Goal: Task Accomplishment & Management: Use online tool/utility

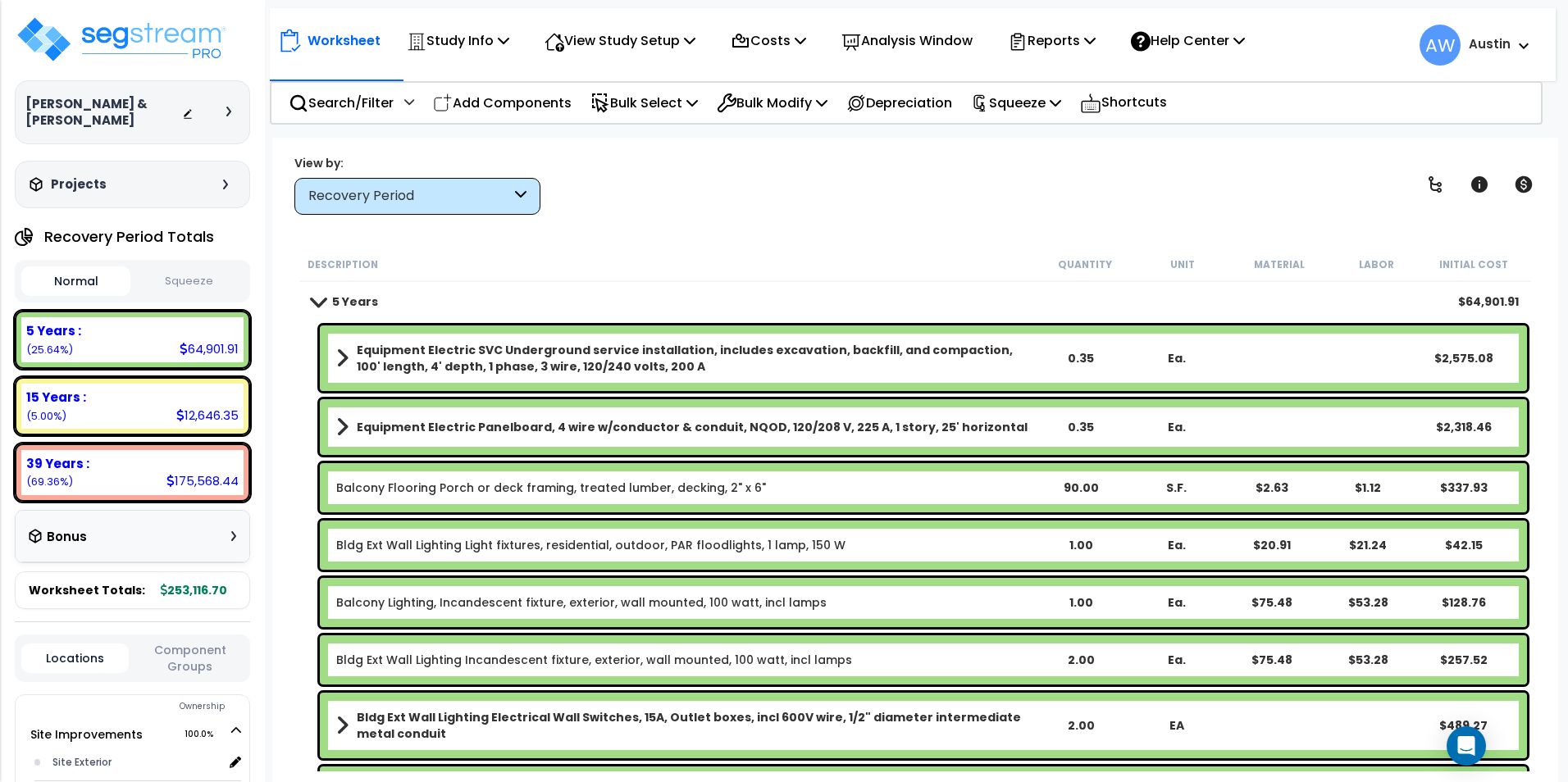
scroll to position [82, 0]
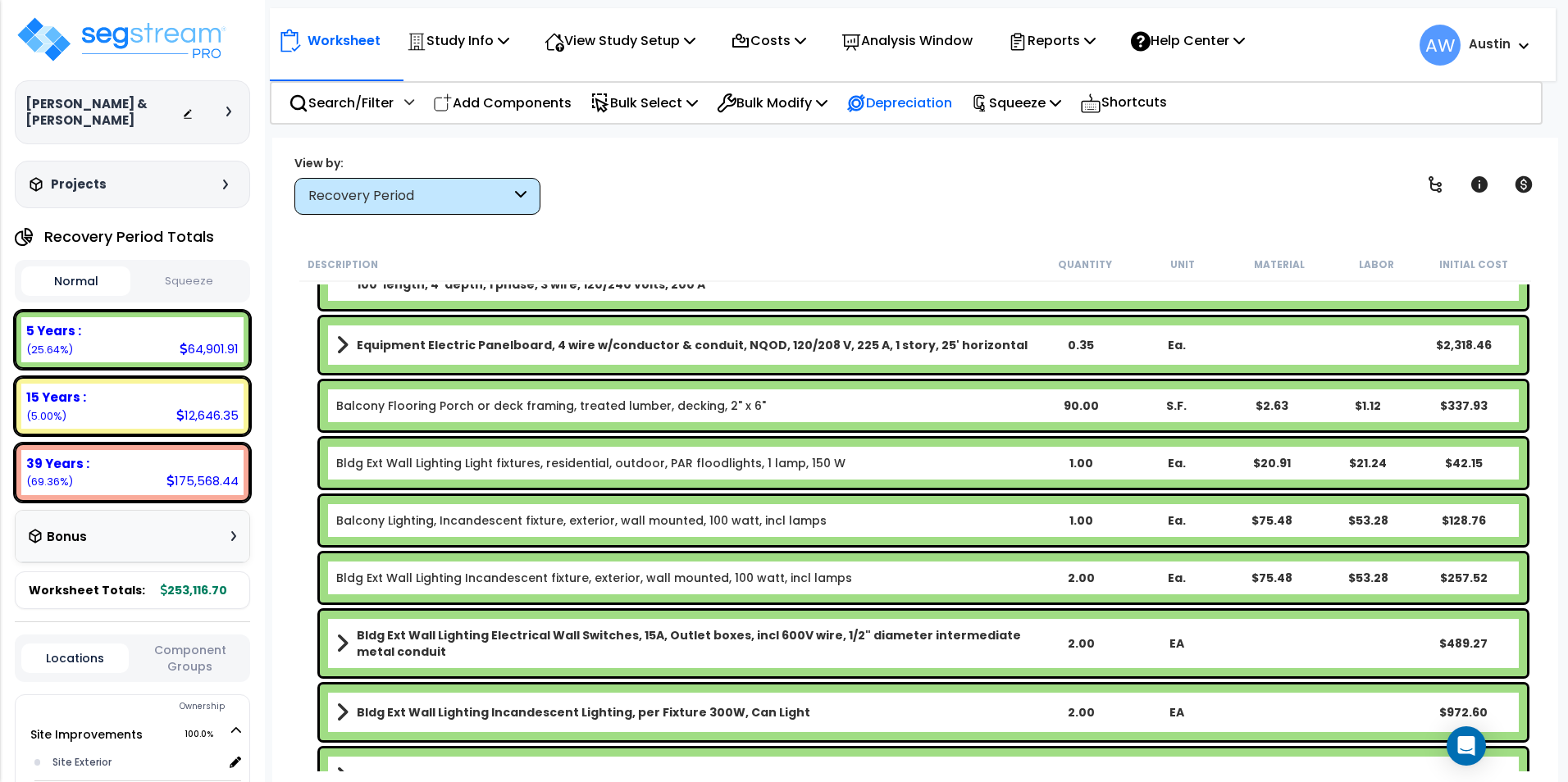
click at [936, 105] on p "Depreciation" at bounding box center [899, 103] width 106 height 22
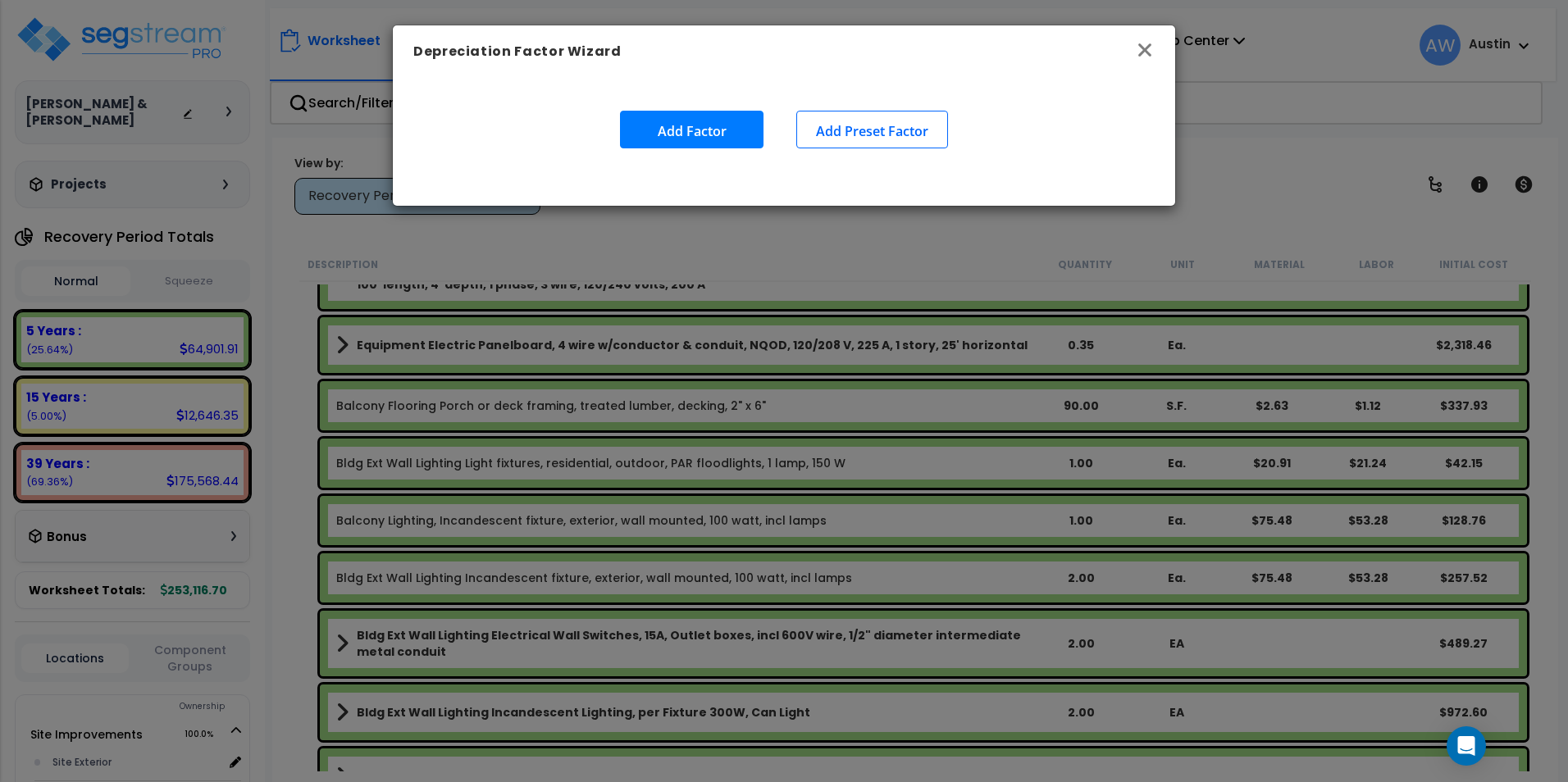
click at [1153, 54] on icon "button" at bounding box center [1145, 50] width 20 height 20
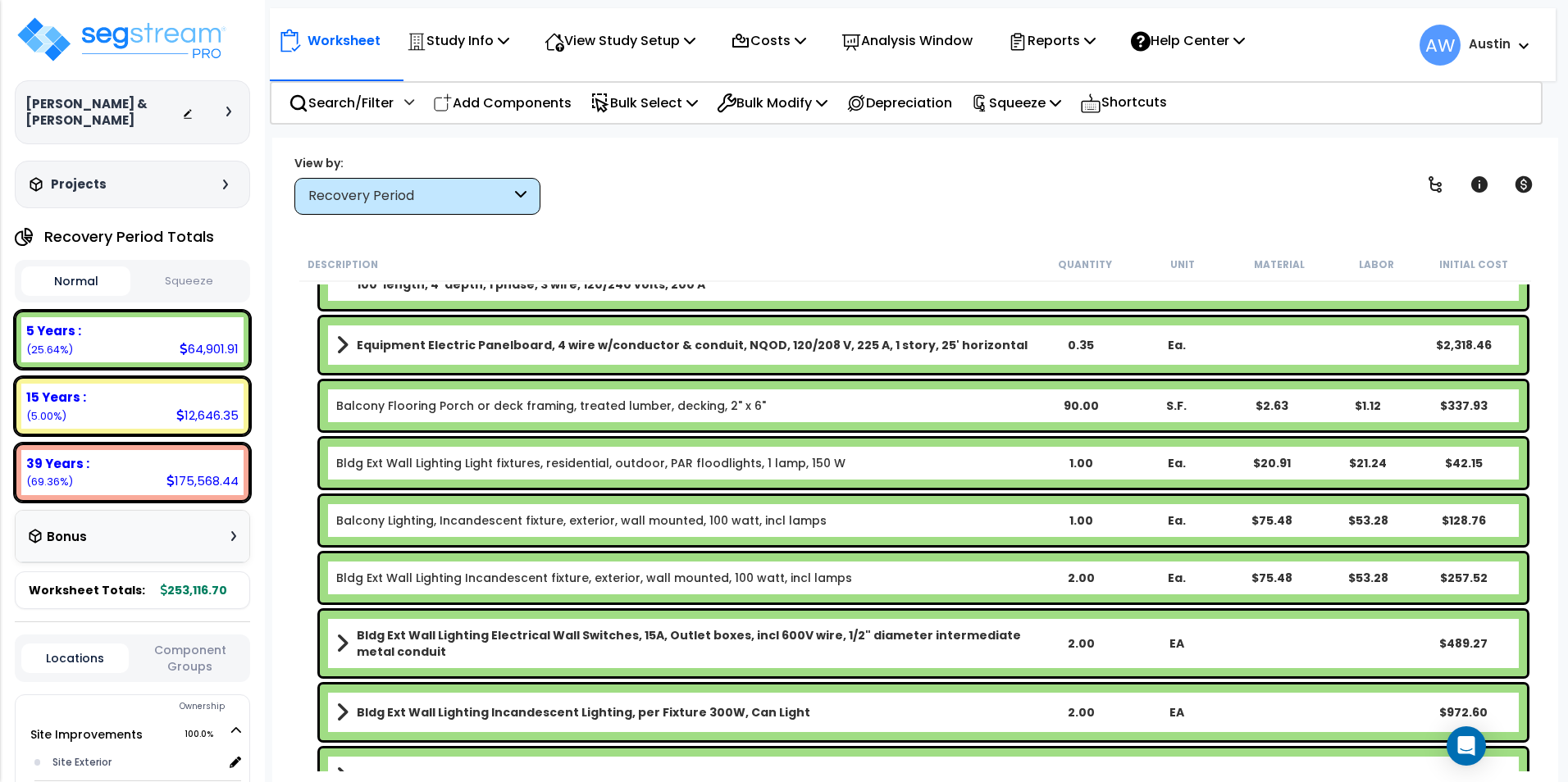
click at [1042, 109] on p "Squeeze" at bounding box center [1016, 103] width 90 height 22
click at [1032, 130] on link "Squeeze" at bounding box center [1044, 140] width 162 height 33
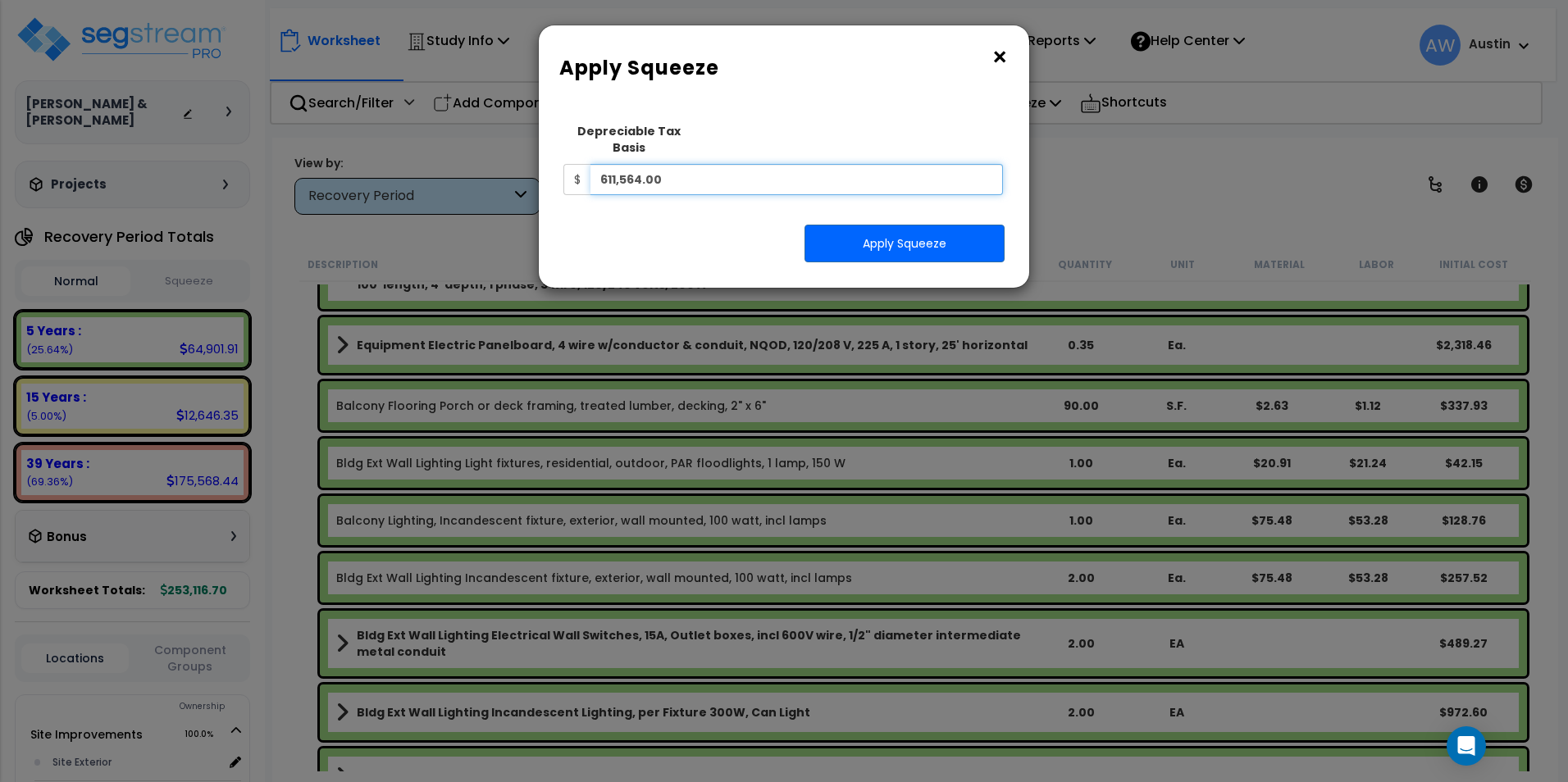
click at [732, 164] on input "611,564.00" at bounding box center [797, 180] width 413 height 31
type input "571,900"
click at [721, 224] on div "Apply Squeeze" at bounding box center [784, 243] width 465 height 39
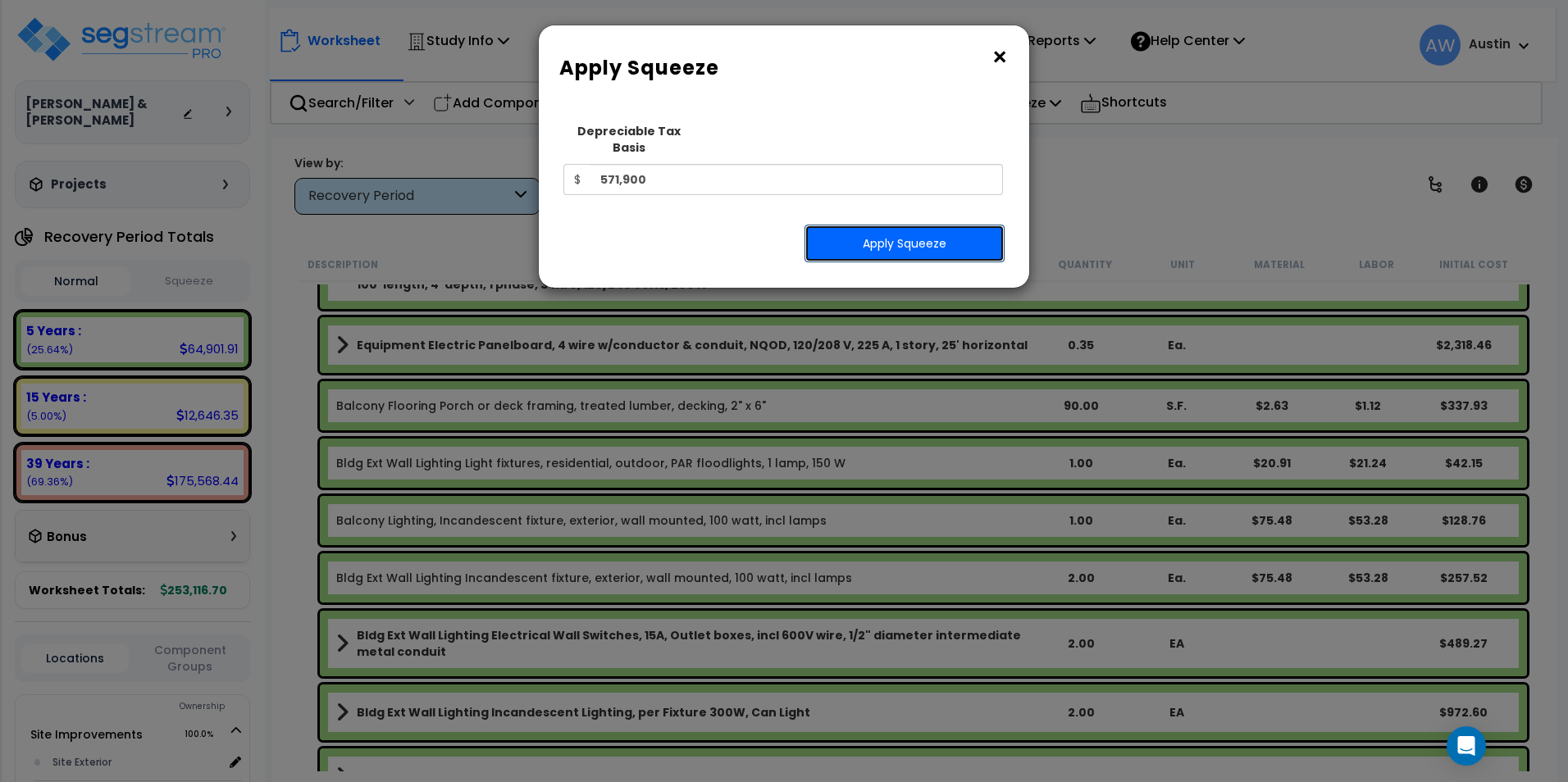
click at [899, 235] on button "Apply Squeeze" at bounding box center [904, 243] width 200 height 37
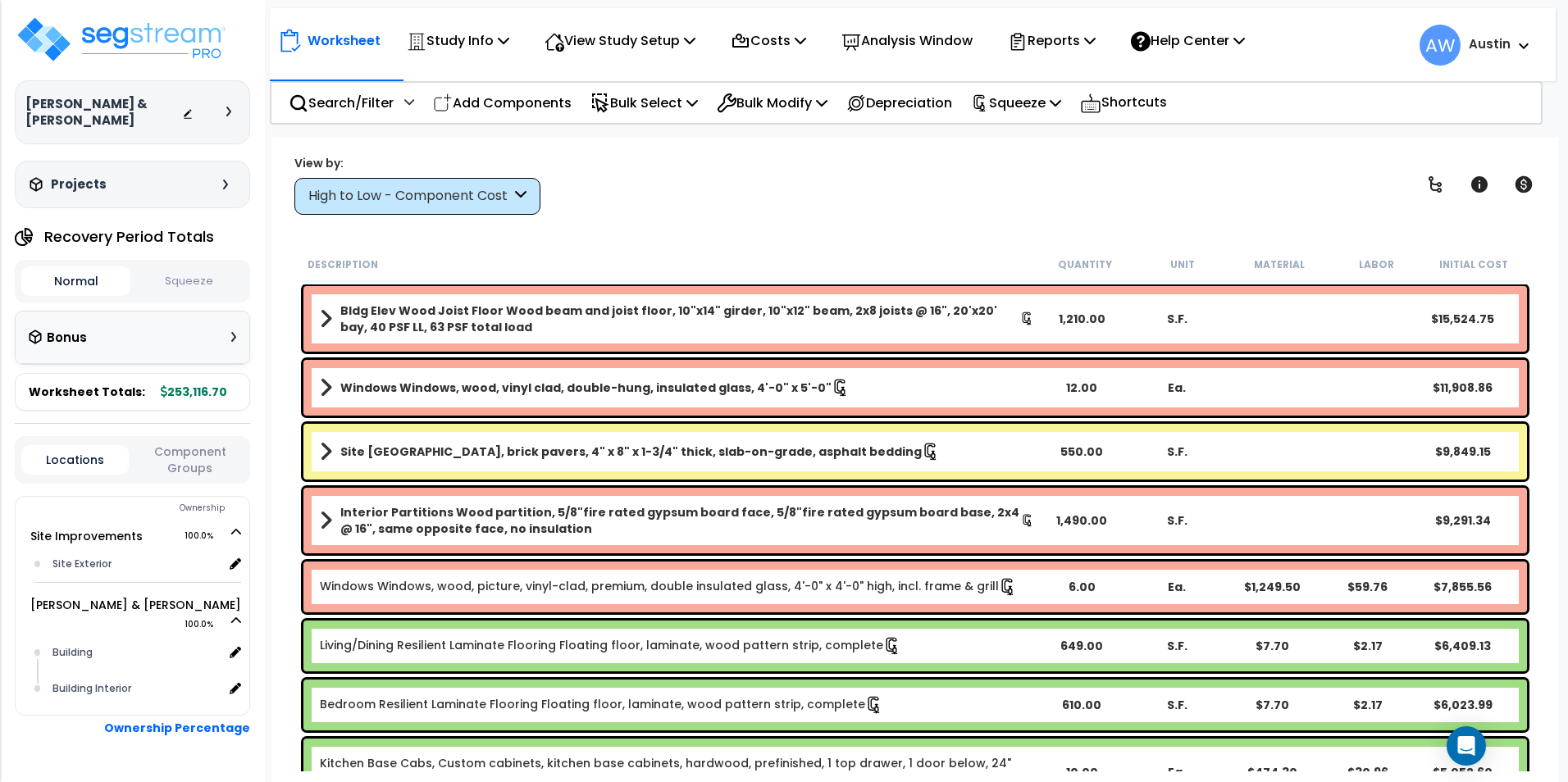
click at [198, 282] on button "Squeeze" at bounding box center [189, 281] width 110 height 28
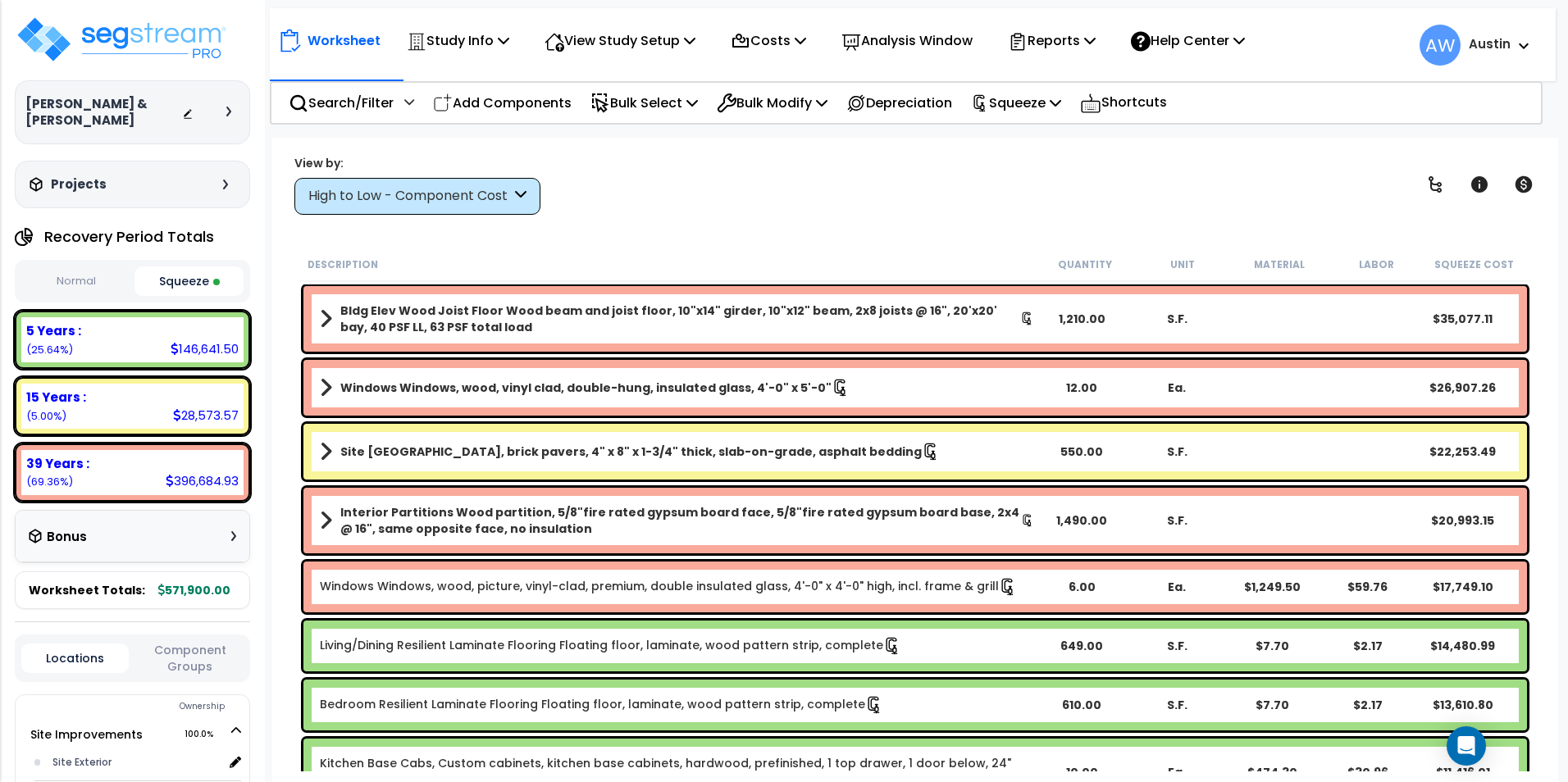
click at [430, 190] on div "High to Low - Component Cost" at bounding box center [410, 196] width 203 height 19
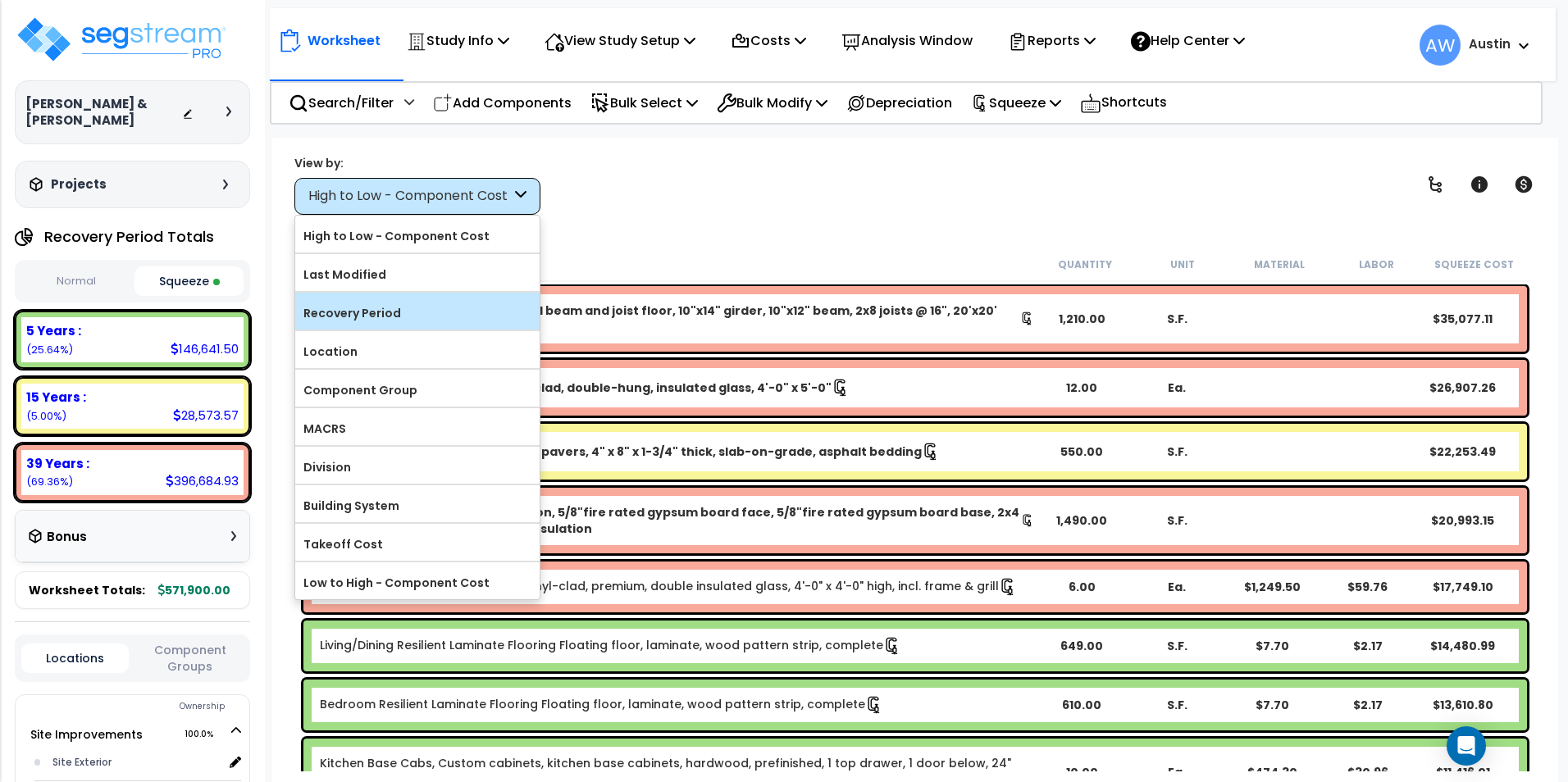
click at [371, 308] on label "Recovery Period" at bounding box center [418, 313] width 245 height 25
click at [0, 0] on input "Recovery Period" at bounding box center [0, 0] width 0 height 0
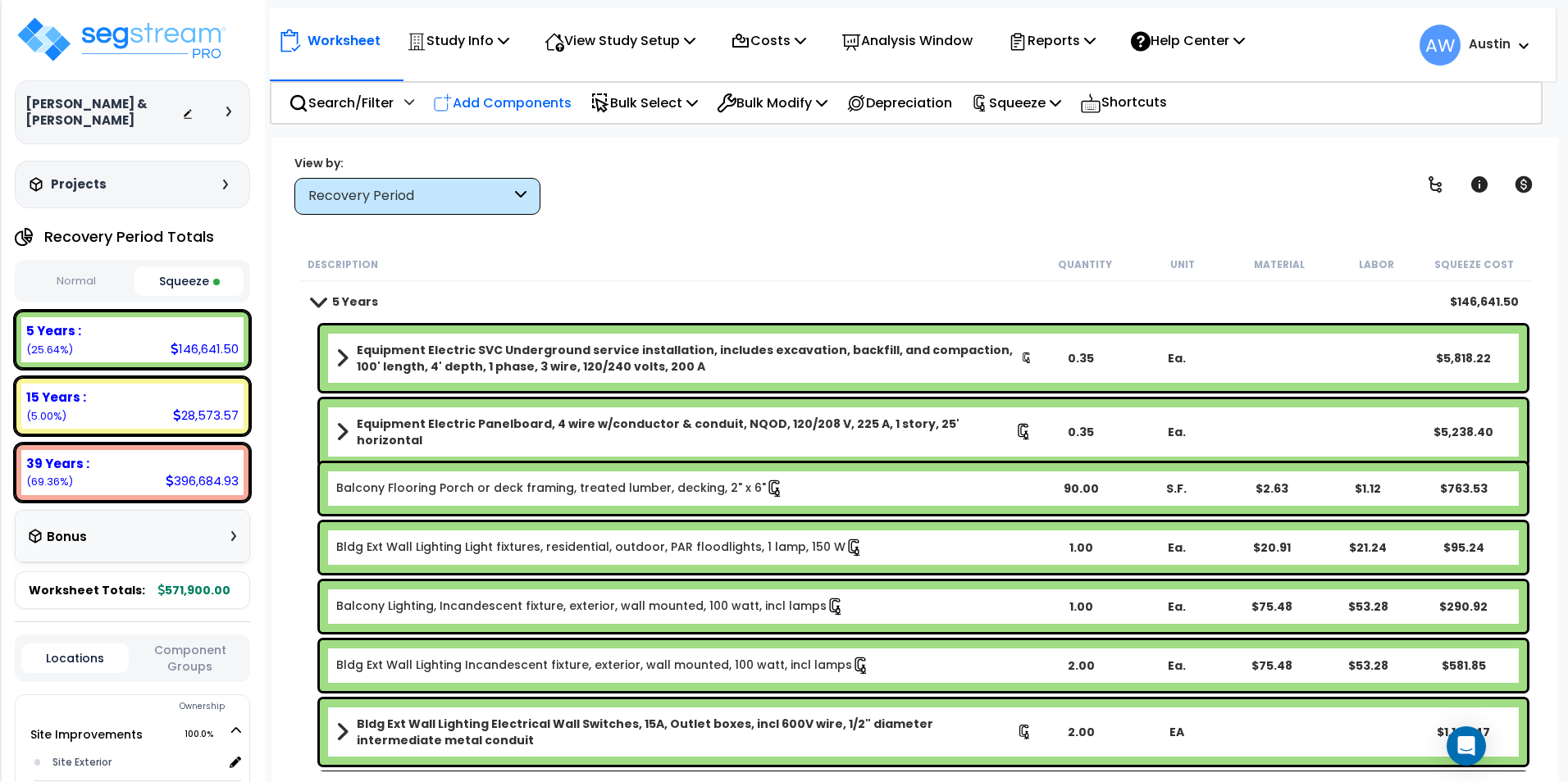
click at [522, 110] on p "Add Components" at bounding box center [502, 103] width 139 height 22
select select "1995"
select select
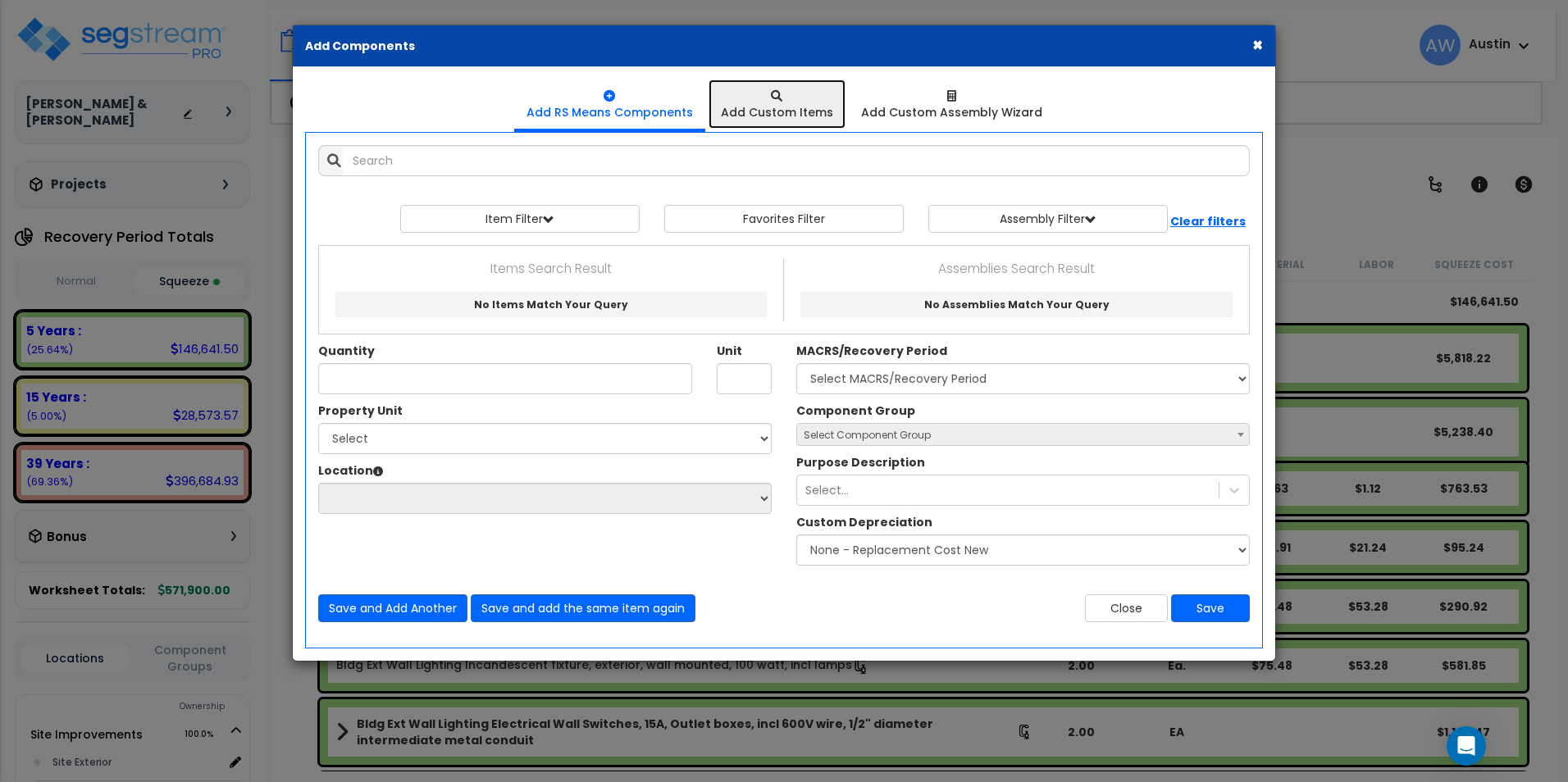
click at [761, 110] on div "Add Custom Items" at bounding box center [777, 112] width 112 height 16
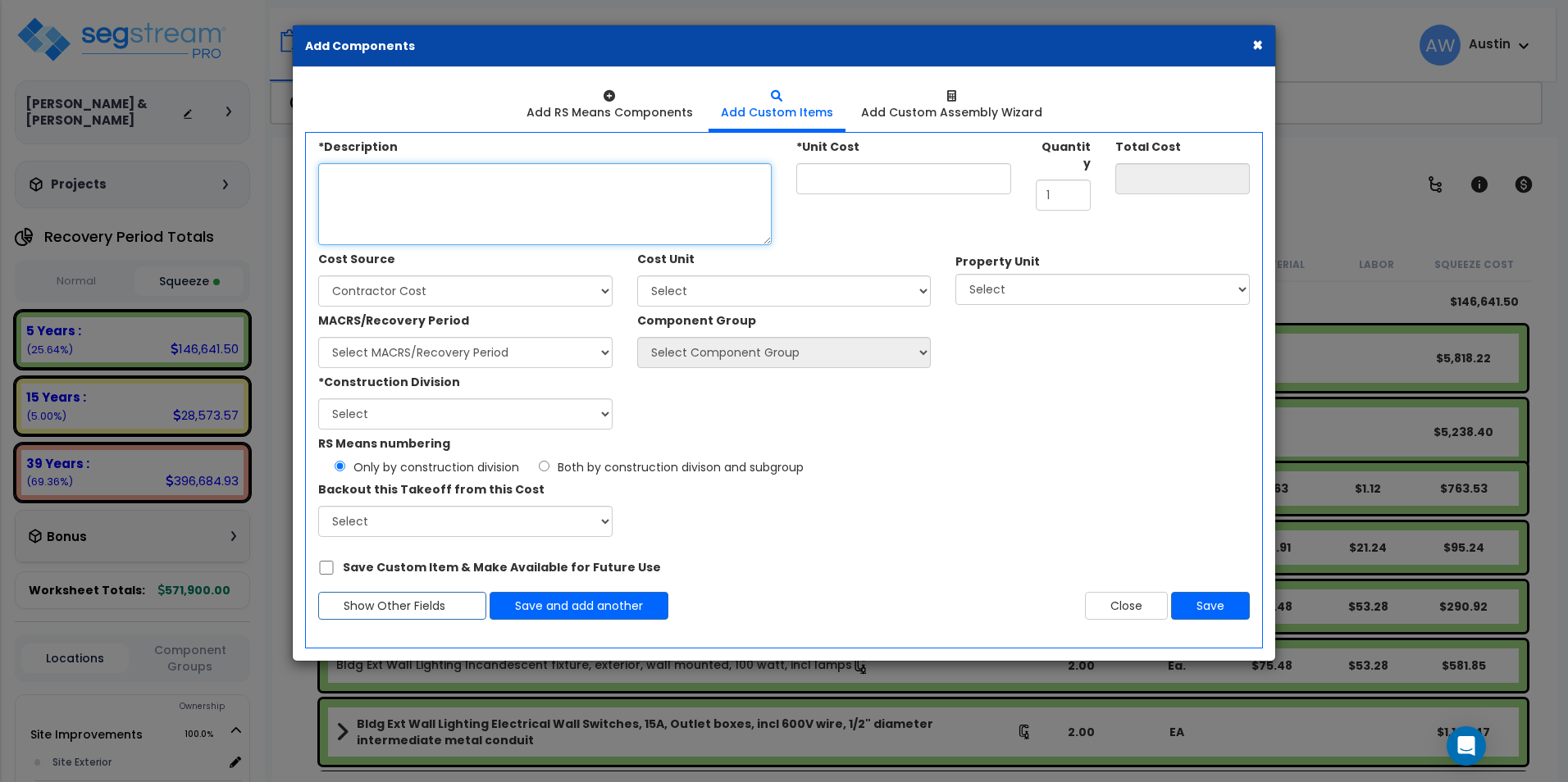
click at [579, 193] on textarea "*Description" at bounding box center [545, 204] width 454 height 82
type textarea "TPP Purchased by Client"
type input "0.00"
type input "3"
type input "3.00"
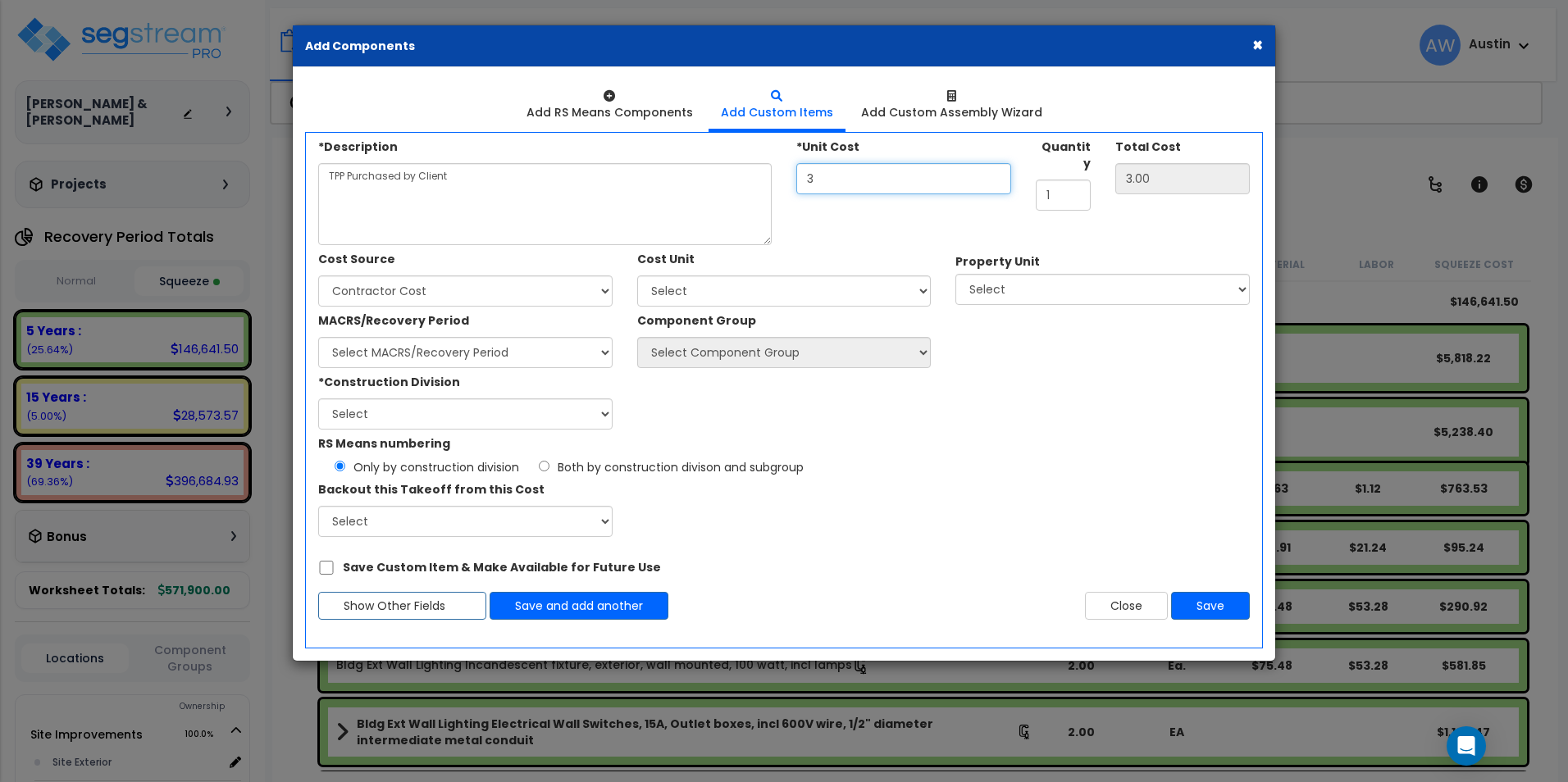
type input "39"
type input "39.00"
type input "396"
type input "396.00"
type input "3,966"
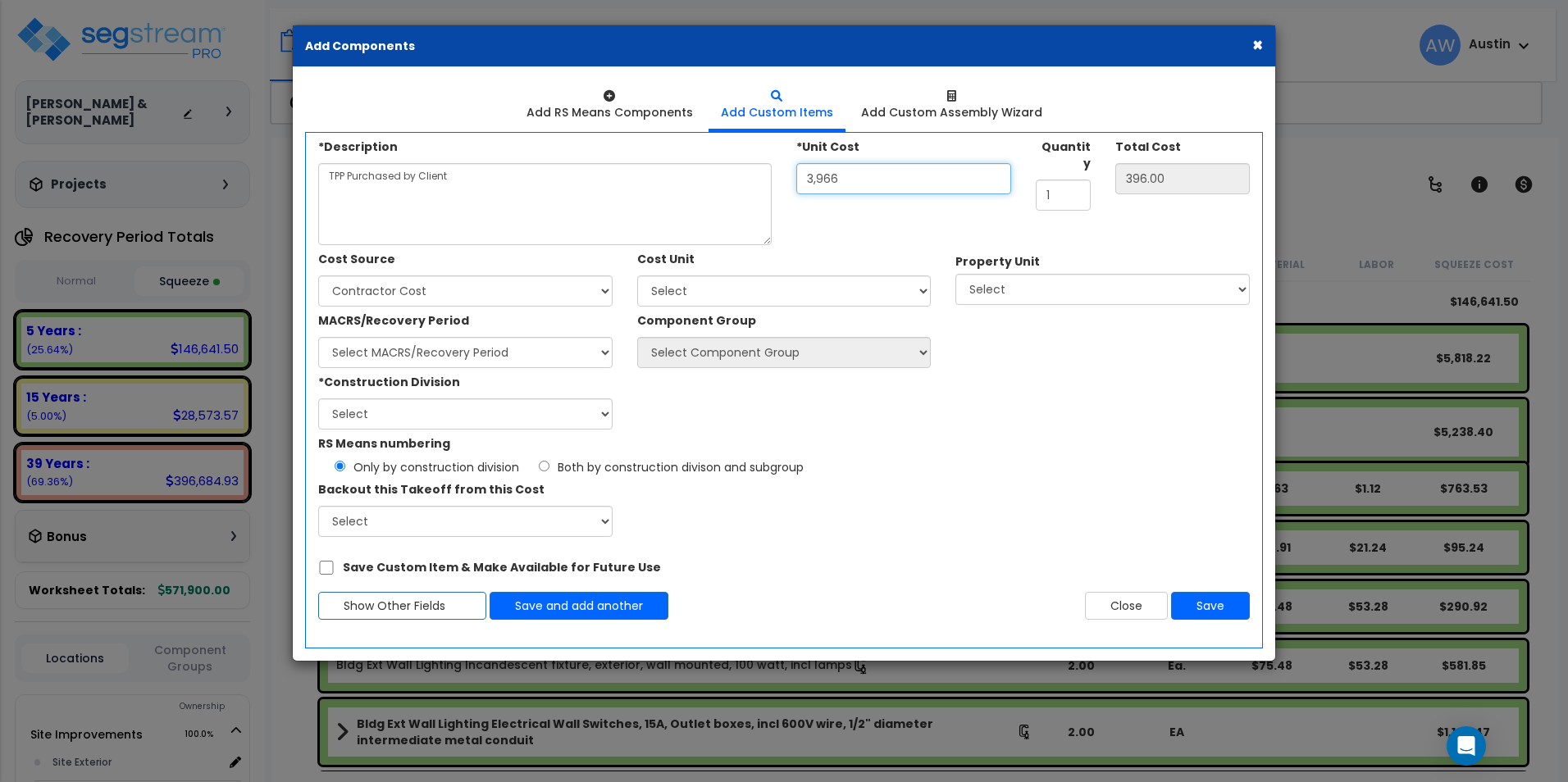
type input "3,966.00"
type input "39,664"
type input "39,664.00"
type input "39,664"
click at [593, 293] on select "Select Client Cost Client Cost - Expense Contractor Cost Contractor Cost - Equi…" at bounding box center [465, 291] width 295 height 31
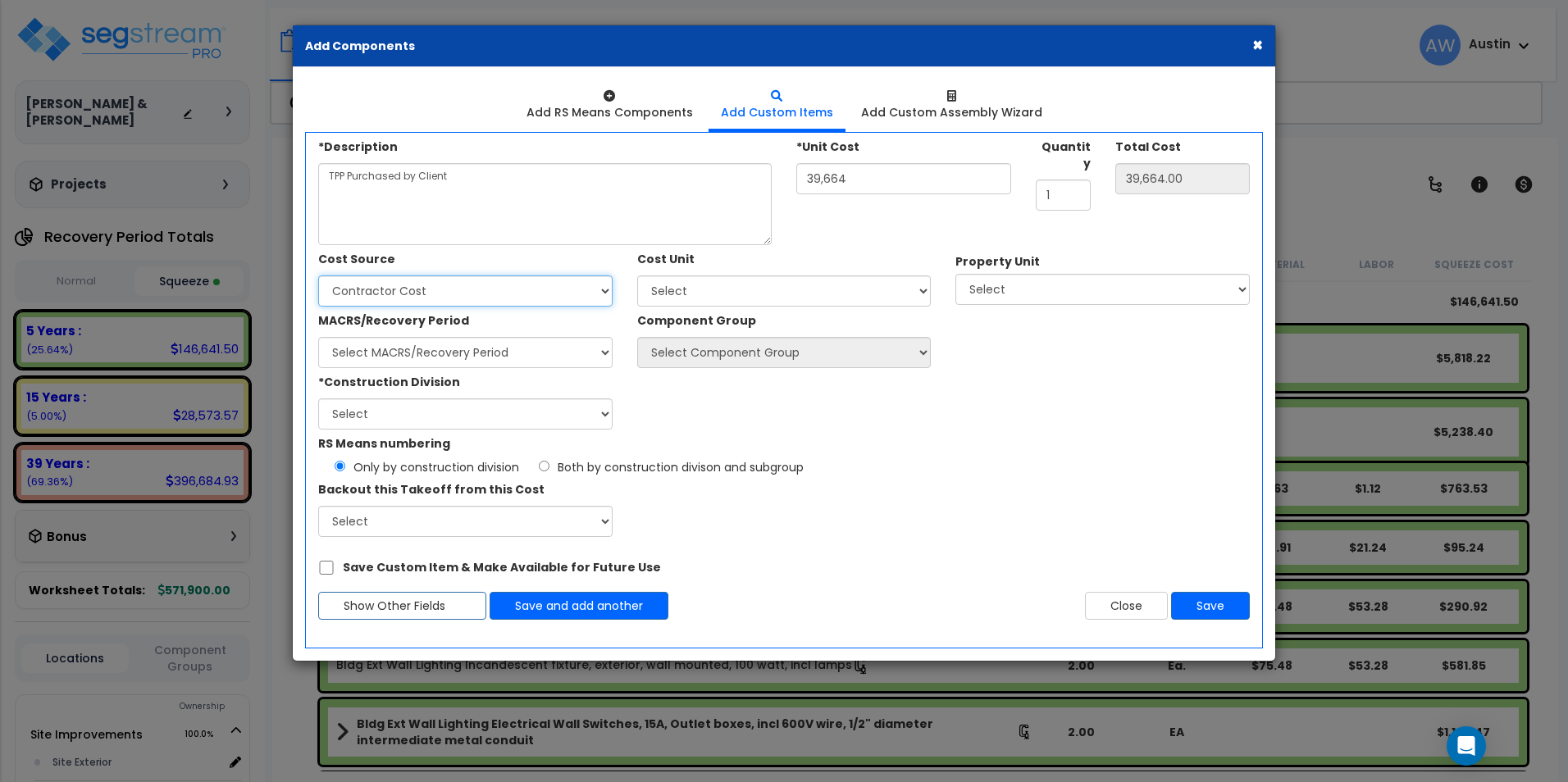
select select "1996"
click at [319, 276] on select "Select Client Cost Client Cost - Expense Contractor Cost Contractor Cost - Equi…" at bounding box center [465, 291] width 295 height 31
click at [716, 290] on select "Select Add Additional Cost Unit" at bounding box center [784, 291] width 295 height 31
click at [1048, 290] on select "Select Site Improvements Stone, Jarrod & Katherine" at bounding box center [1103, 289] width 295 height 31
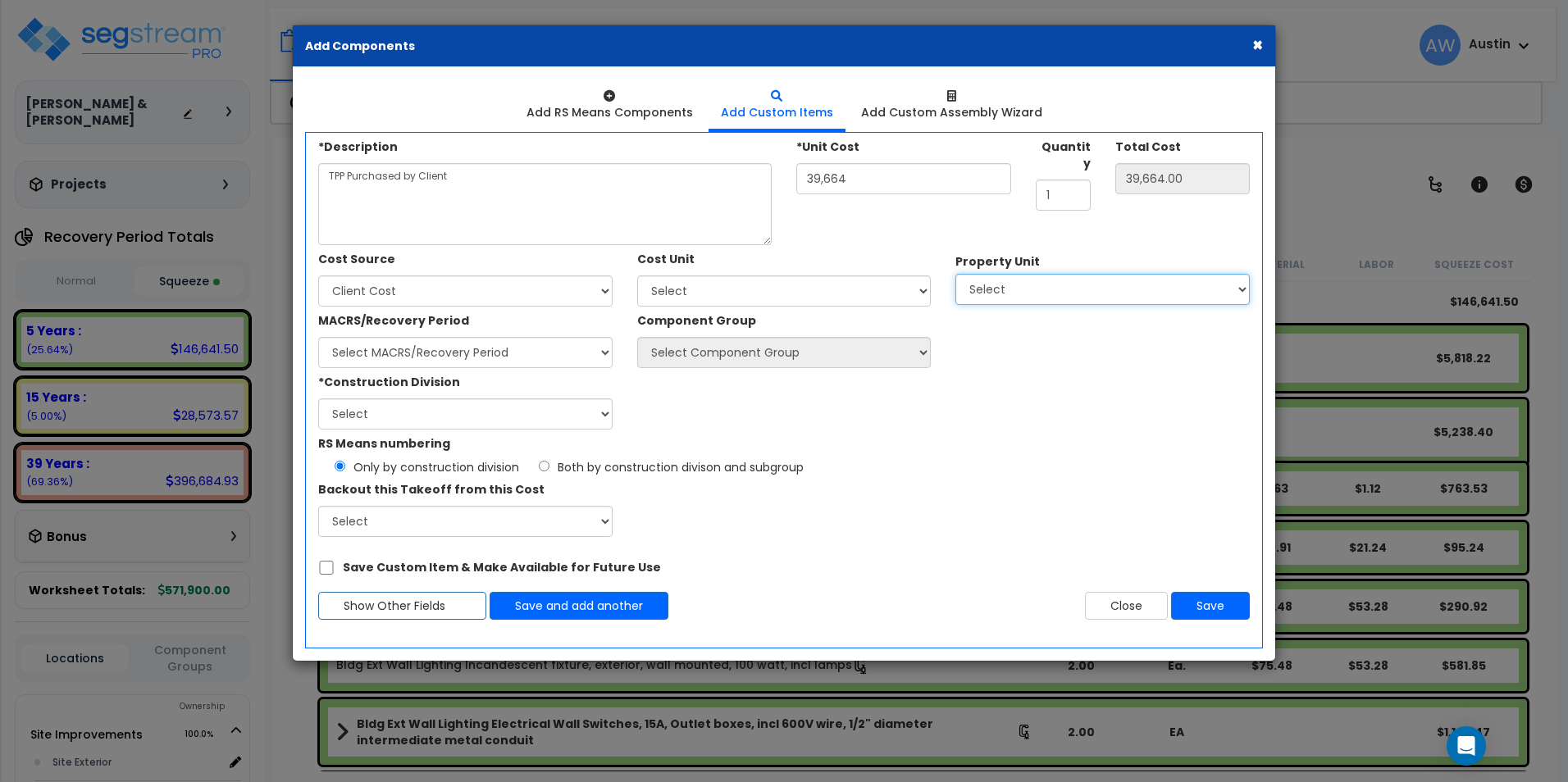
select select "175848"
click at [956, 274] on select "Select Site Improvements Stone, Jarrod & Katherine" at bounding box center [1103, 289] width 295 height 31
select select
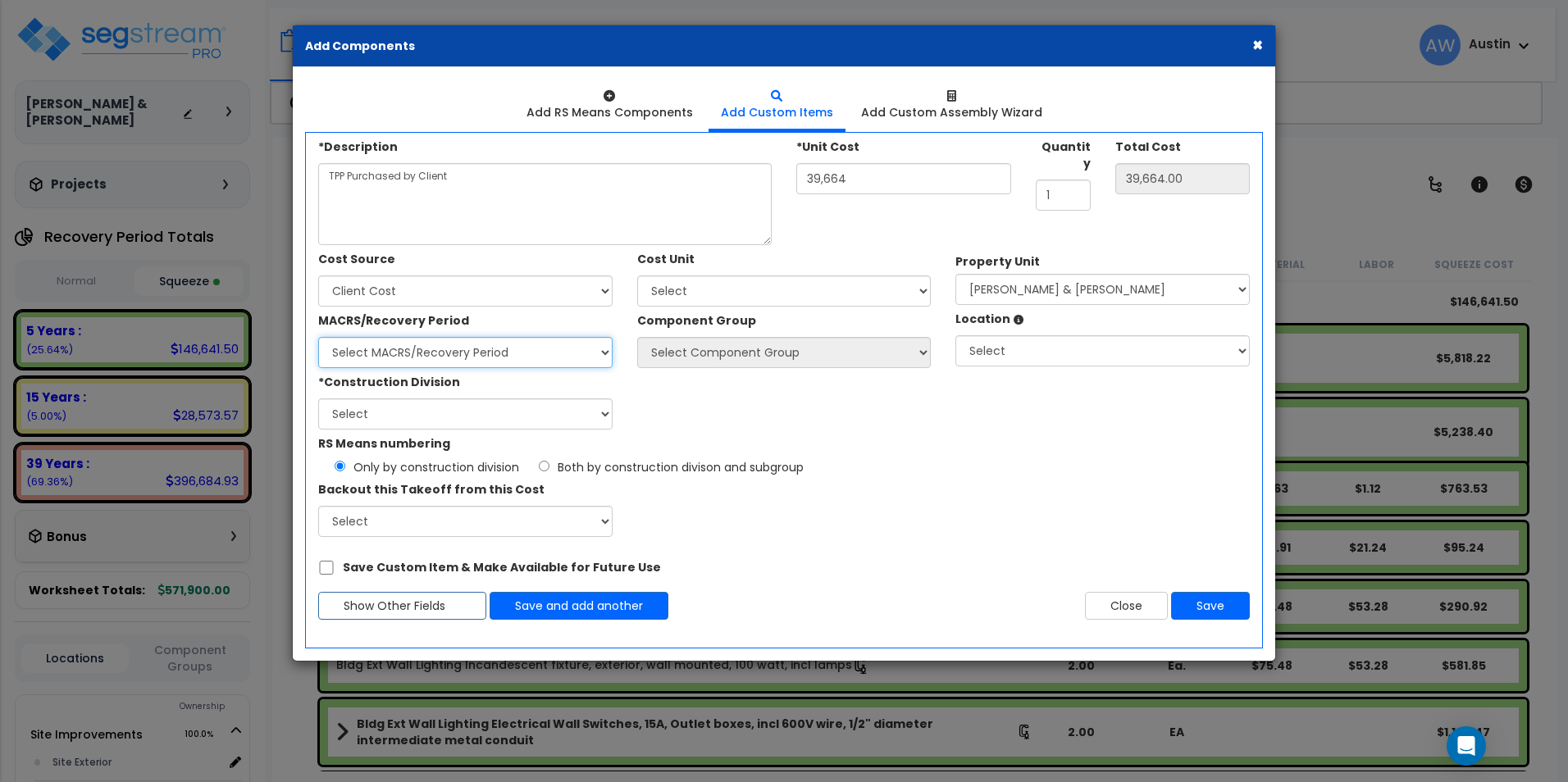
click at [544, 357] on select "Select MACRS/Recovery Period Land - Land - Non-Depreciable Land 5 Years - 57.0 …" at bounding box center [465, 352] width 295 height 31
click at [319, 337] on select "Select MACRS/Recovery Period Land - Land - Non-Depreciable Land 5 Years - 57.0 …" at bounding box center [465, 352] width 295 height 31
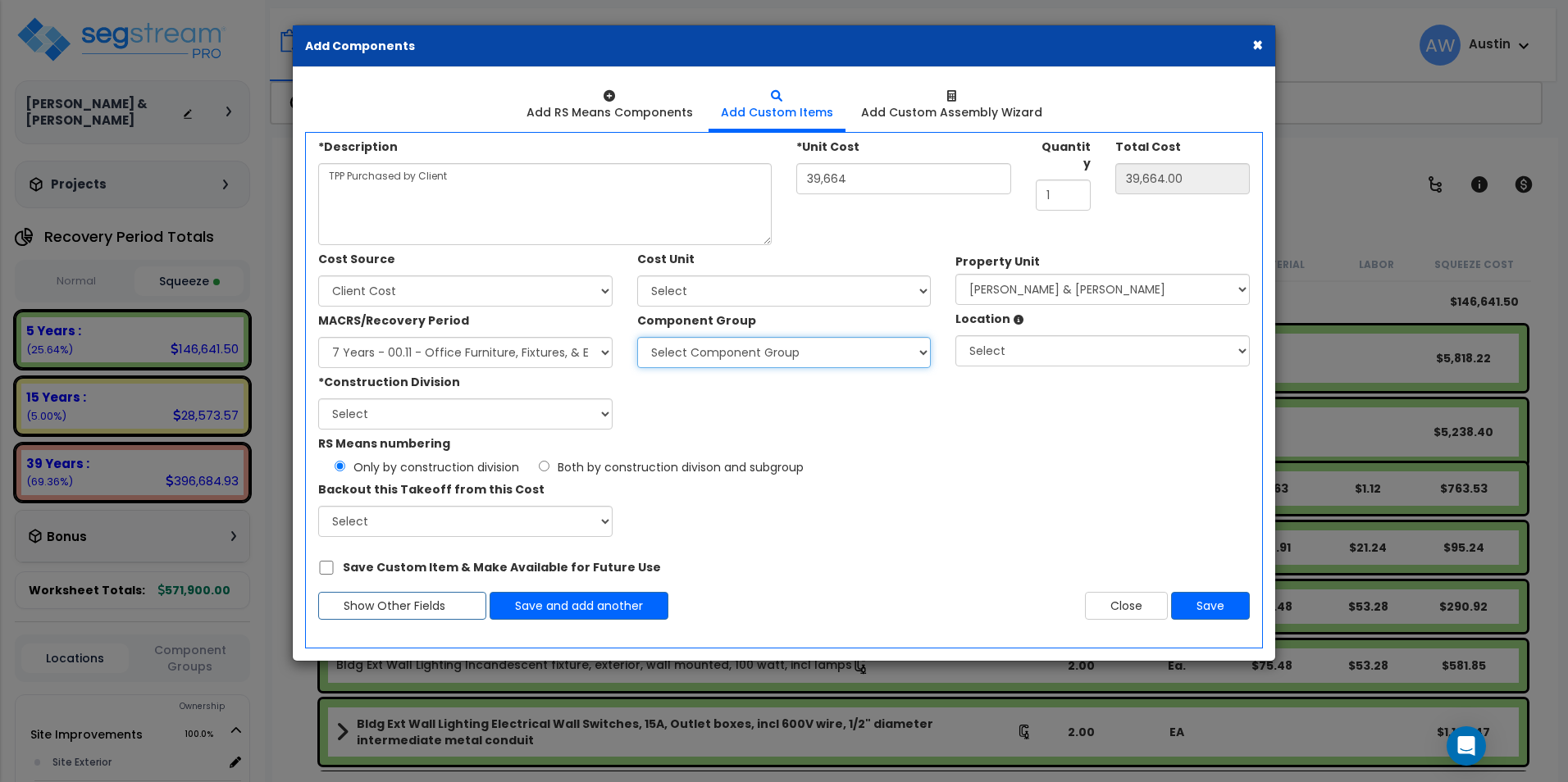
click at [779, 347] on select "Select Component Group 53.00 - OFFICE CUBICLE PARTITION 246.00 - OFFICE FURNITU…" at bounding box center [784, 352] width 295 height 31
click at [795, 360] on select "Select Component Group 53.00 - OFFICE CUBICLE PARTITION 246.00 - OFFICE FURNITU…" at bounding box center [784, 352] width 295 height 31
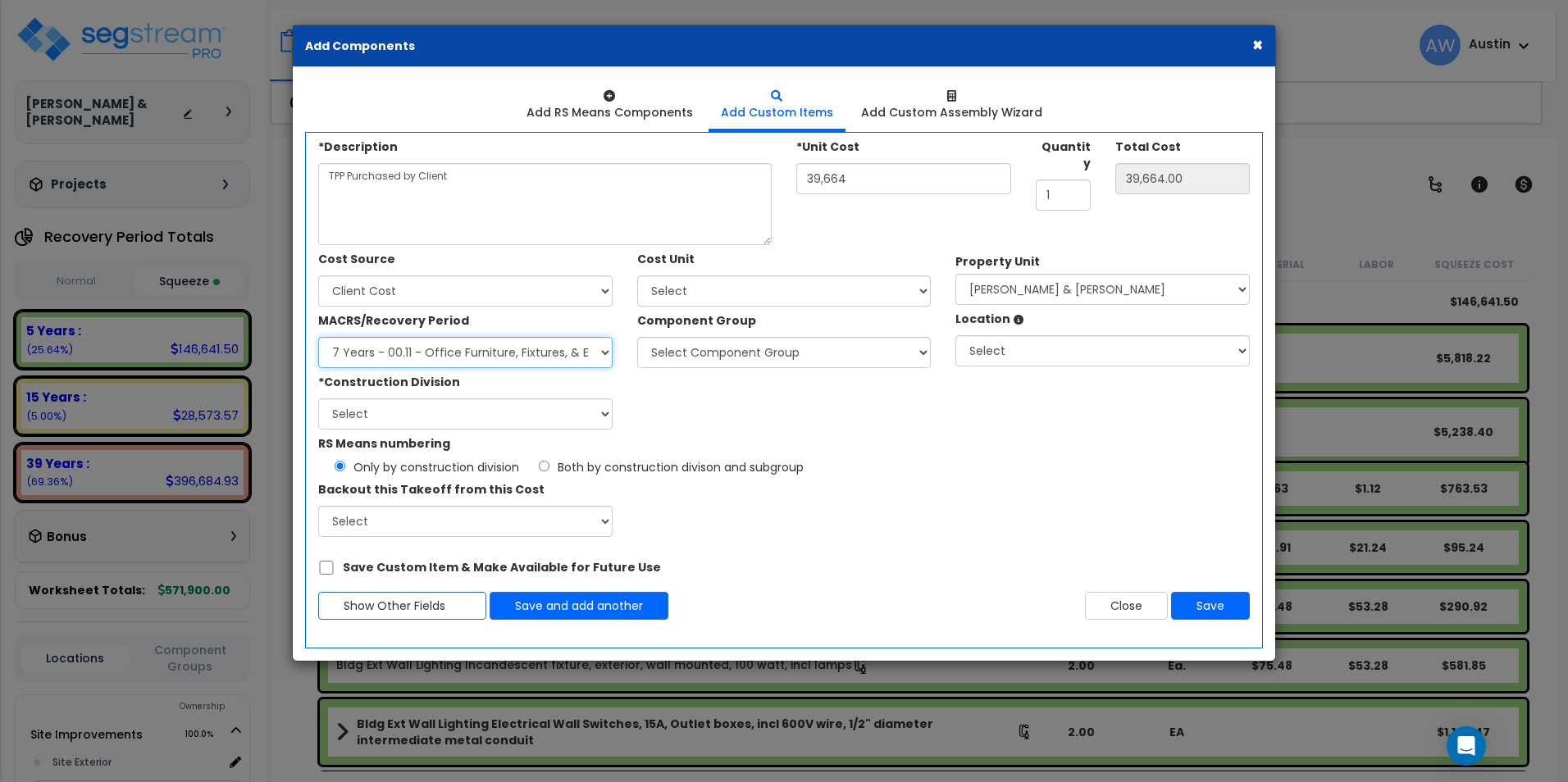
click at [573, 352] on select "Select MACRS/Recovery Period Land - Land - Non-Depreciable Land 5 Years - 57.0 …" at bounding box center [465, 352] width 295 height 31
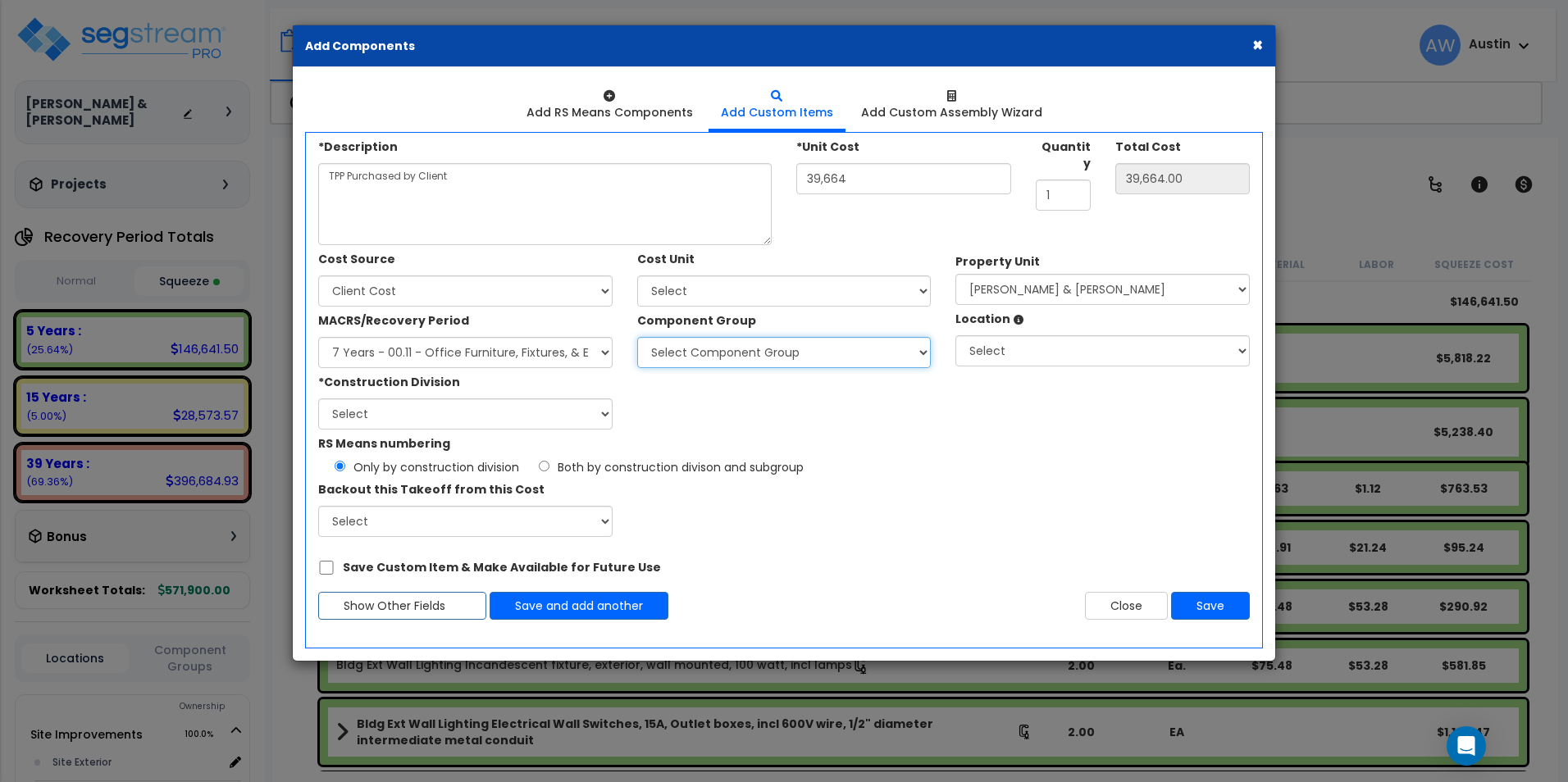
click at [747, 360] on select "Select Component Group 53.00 - OFFICE CUBICLE PARTITION 246.00 - OFFICE FURNITU…" at bounding box center [784, 352] width 295 height 31
click at [637, 337] on select "Select Component Group 53.00 - OFFICE CUBICLE PARTITION 246.00 - OFFICE FURNITU…" at bounding box center [784, 352] width 295 height 31
click at [779, 357] on select "Select Component Group 53.00 - OFFICE CUBICLE PARTITION 246.00 - OFFICE FURNITU…" at bounding box center [784, 352] width 295 height 31
drag, startPoint x: 790, startPoint y: 345, endPoint x: 773, endPoint y: 346, distance: 17.0
click at [790, 345] on select "Select Component Group 53.00 - OFFICE CUBICLE PARTITION 246.00 - OFFICE FURNITU…" at bounding box center [784, 352] width 295 height 31
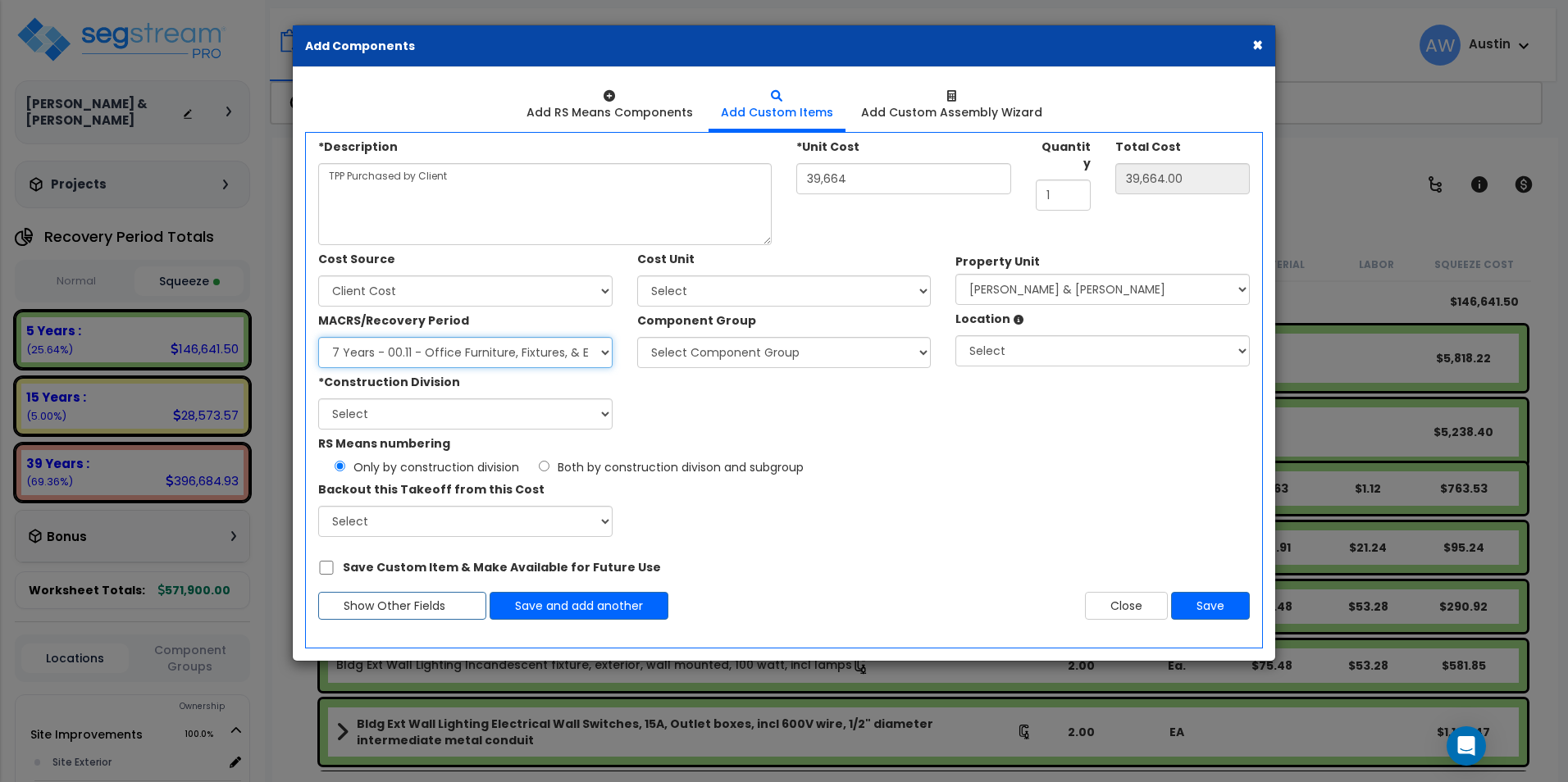
click at [595, 364] on select "Select MACRS/Recovery Period Land - Land - Non-Depreciable Land 5 Years - 57.0 …" at bounding box center [465, 352] width 295 height 31
click at [319, 337] on select "Select MACRS/Recovery Period Land - Land - Non-Depreciable Land 5 Years - 57.0 …" at bounding box center [465, 352] width 295 height 31
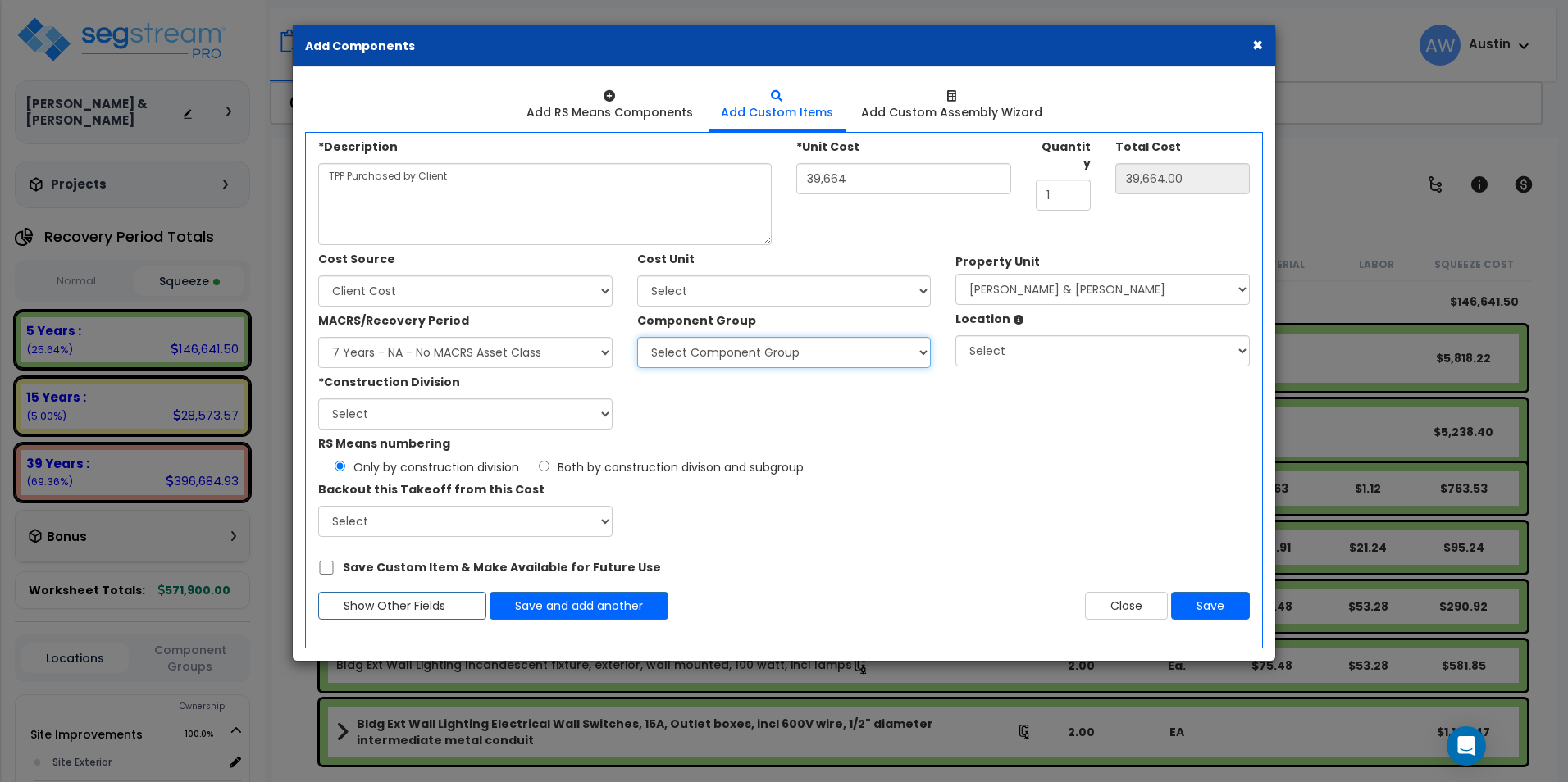
click at [739, 352] on select "Select Component Group 999.00 - No MACRS Asset Class" at bounding box center [784, 352] width 295 height 31
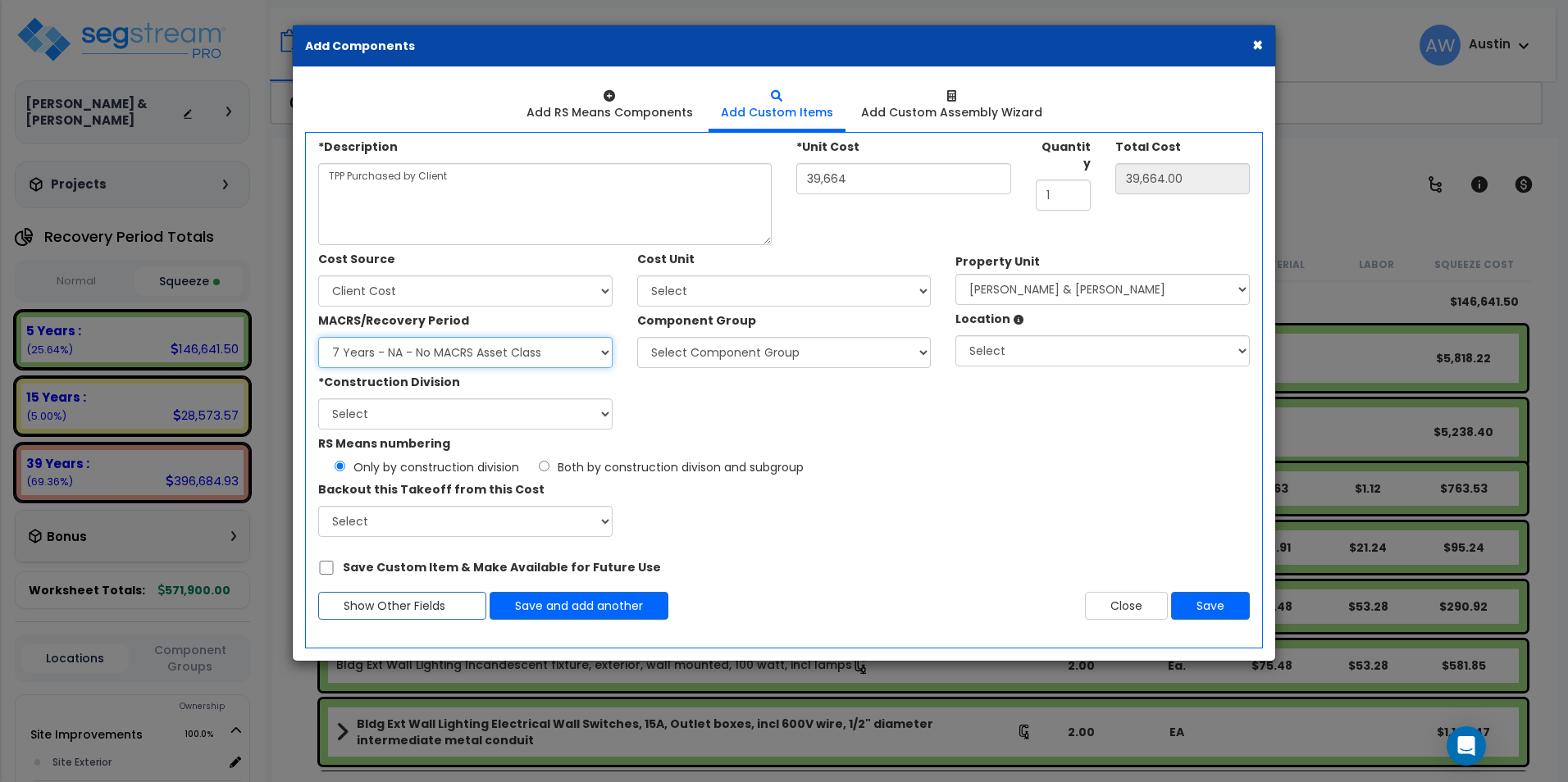
click at [500, 355] on select "Select MACRS/Recovery Period Land - Land - Non-Depreciable Land 5 Years - 57.0 …" at bounding box center [465, 352] width 295 height 31
click at [319, 337] on select "Select MACRS/Recovery Period Land - Land - Non-Depreciable Land 5 Years - 57.0 …" at bounding box center [465, 352] width 295 height 31
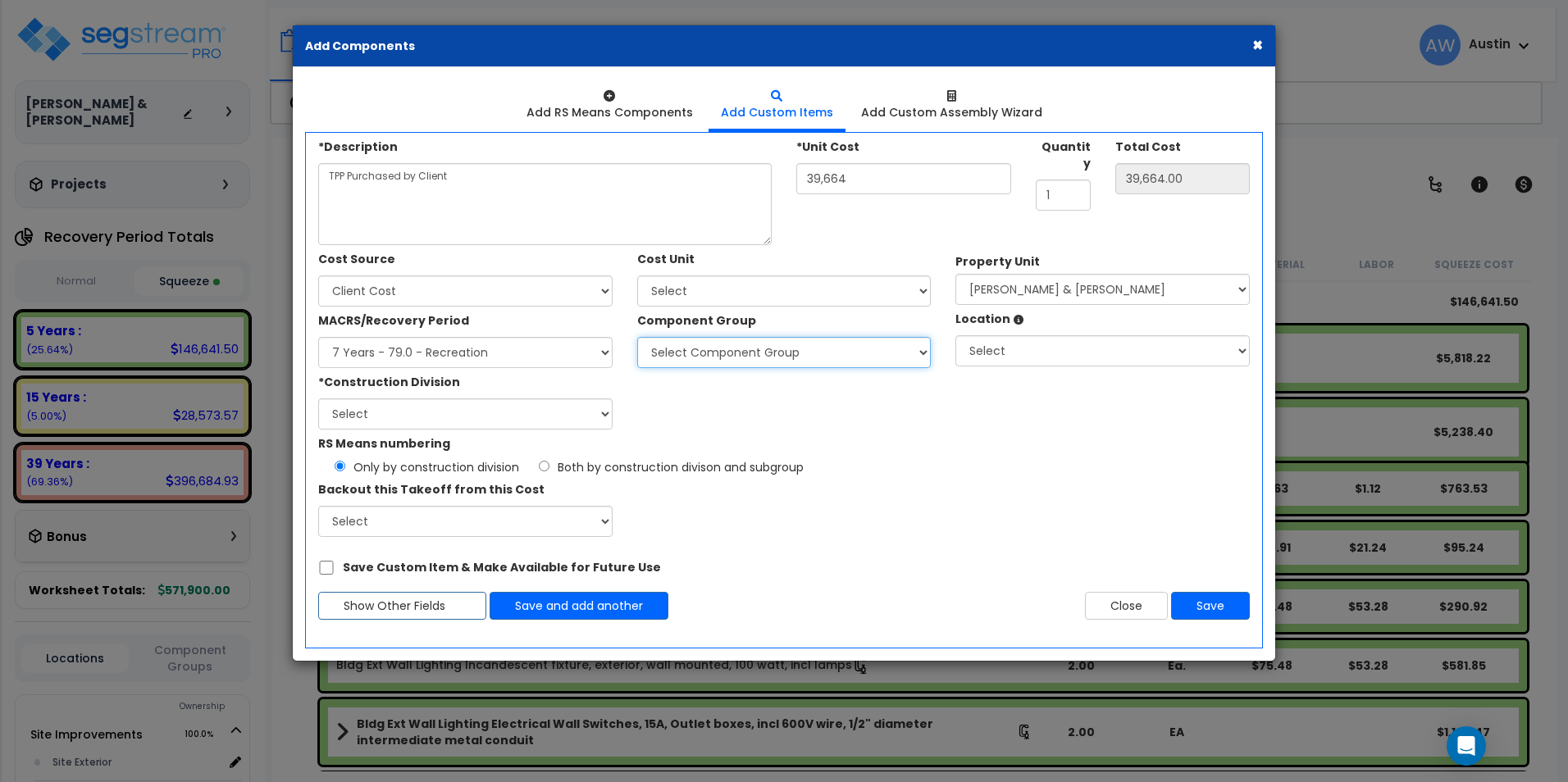
click at [775, 345] on select "Select Component Group 318.51 - RECREATION EQUIPMENT 318.52 - RECREATION EQUIPM…" at bounding box center [784, 352] width 295 height 31
click at [853, 363] on select "Select Component Group 318.51 - RECREATION EQUIPMENT 318.52 - RECREATION EQUIPM…" at bounding box center [784, 352] width 295 height 31
click at [1048, 465] on div "Only by construction division Both by construction divison and subgroup" at bounding box center [784, 464] width 932 height 24
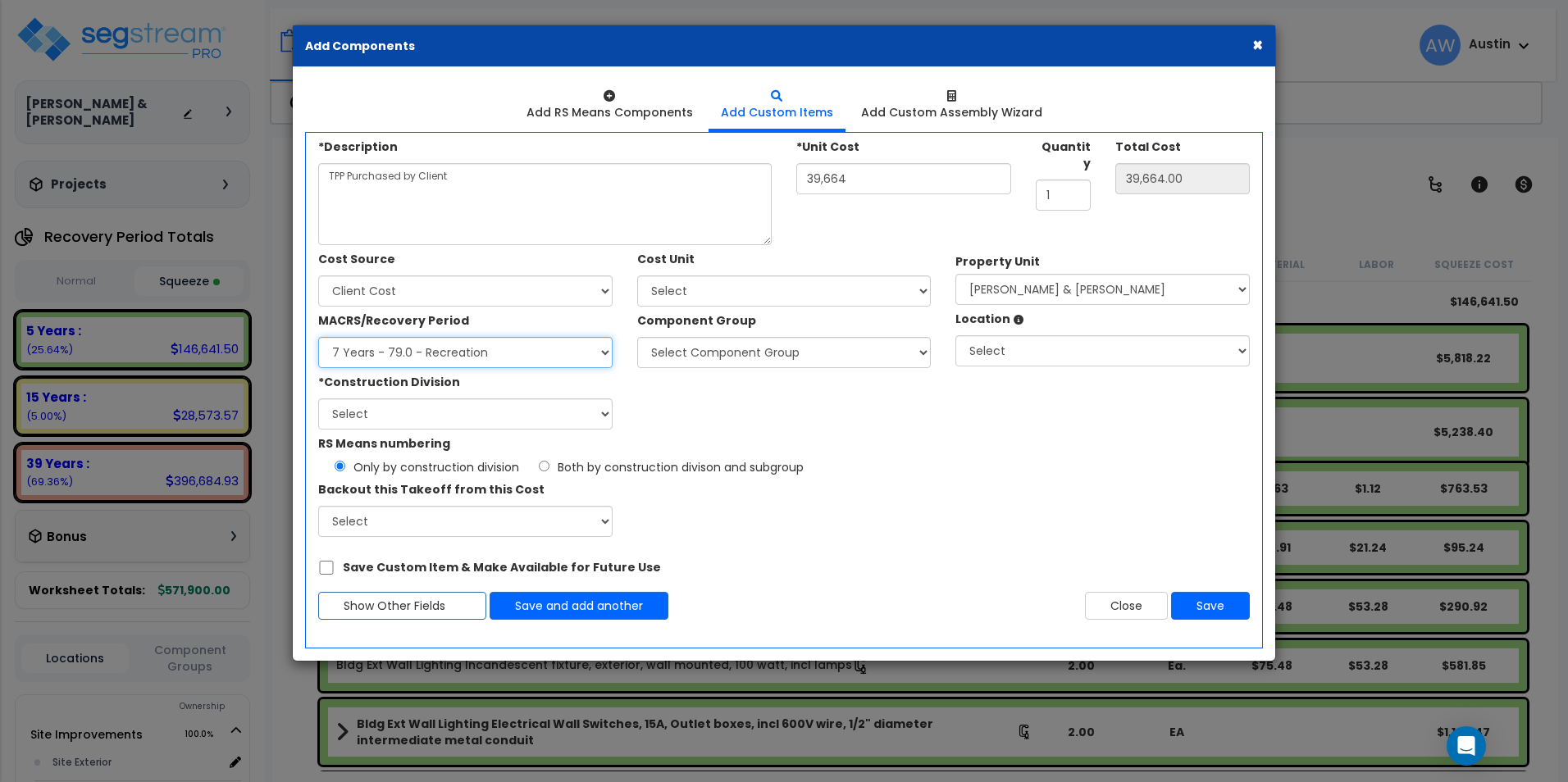
click at [476, 348] on select "Select MACRS/Recovery Period Land - Land - Non-Depreciable Land 5 Years - 57.0 …" at bounding box center [465, 352] width 295 height 31
select select "3665"
click at [319, 337] on select "Select MACRS/Recovery Period Land - Land - Non-Depreciable Land 5 Years - 57.0 …" at bounding box center [465, 352] width 295 height 31
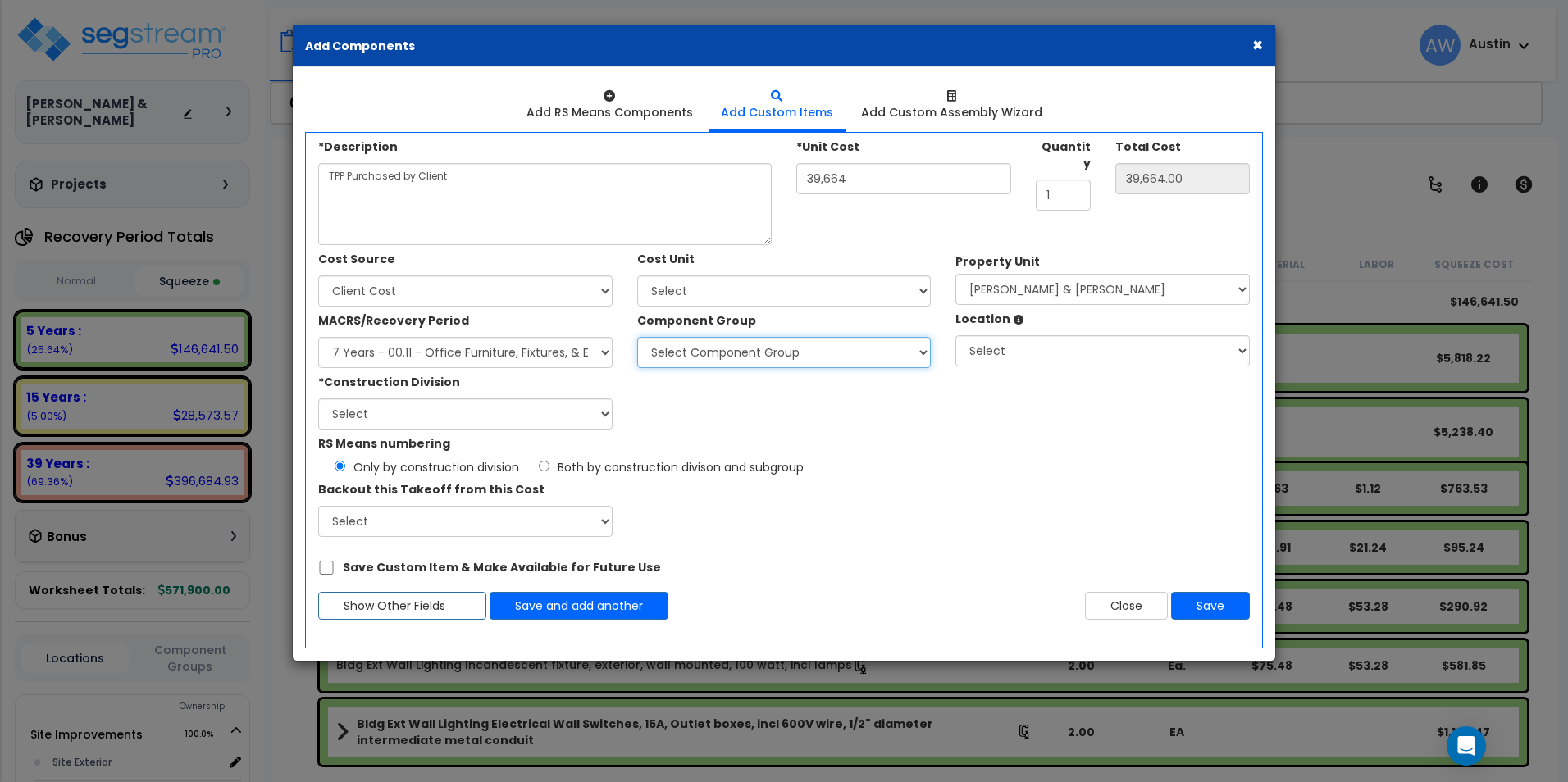
click at [760, 358] on select "Select Component Group 53.00 - OFFICE CUBICLE PARTITION 246.00 - OFFICE FURNITU…" at bounding box center [784, 352] width 295 height 31
select select "56078"
click at [637, 337] on select "Select Component Group 53.00 - OFFICE CUBICLE PARTITION 246.00 - OFFICE FURNITU…" at bounding box center [784, 352] width 295 height 31
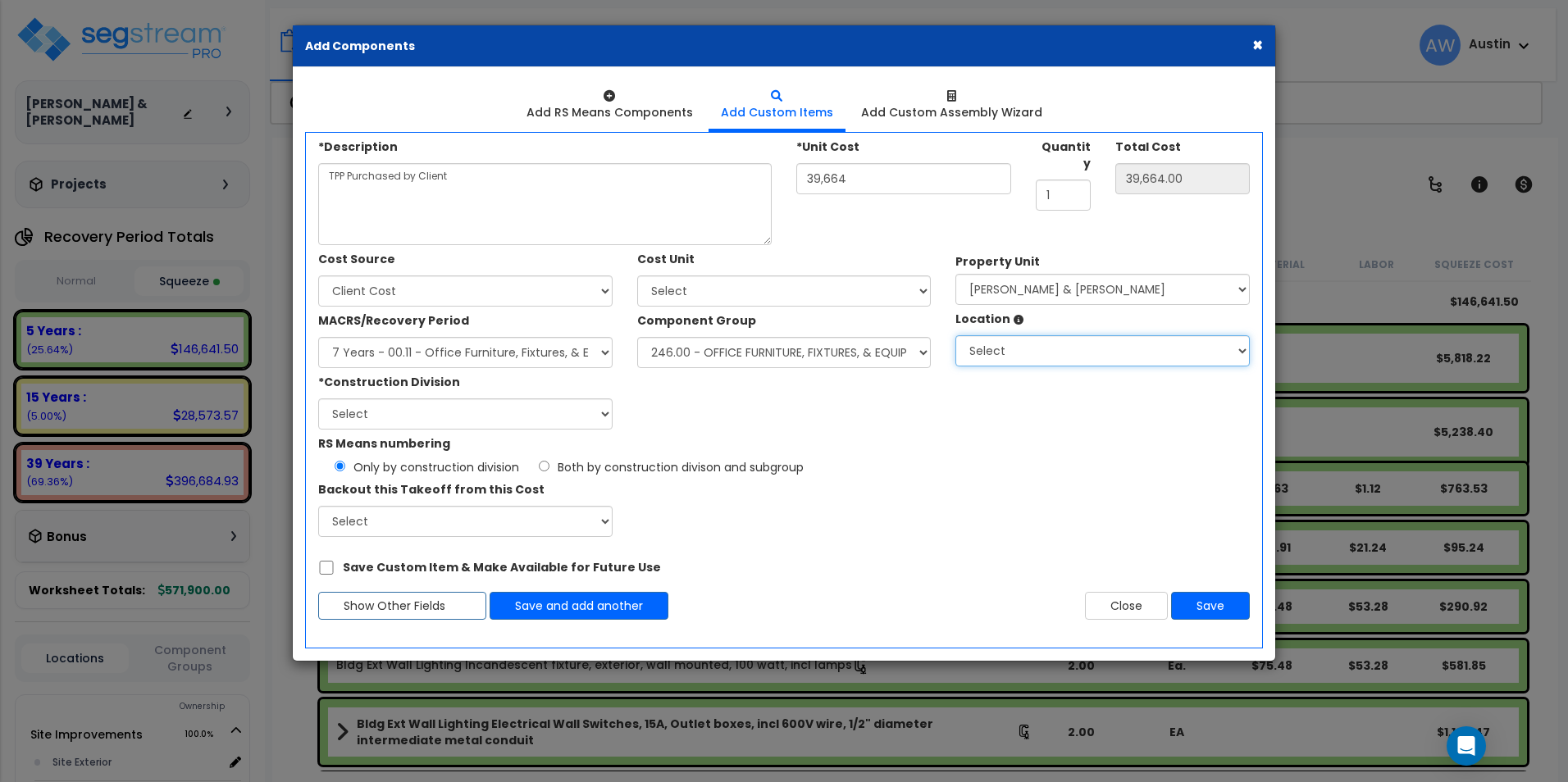
click at [1019, 365] on select "Select Building Building Interior Add Additional Location" at bounding box center [1103, 351] width 295 height 31
select select "461"
click at [956, 336] on select "Select Building Building Interior Add Additional Location" at bounding box center [1103, 351] width 295 height 31
click at [946, 419] on div "Cost Source Select Client Cost Client Cost - Expense Contractor Cost" at bounding box center [784, 338] width 956 height 184
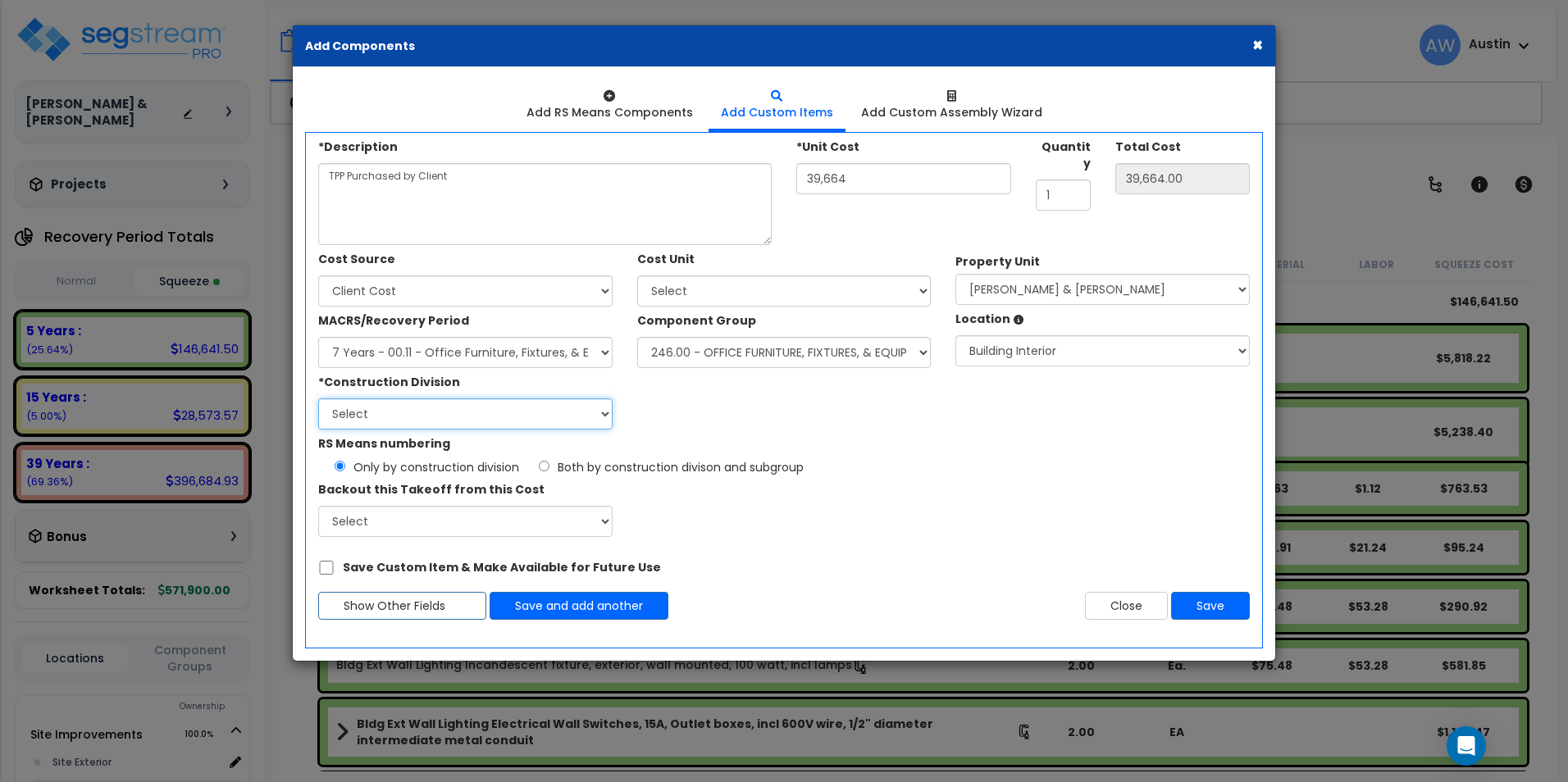
click at [416, 412] on select "Select 1. General Requirements 2. Existing Conditions 3. Concrete 4. Masonry 5.…" at bounding box center [465, 414] width 295 height 31
select select "12"
click at [319, 399] on select "Select 1. General Requirements 2. Existing Conditions 3. Concrete 4. Masonry 5.…" at bounding box center [465, 414] width 295 height 31
click at [954, 495] on div "RS Means numbering Only by construction division Both by construction divison a…" at bounding box center [784, 484] width 956 height 108
click at [546, 527] on select "Select" at bounding box center [465, 521] width 295 height 31
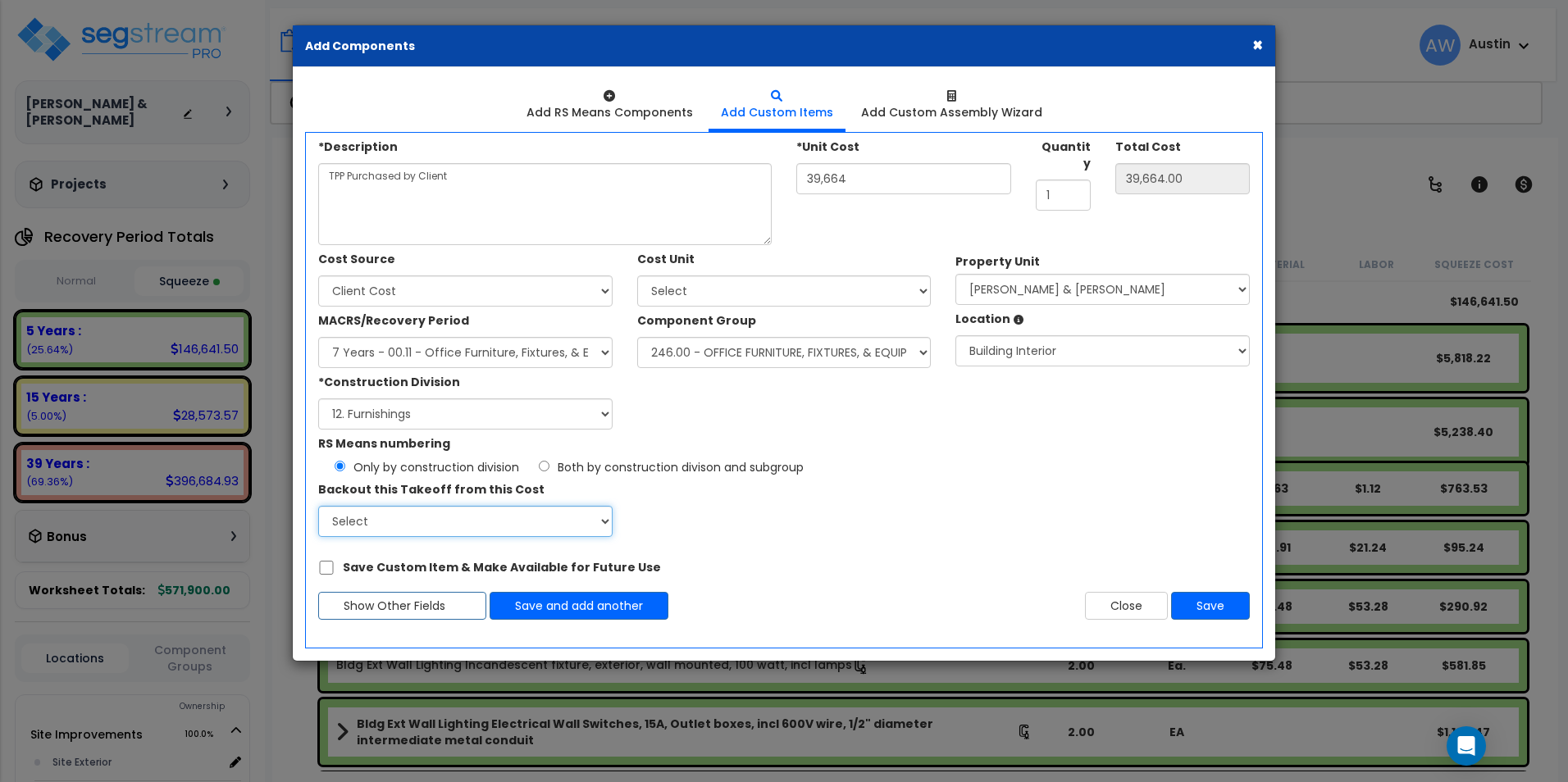
click at [546, 527] on select "Select" at bounding box center [465, 521] width 295 height 31
click at [1213, 602] on button "Save" at bounding box center [1210, 606] width 78 height 28
type input "39664"
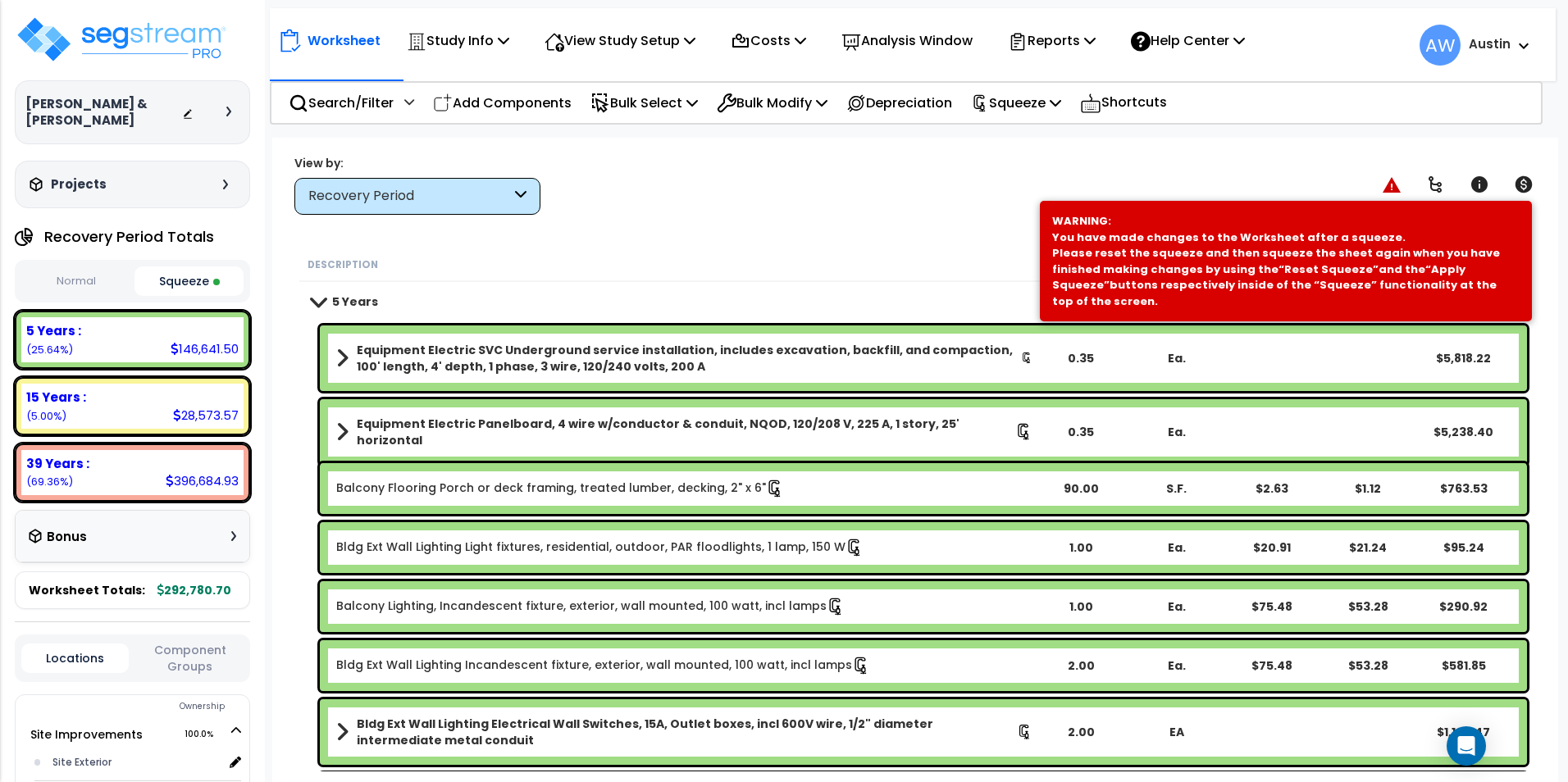
click at [96, 293] on button "Normal" at bounding box center [76, 281] width 110 height 28
click at [196, 286] on button "Squeeze" at bounding box center [189, 281] width 110 height 28
click at [951, 244] on div "Worksheet Study Info Study Setup Add Property Unit Template study Clone study AW" at bounding box center [915, 528] width 1286 height 782
click at [1040, 107] on p "Squeeze" at bounding box center [1016, 103] width 90 height 22
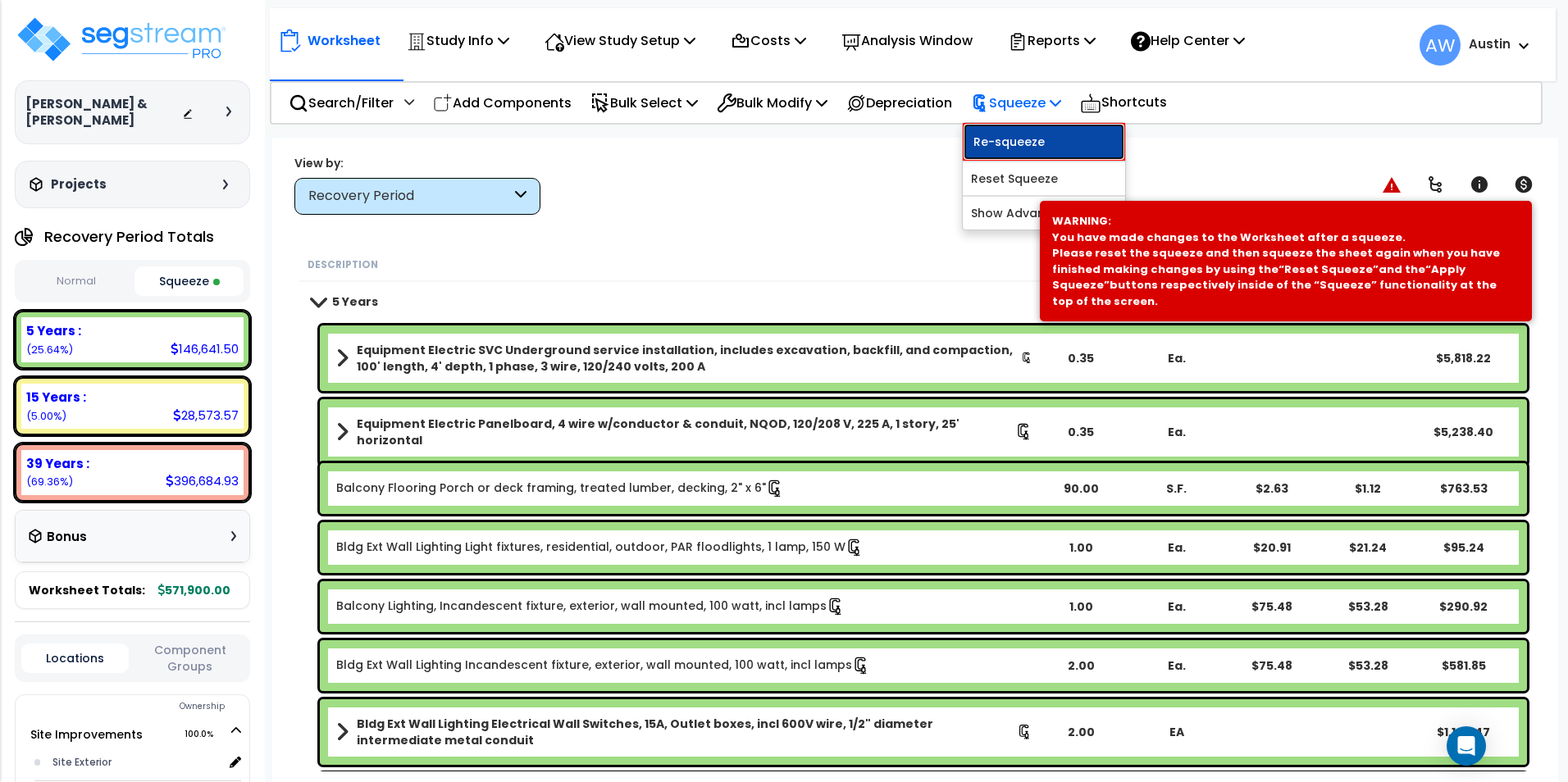
click at [1040, 133] on link "Re-squeeze" at bounding box center [1044, 141] width 162 height 37
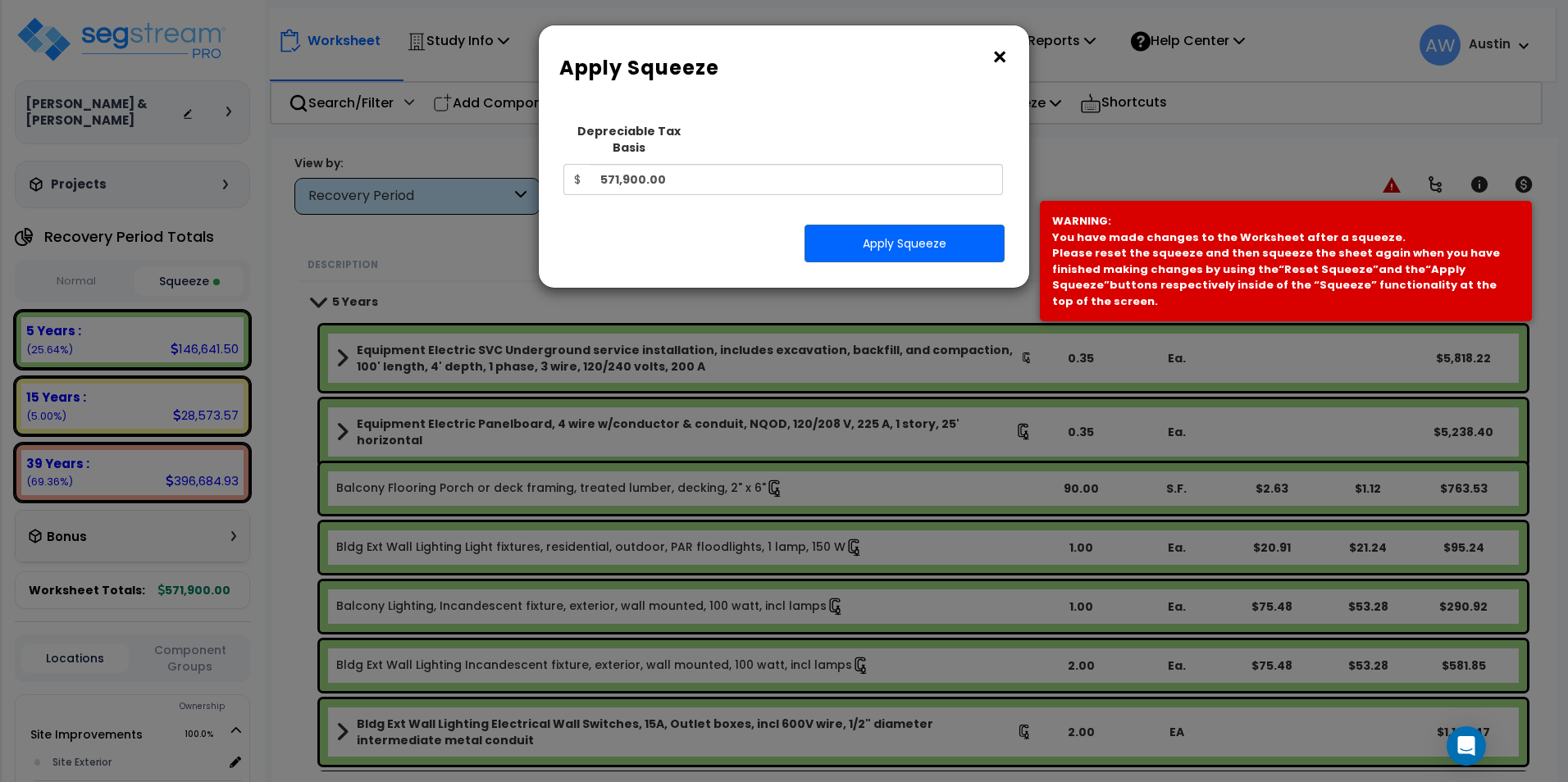
click at [996, 62] on button "×" at bounding box center [1000, 57] width 18 height 26
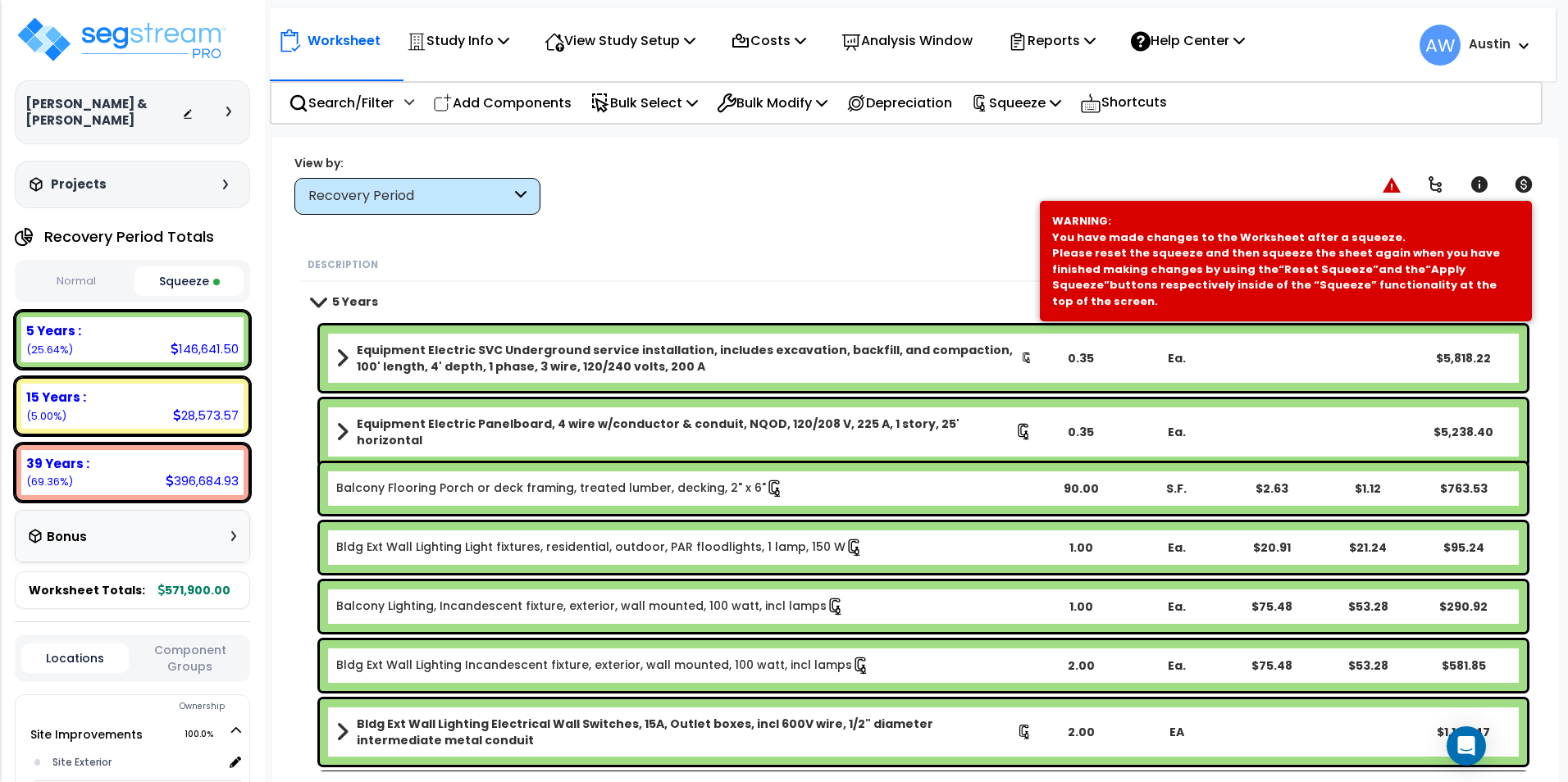
click at [732, 239] on div "Worksheet Study Info Study Setup Add Property Unit Template study Clone study AW" at bounding box center [915, 528] width 1286 height 782
click at [1023, 99] on p "Squeeze" at bounding box center [1016, 103] width 90 height 22
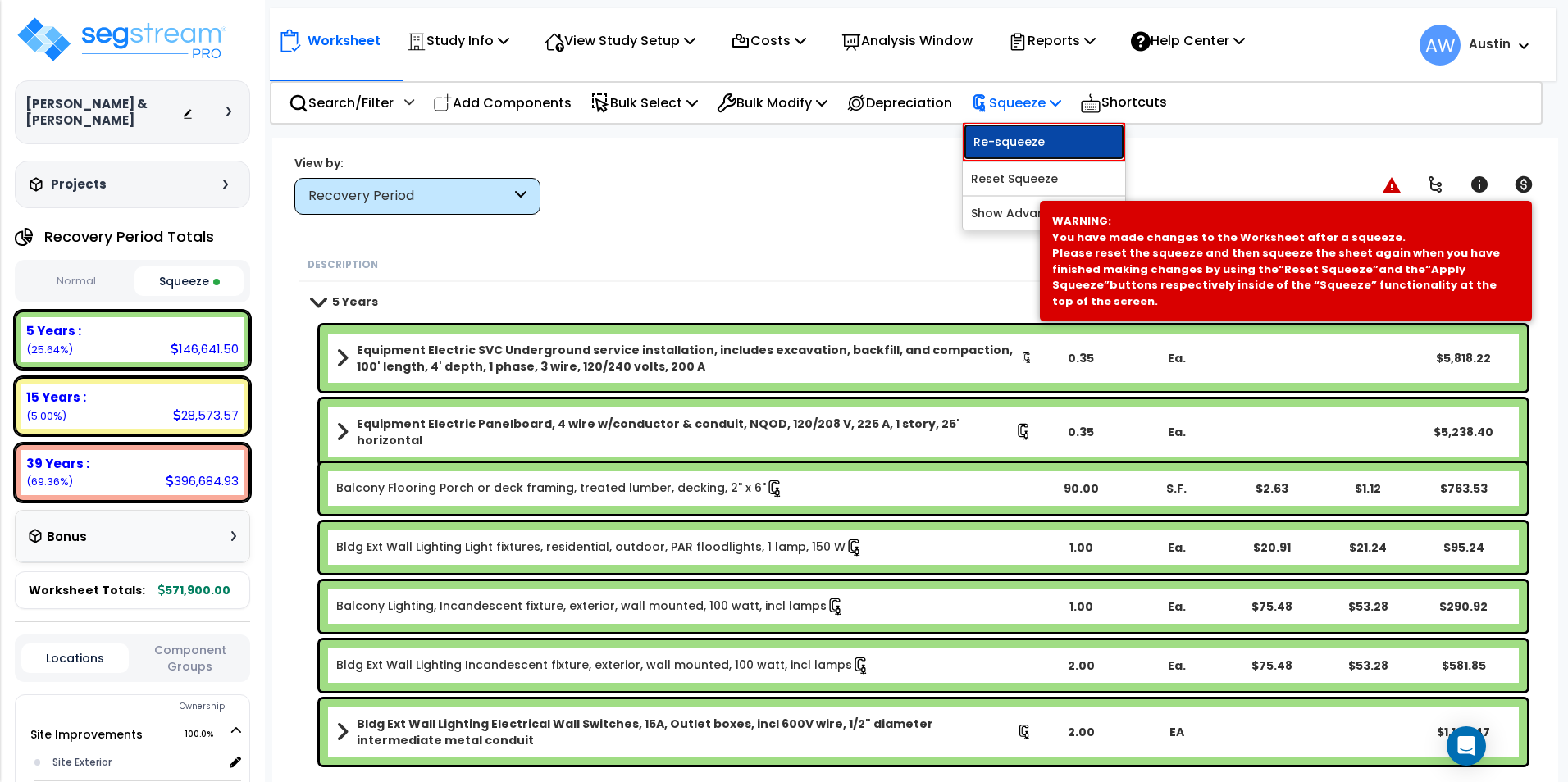
click at [1039, 141] on link "Re-squeeze" at bounding box center [1044, 141] width 162 height 37
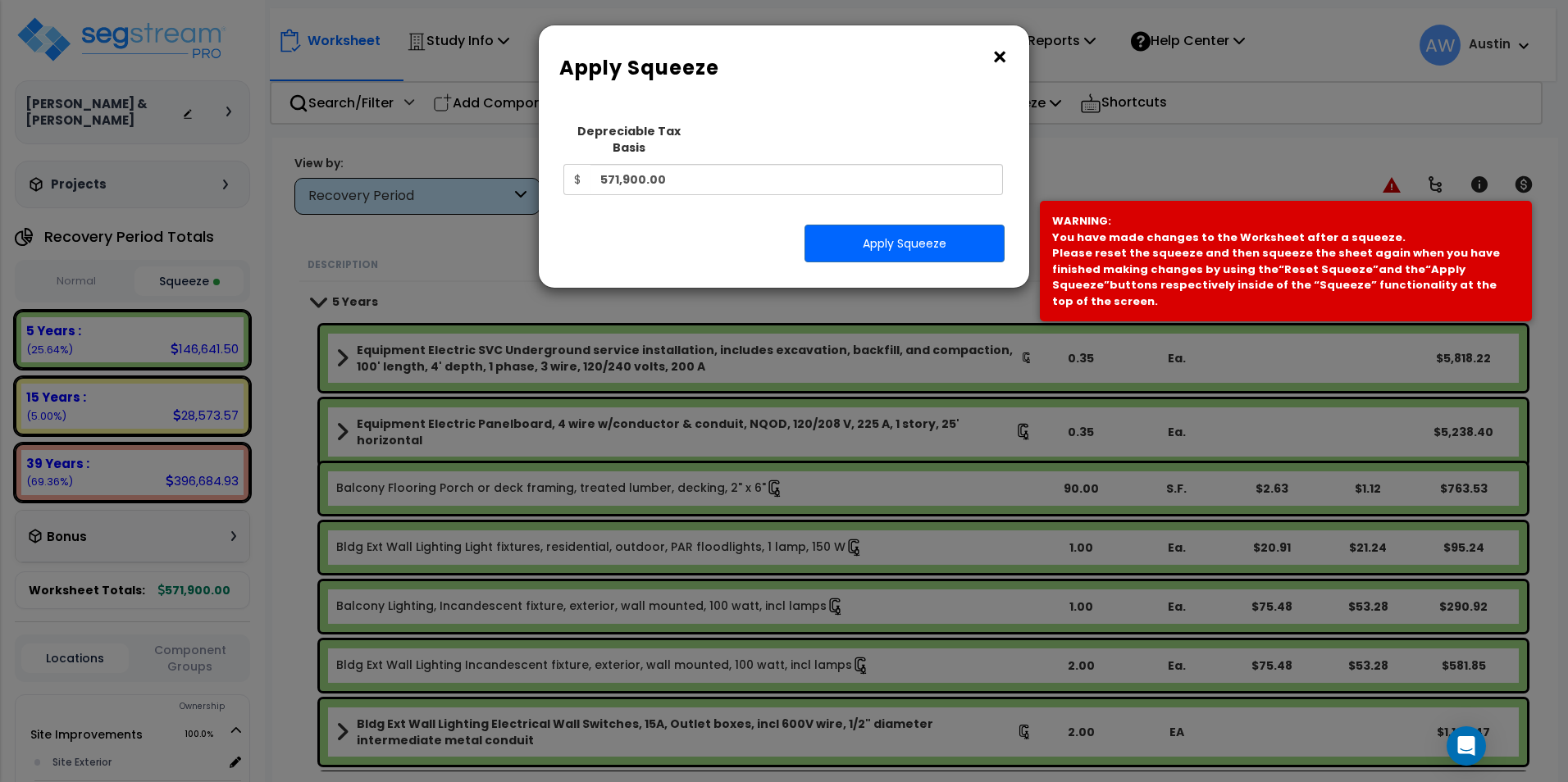
click at [1000, 55] on button "×" at bounding box center [1000, 57] width 18 height 26
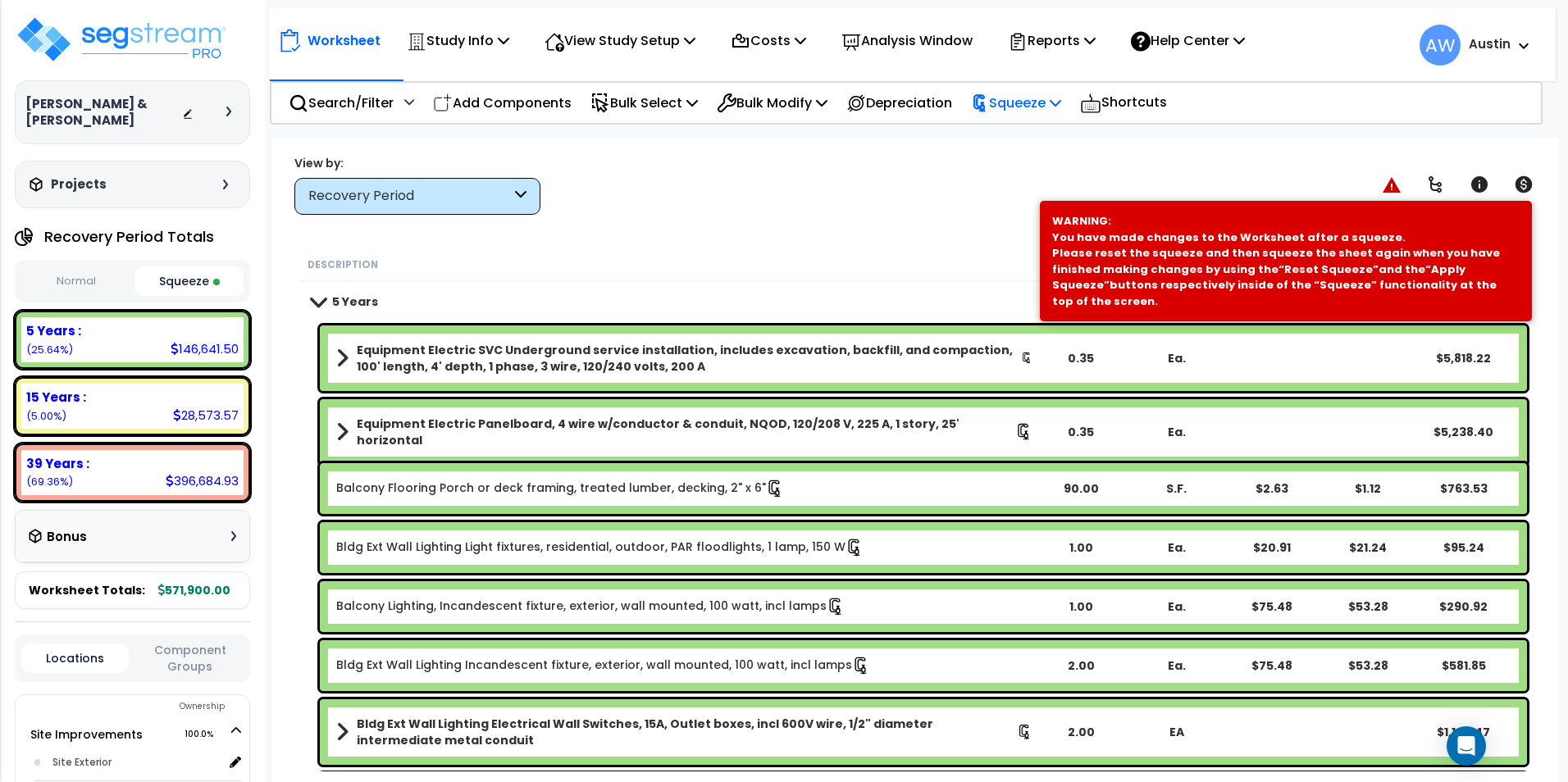
click at [1049, 114] on div "Squeeze" at bounding box center [1016, 103] width 90 height 38
click at [1024, 143] on link "Re-squeeze" at bounding box center [1044, 141] width 162 height 37
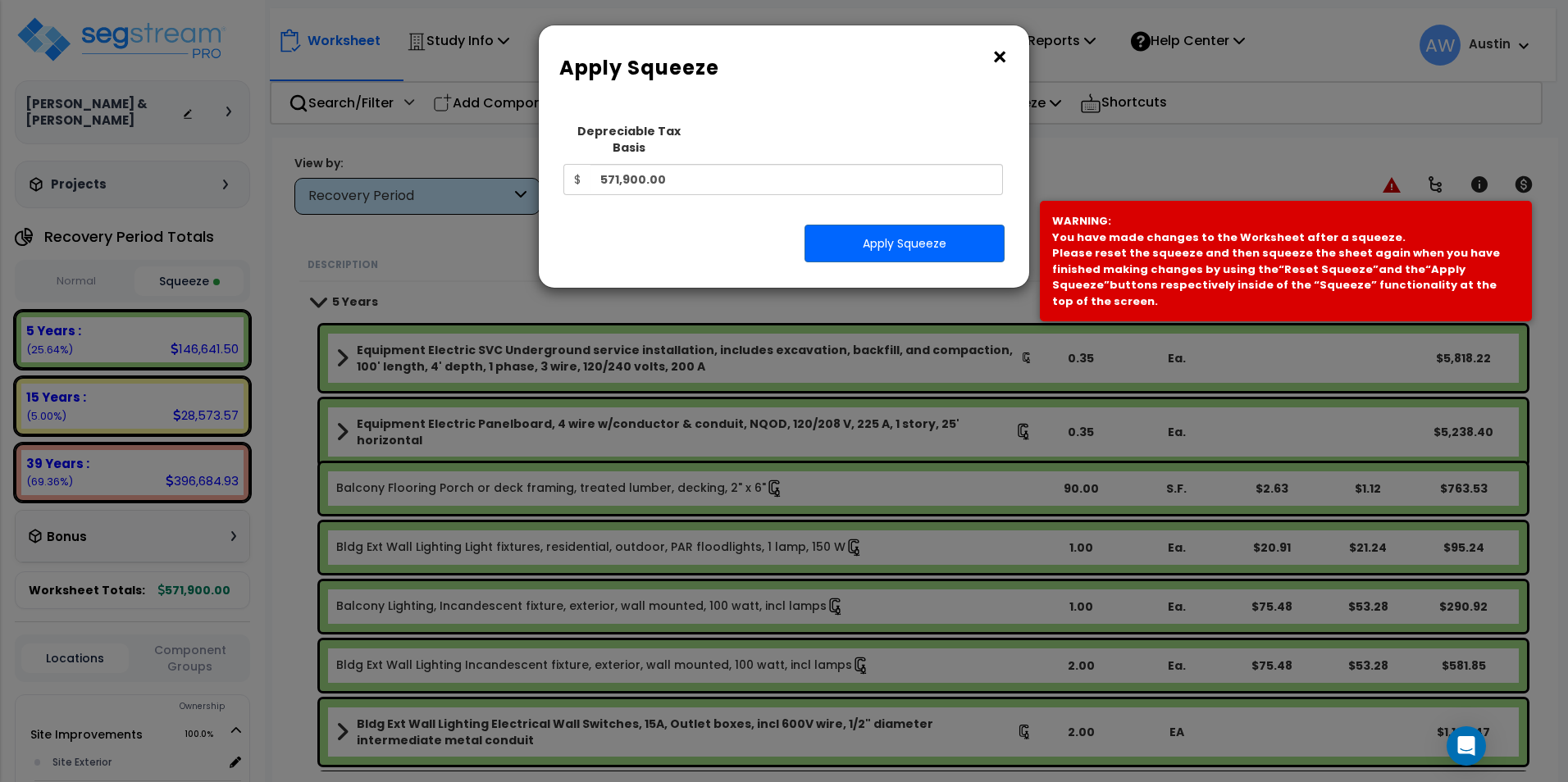
click at [999, 60] on button "×" at bounding box center [1000, 57] width 18 height 26
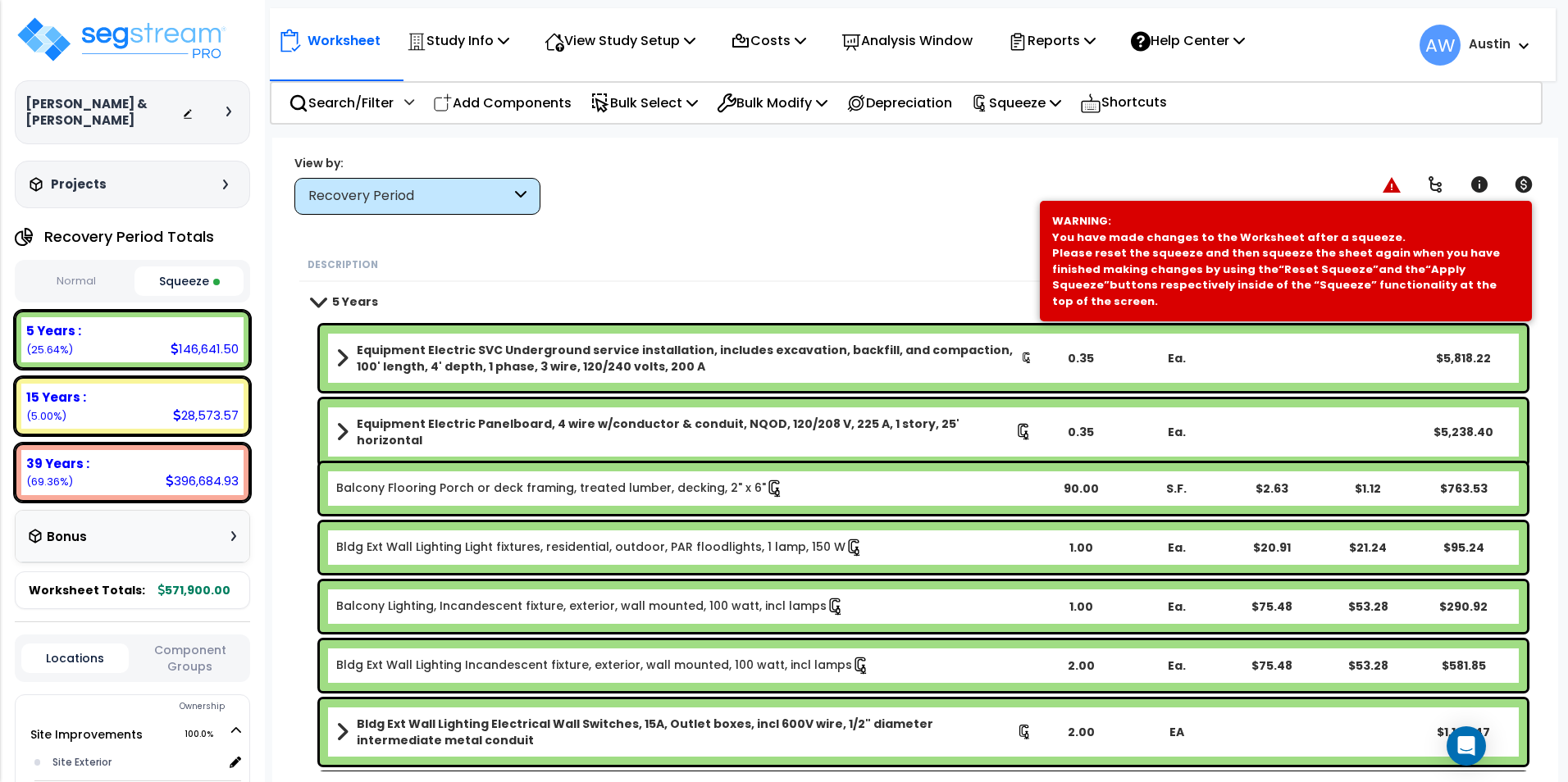
click at [95, 277] on button "Normal" at bounding box center [76, 281] width 110 height 28
click at [196, 288] on button "Squeeze" at bounding box center [189, 281] width 110 height 28
click at [85, 287] on button "Normal" at bounding box center [76, 281] width 110 height 28
click at [972, 246] on div "Worksheet Study Info Study Setup Add Property Unit Template study Clone study AW" at bounding box center [915, 528] width 1286 height 782
click at [1036, 111] on p "Squeeze" at bounding box center [1016, 103] width 90 height 22
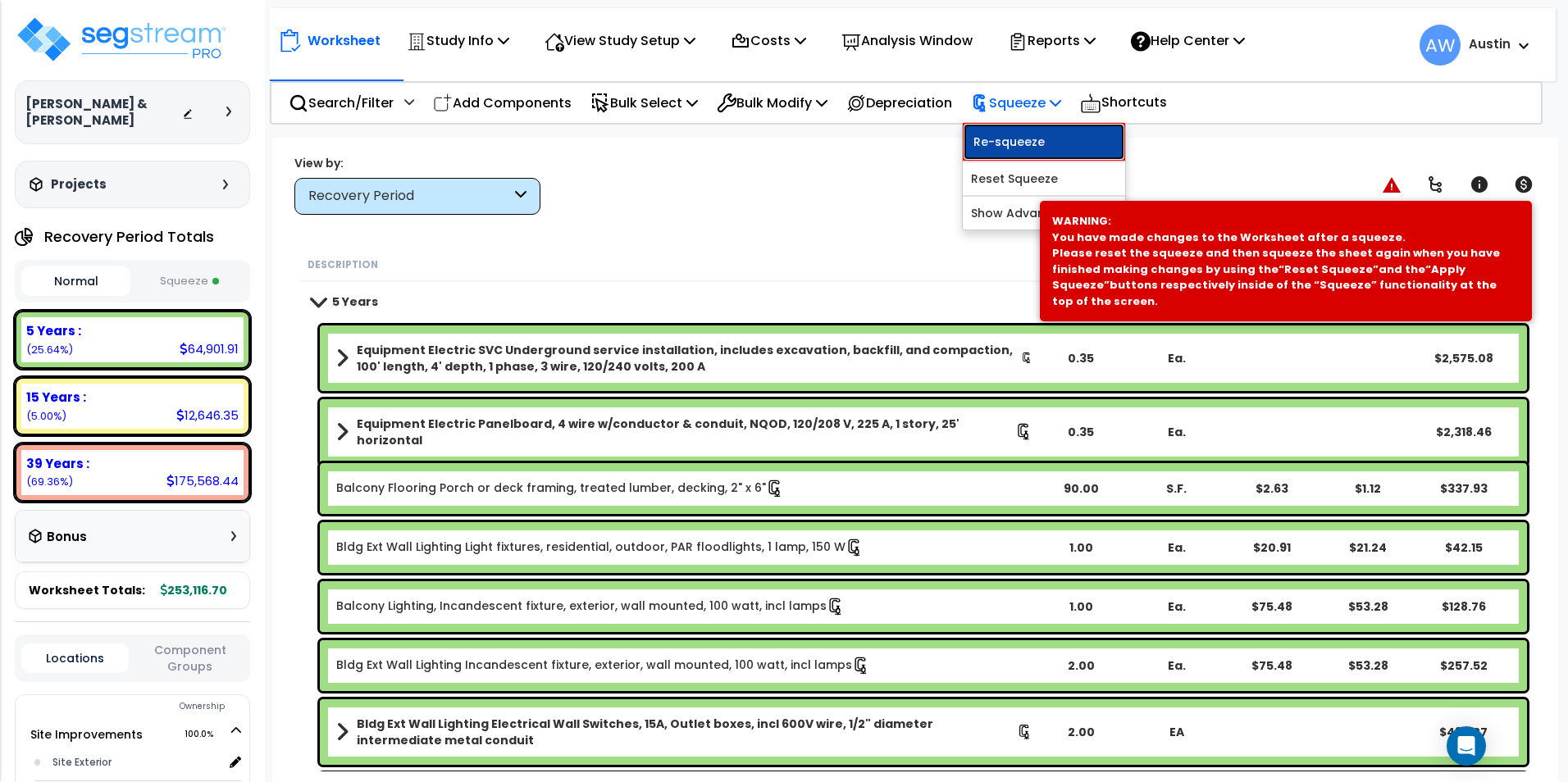
click at [1036, 150] on link "Re-squeeze" at bounding box center [1044, 141] width 162 height 37
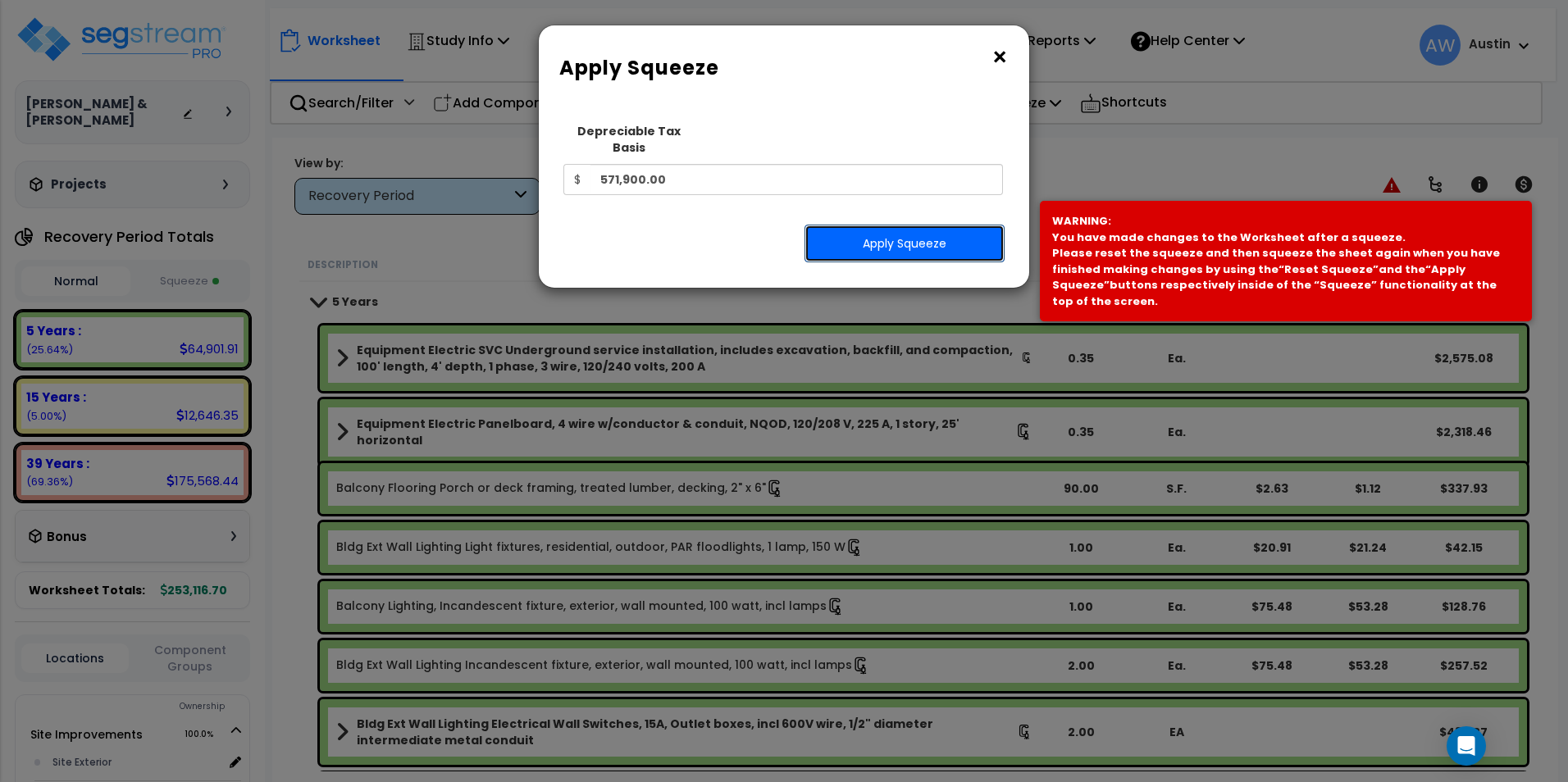
click at [895, 230] on button "Apply Squeeze" at bounding box center [904, 243] width 200 height 37
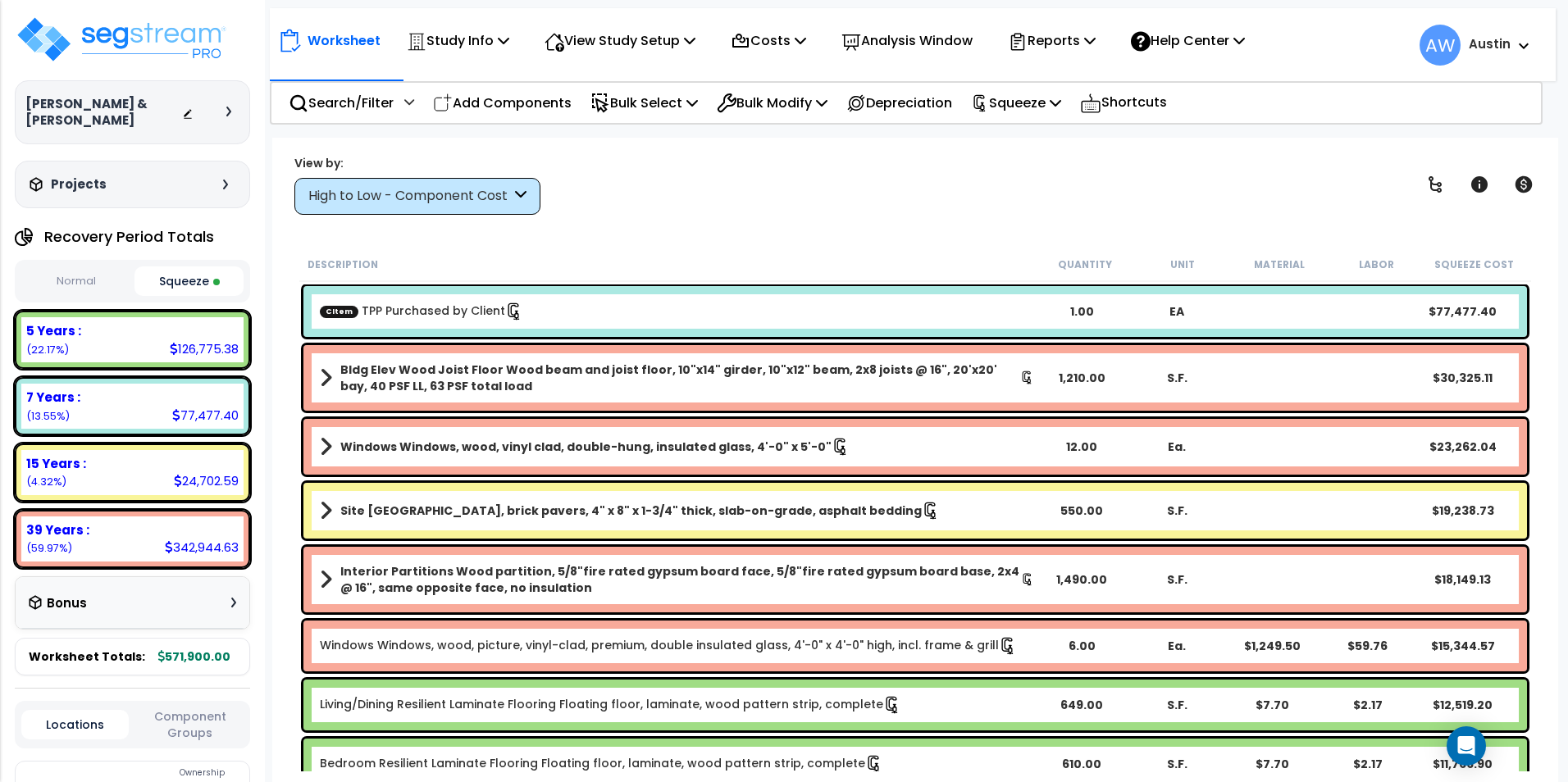
click at [83, 287] on button "Normal" at bounding box center [76, 281] width 110 height 28
click at [182, 286] on button "Squeeze" at bounding box center [189, 281] width 110 height 28
click at [81, 287] on button "Normal" at bounding box center [76, 281] width 110 height 28
click at [182, 273] on button "Squeeze" at bounding box center [189, 281] width 110 height 28
click at [486, 312] on link "CItem TPP Purchased by Client" at bounding box center [421, 312] width 204 height 18
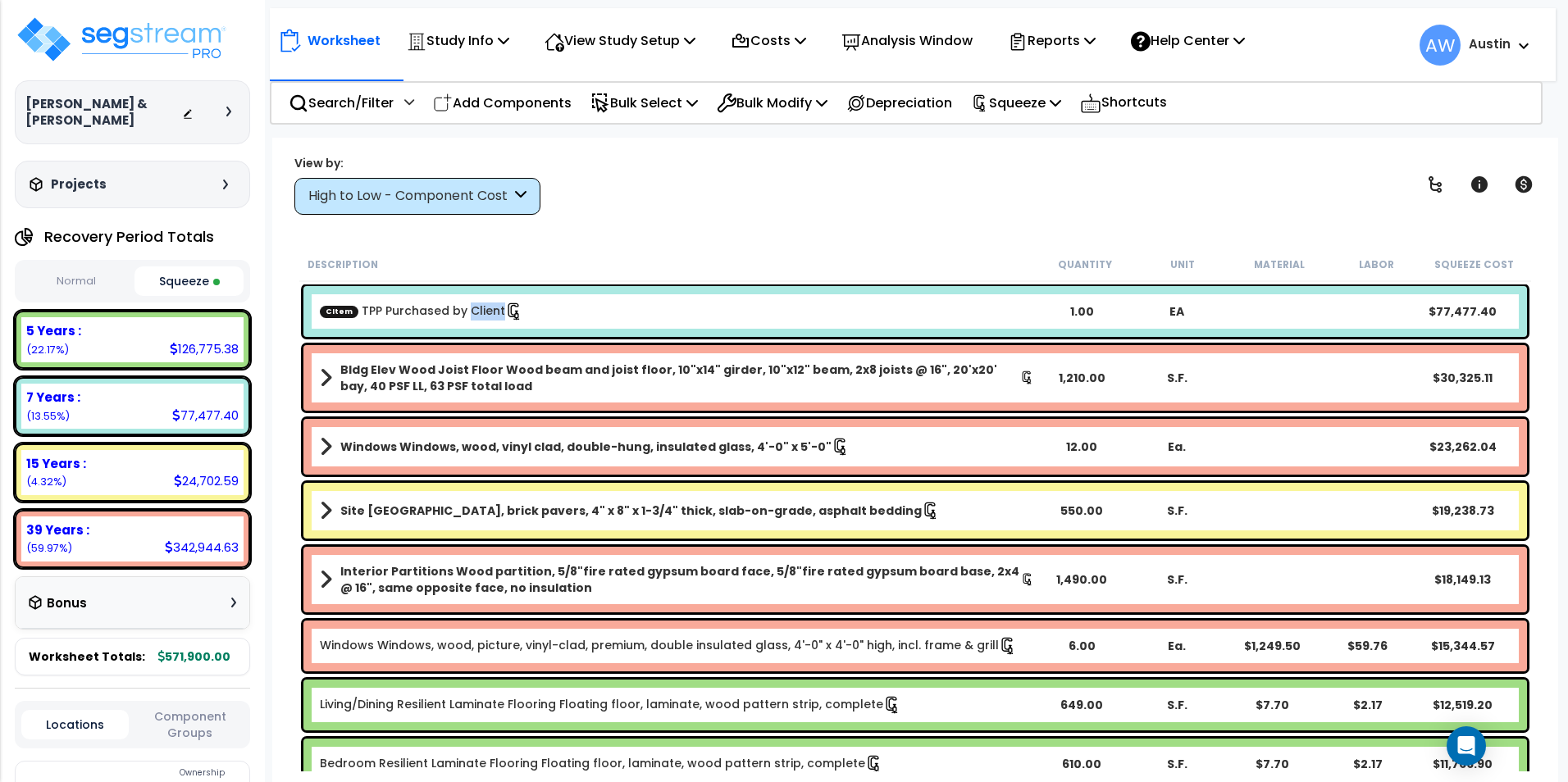
click at [486, 312] on link "CItem TPP Purchased by Client" at bounding box center [421, 312] width 204 height 18
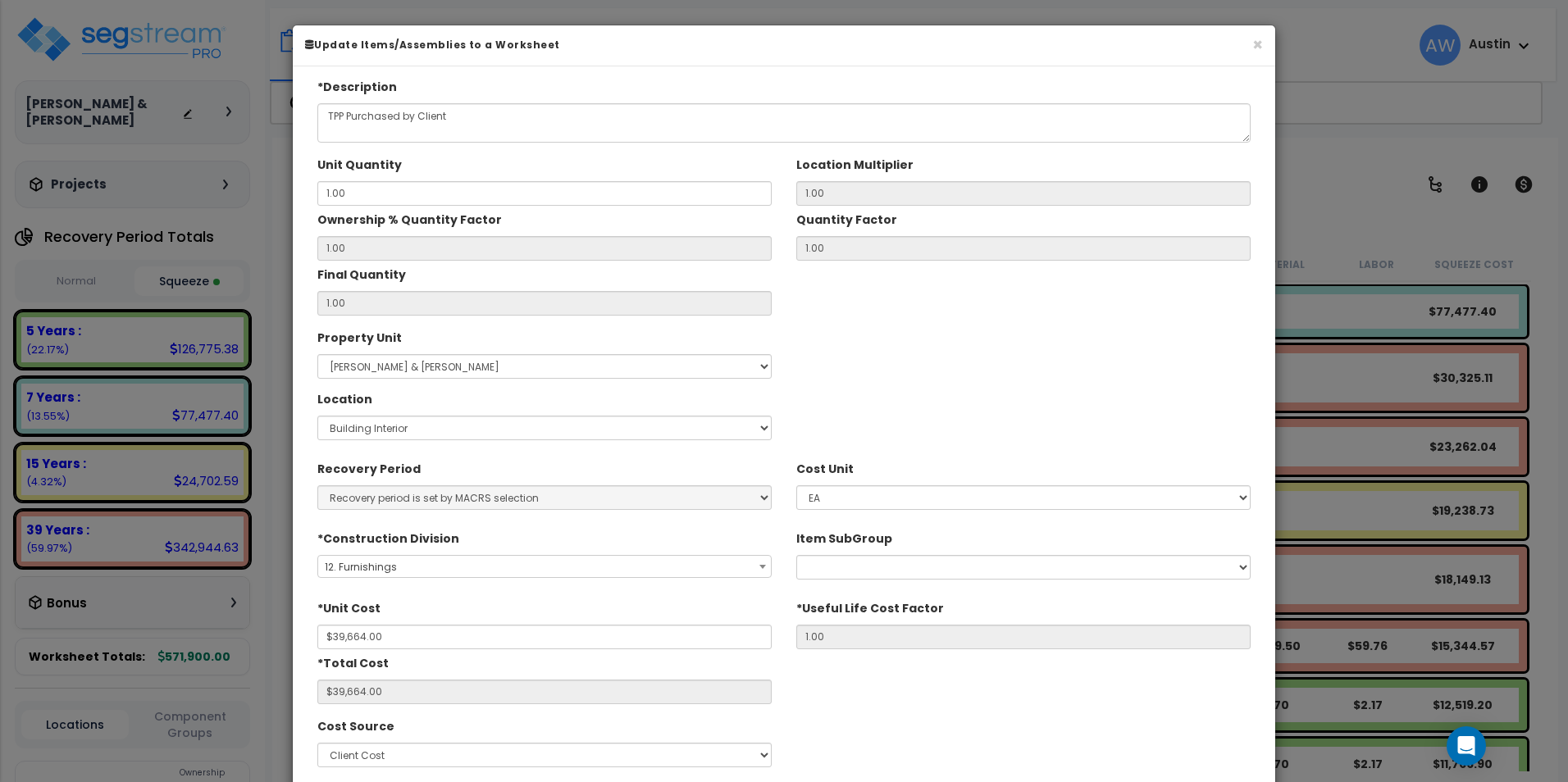
click at [902, 377] on div "Property Unit Select Stone, Jarrod & Katherine Site Improvements Location Select" at bounding box center [784, 385] width 958 height 123
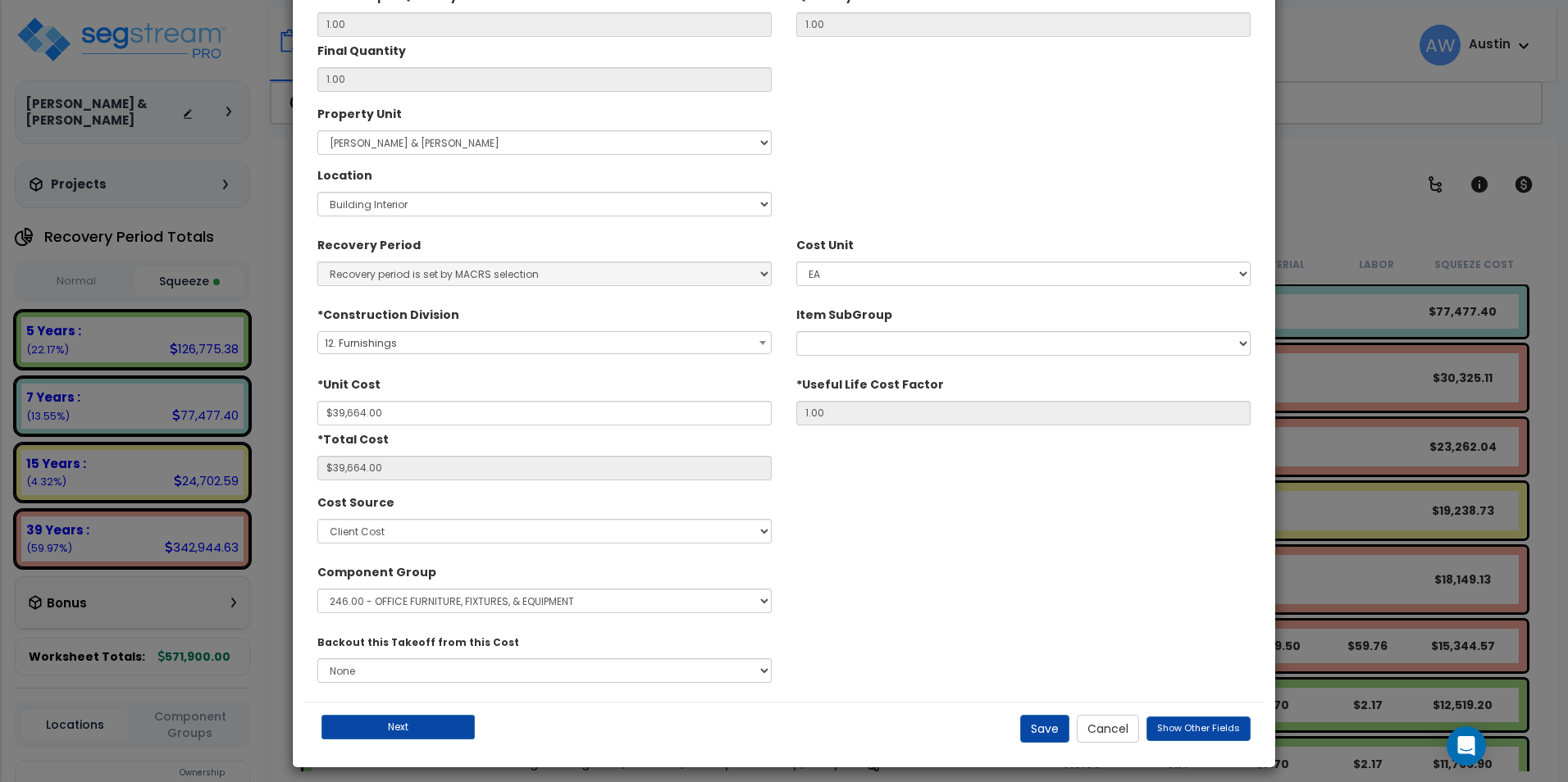
scroll to position [235, 0]
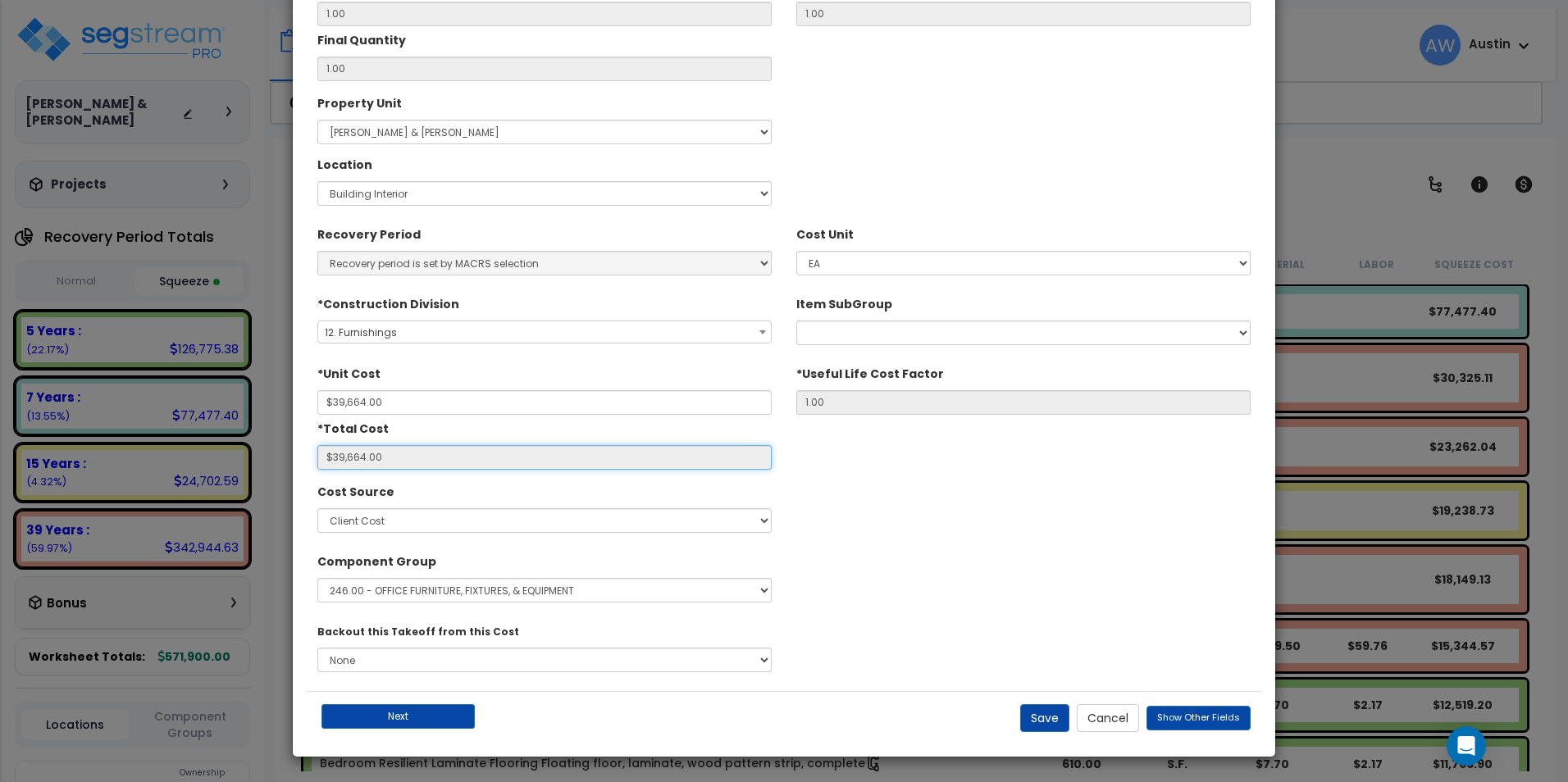
click at [379, 465] on input "$39,664.00" at bounding box center [545, 457] width 455 height 25
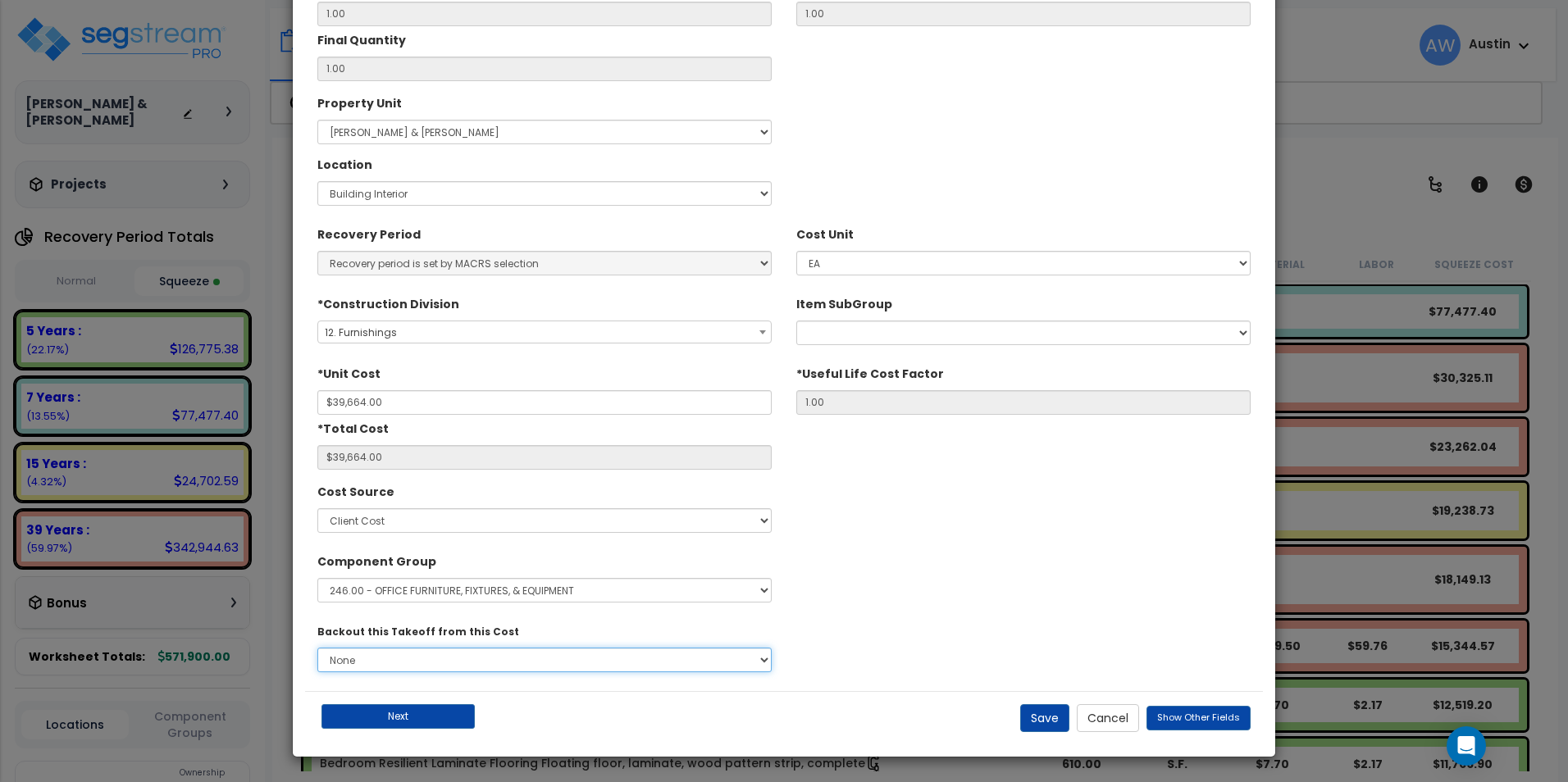
click at [457, 658] on select "None" at bounding box center [545, 660] width 455 height 25
click at [457, 659] on select "None" at bounding box center [545, 660] width 455 height 25
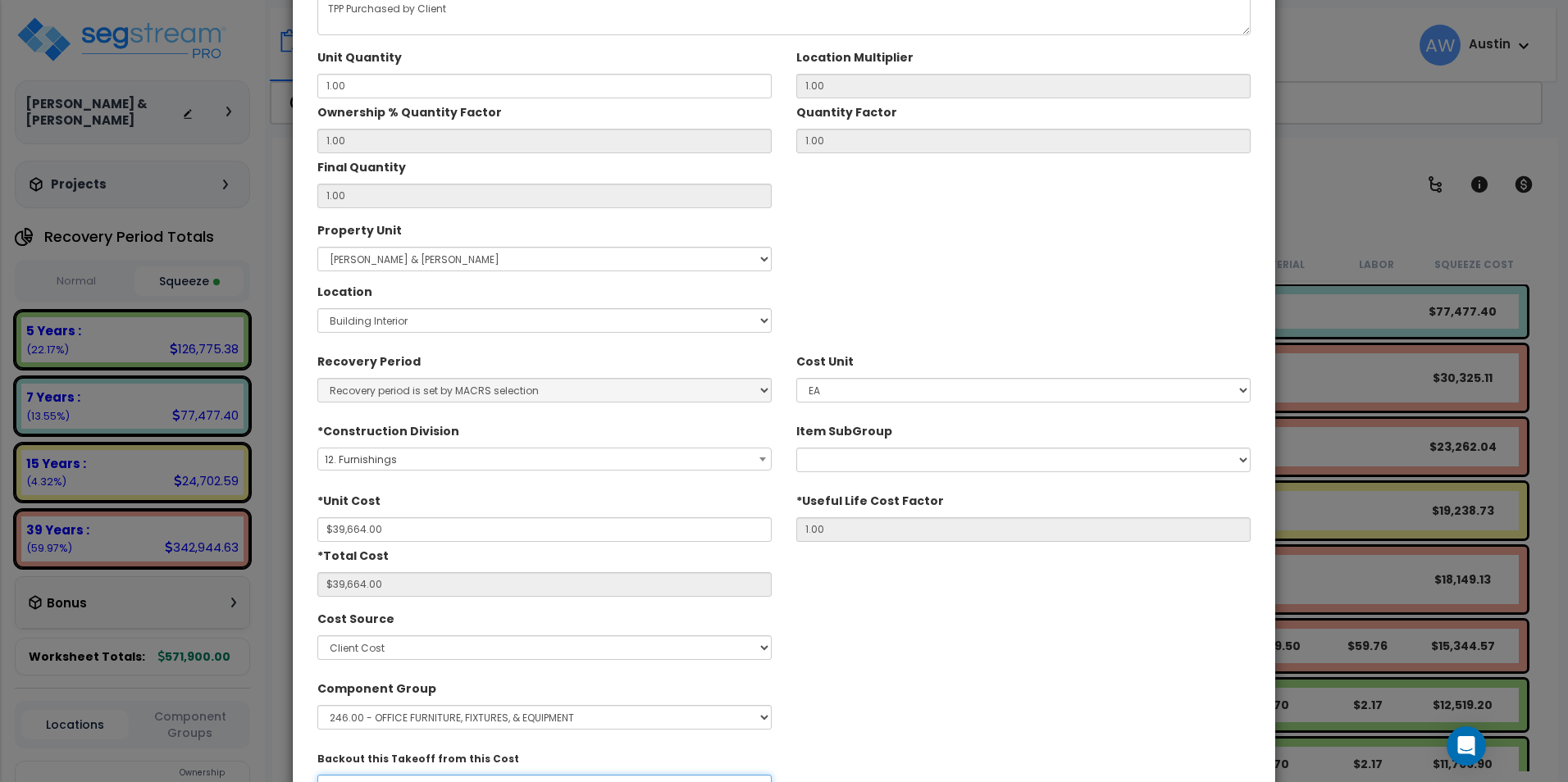
scroll to position [0, 0]
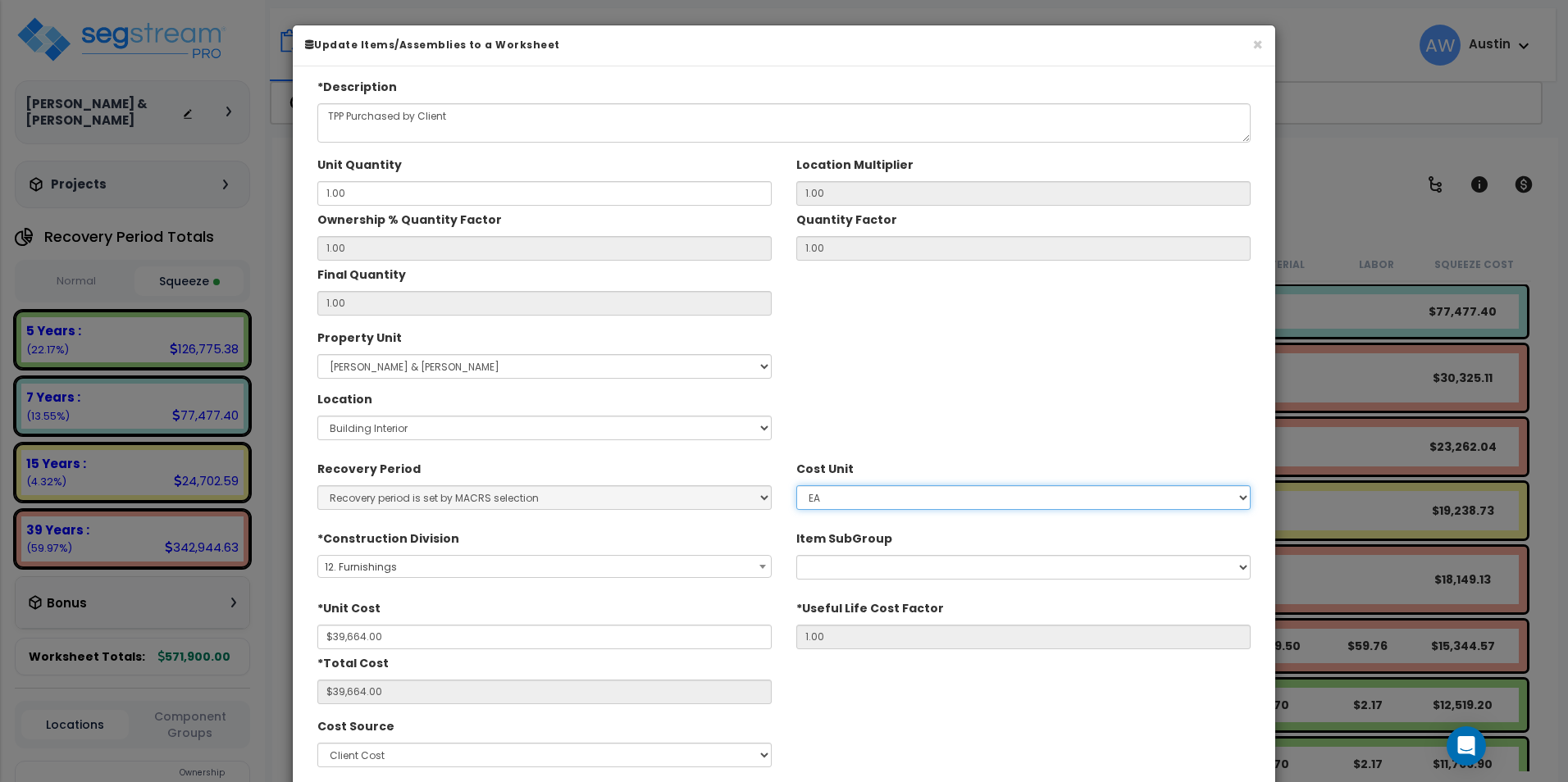
click at [945, 492] on select "Select EA TOT SF LF SY LS CAR" at bounding box center [1024, 497] width 455 height 25
select select "1388"
click at [797, 485] on select "Select EA TOT SF LF SY LS CAR" at bounding box center [1024, 497] width 455 height 25
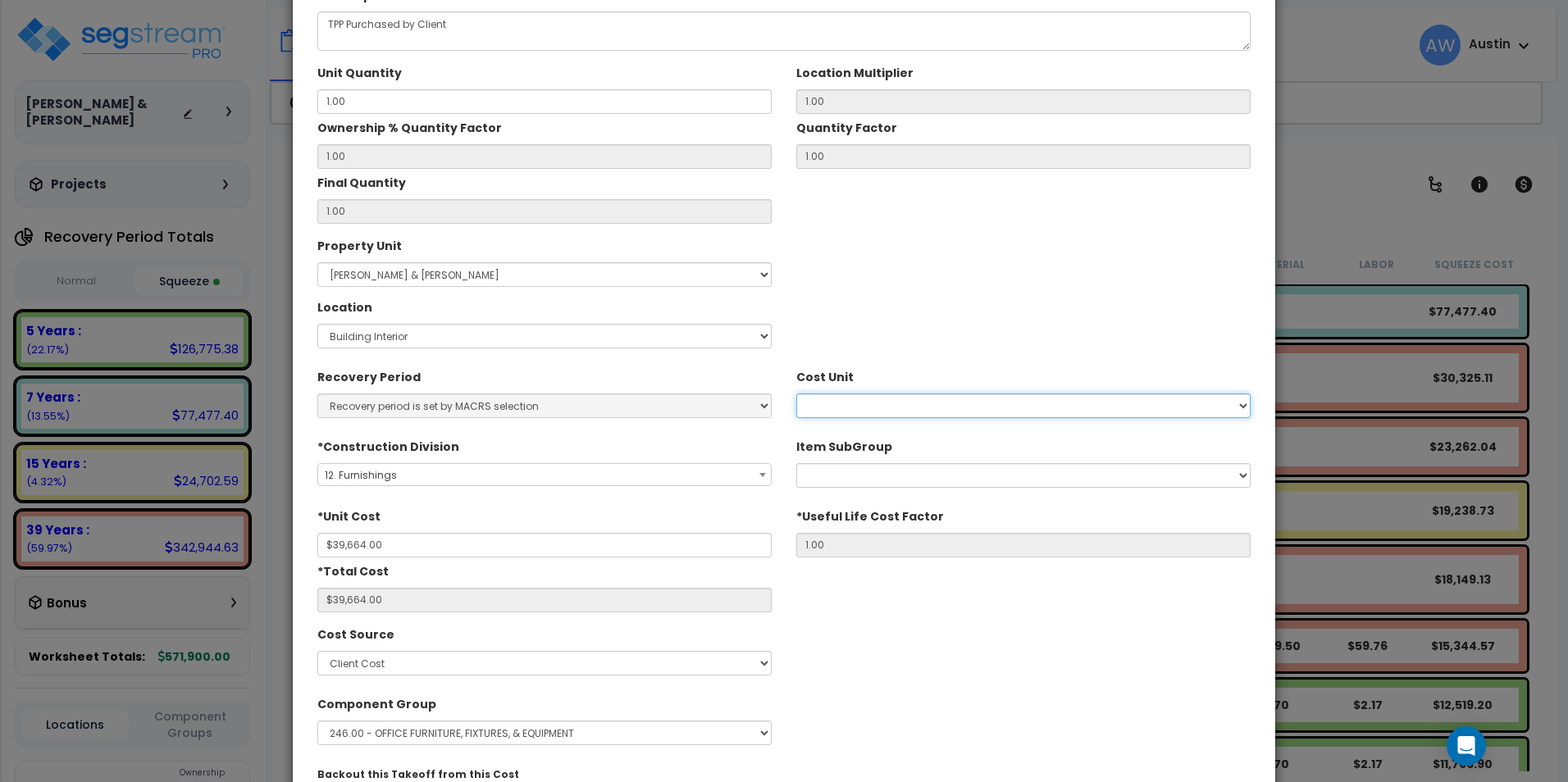
scroll to position [235, 0]
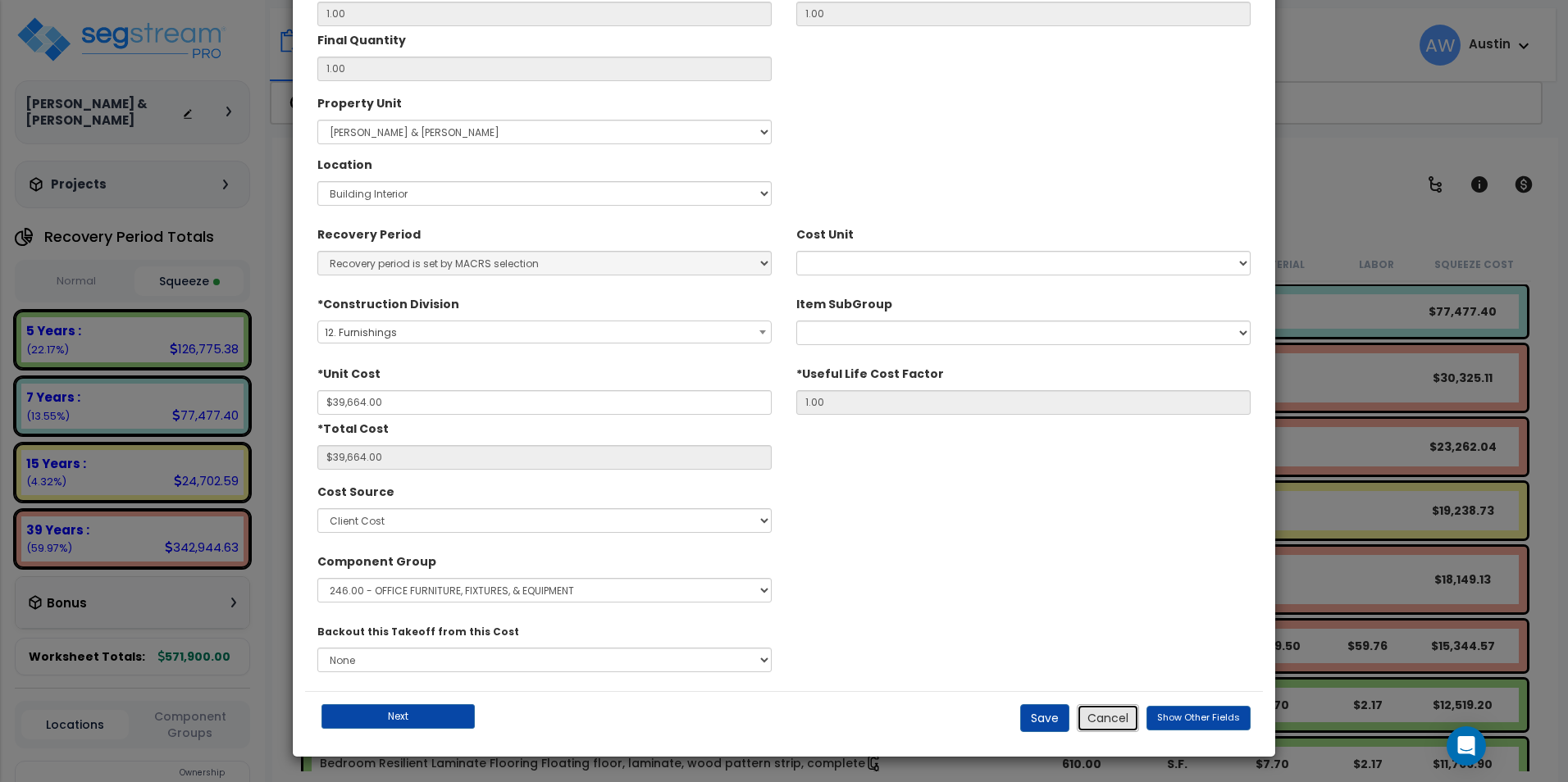
click at [1127, 729] on button "Cancel" at bounding box center [1108, 718] width 62 height 28
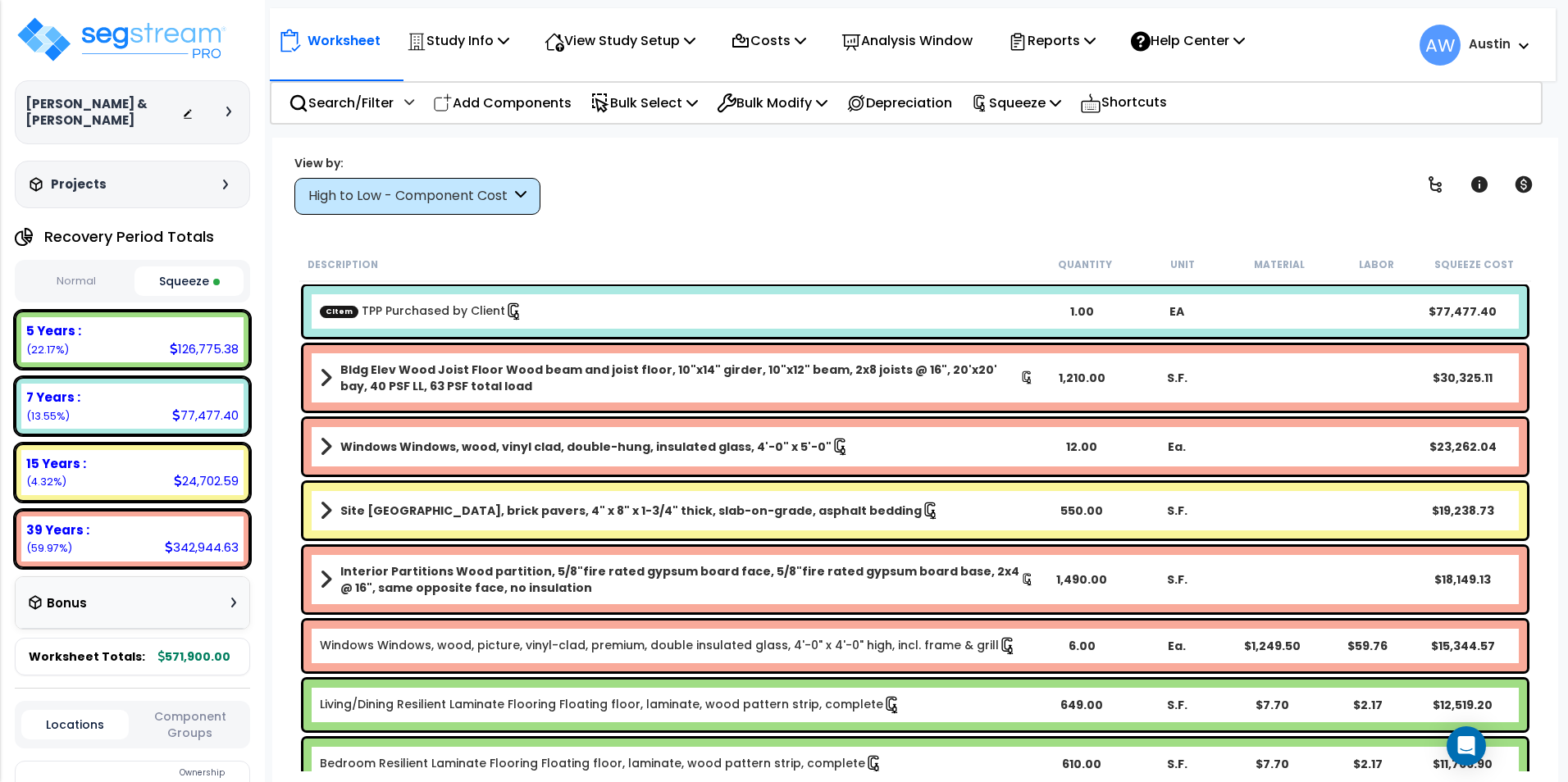
click at [768, 308] on b "CItem TPP Purchased by Client" at bounding box center [676, 312] width 715 height 18
drag, startPoint x: 768, startPoint y: 308, endPoint x: 668, endPoint y: 253, distance: 114.1
click at [668, 253] on div "Description Quantity Unit Material Labor Squeeze Cost" at bounding box center [915, 265] width 1232 height 35
click at [685, 107] on p "Bulk Select" at bounding box center [644, 103] width 108 height 22
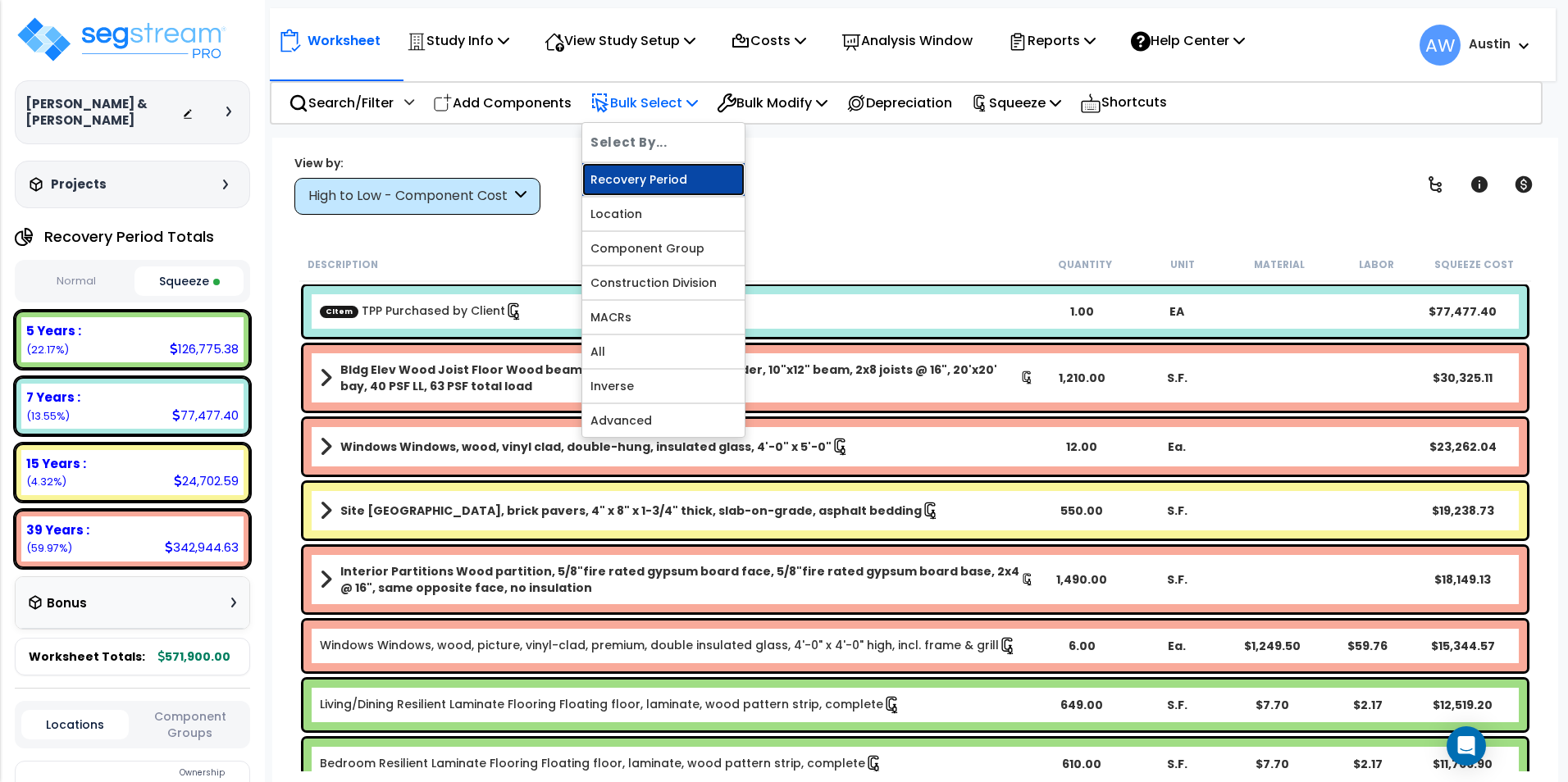
click at [643, 173] on link "Recovery Period" at bounding box center [664, 180] width 162 height 33
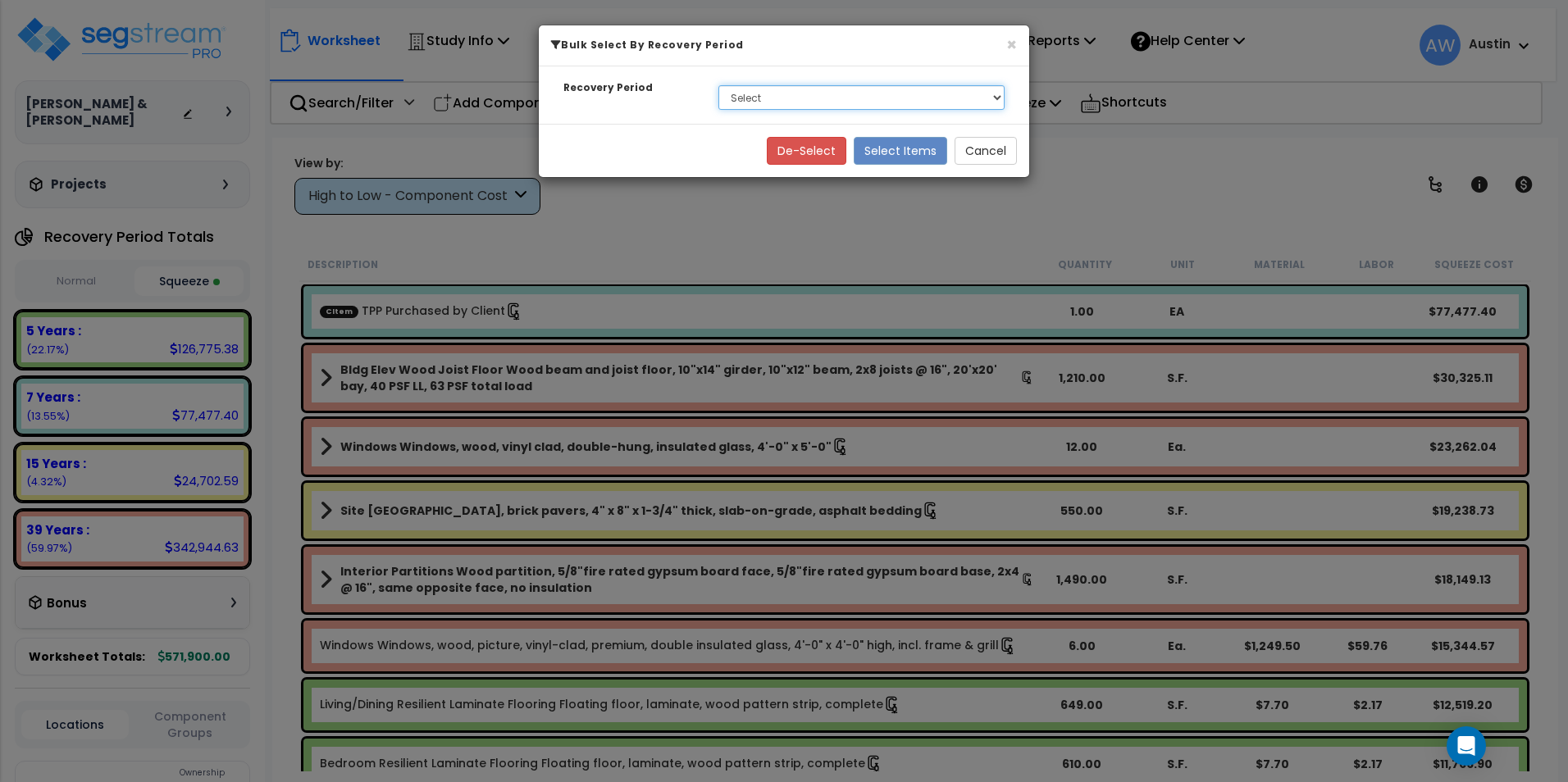
click at [765, 106] on select "Select 5 Years 7 Years 15 Years 39 Years" at bounding box center [862, 97] width 287 height 25
select select "7Y"
click at [718, 85] on select "Select 5 Years 7 Years 15 Years 39 Years" at bounding box center [862, 97] width 287 height 25
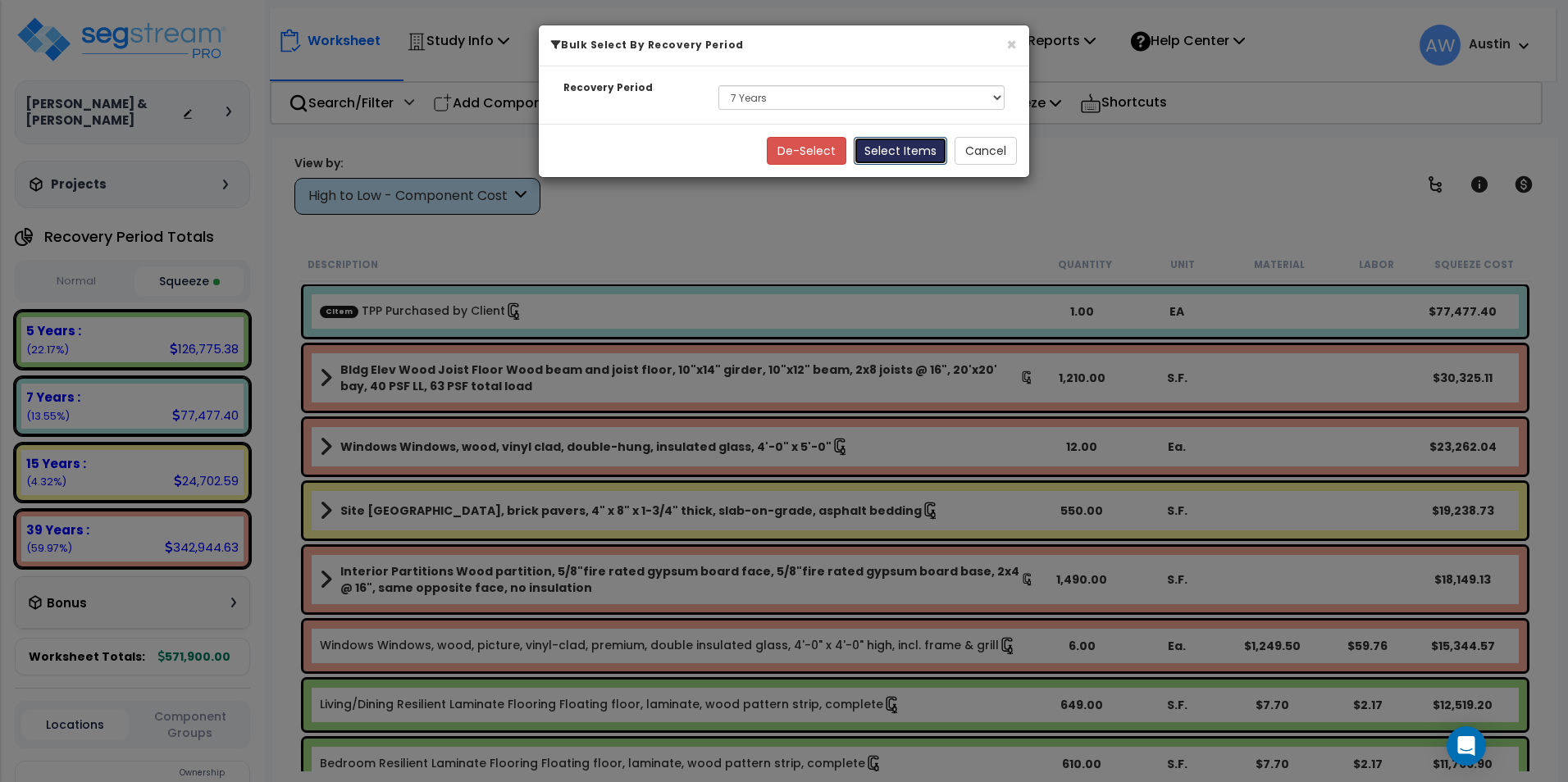
click at [894, 150] on button "Select Items" at bounding box center [900, 151] width 93 height 28
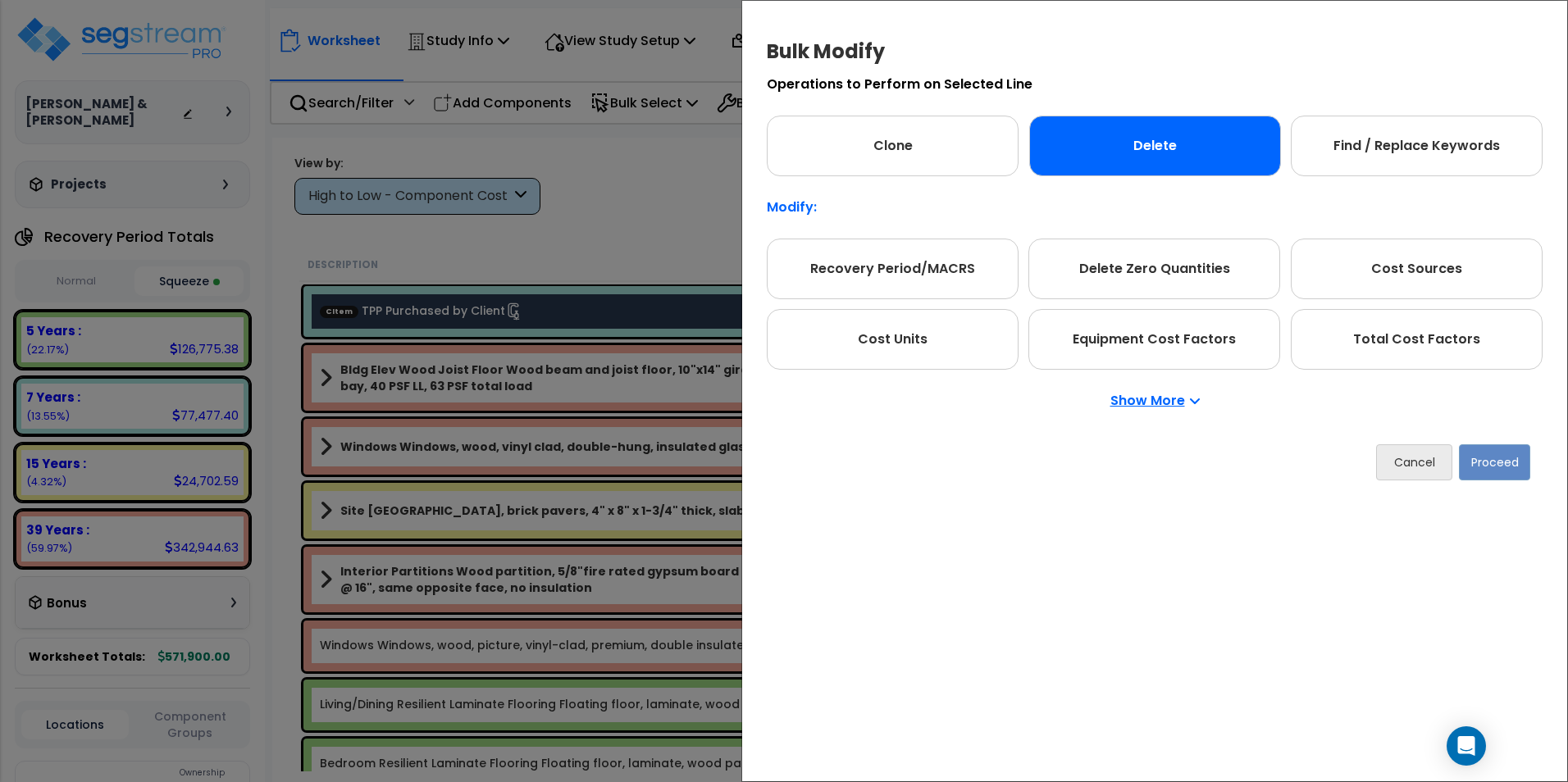
click at [1154, 162] on div "Delete" at bounding box center [1155, 146] width 252 height 60
click at [1500, 464] on button "Proceed" at bounding box center [1495, 463] width 71 height 36
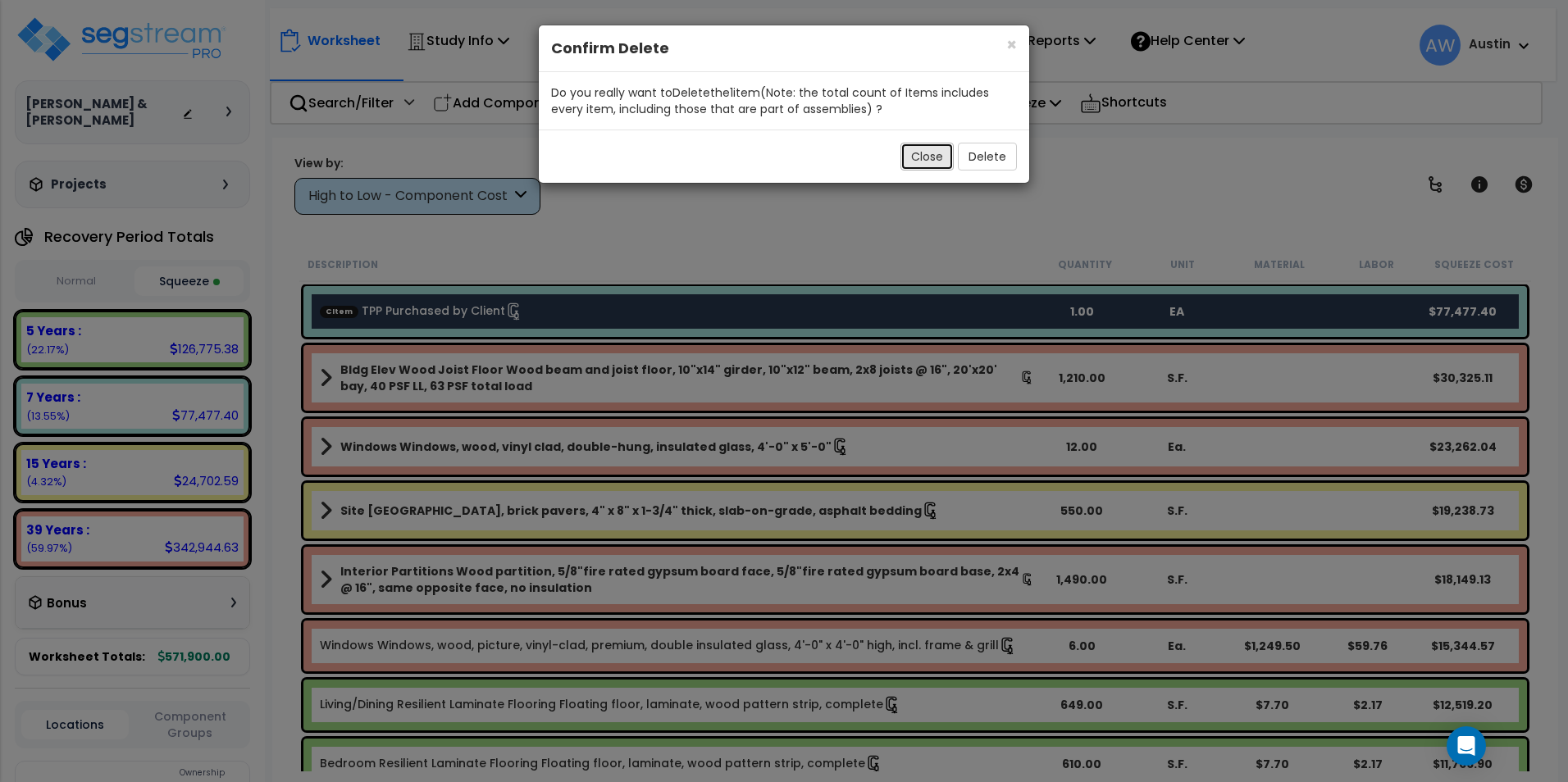
click at [946, 163] on button "Close" at bounding box center [927, 156] width 53 height 28
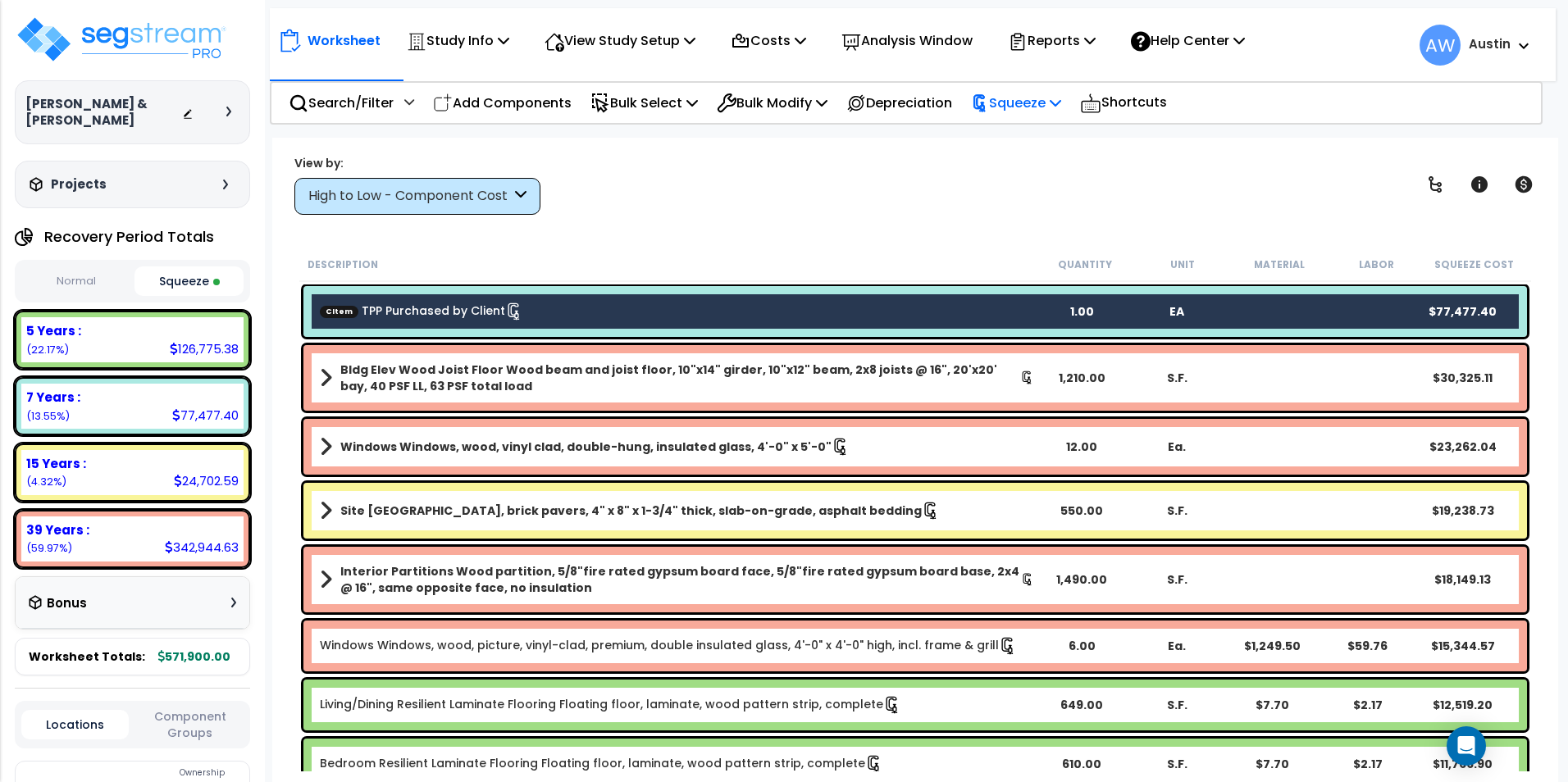
click at [1037, 99] on p "Squeeze" at bounding box center [1016, 103] width 90 height 22
click at [1040, 145] on link "Re-squeeze" at bounding box center [1044, 140] width 162 height 33
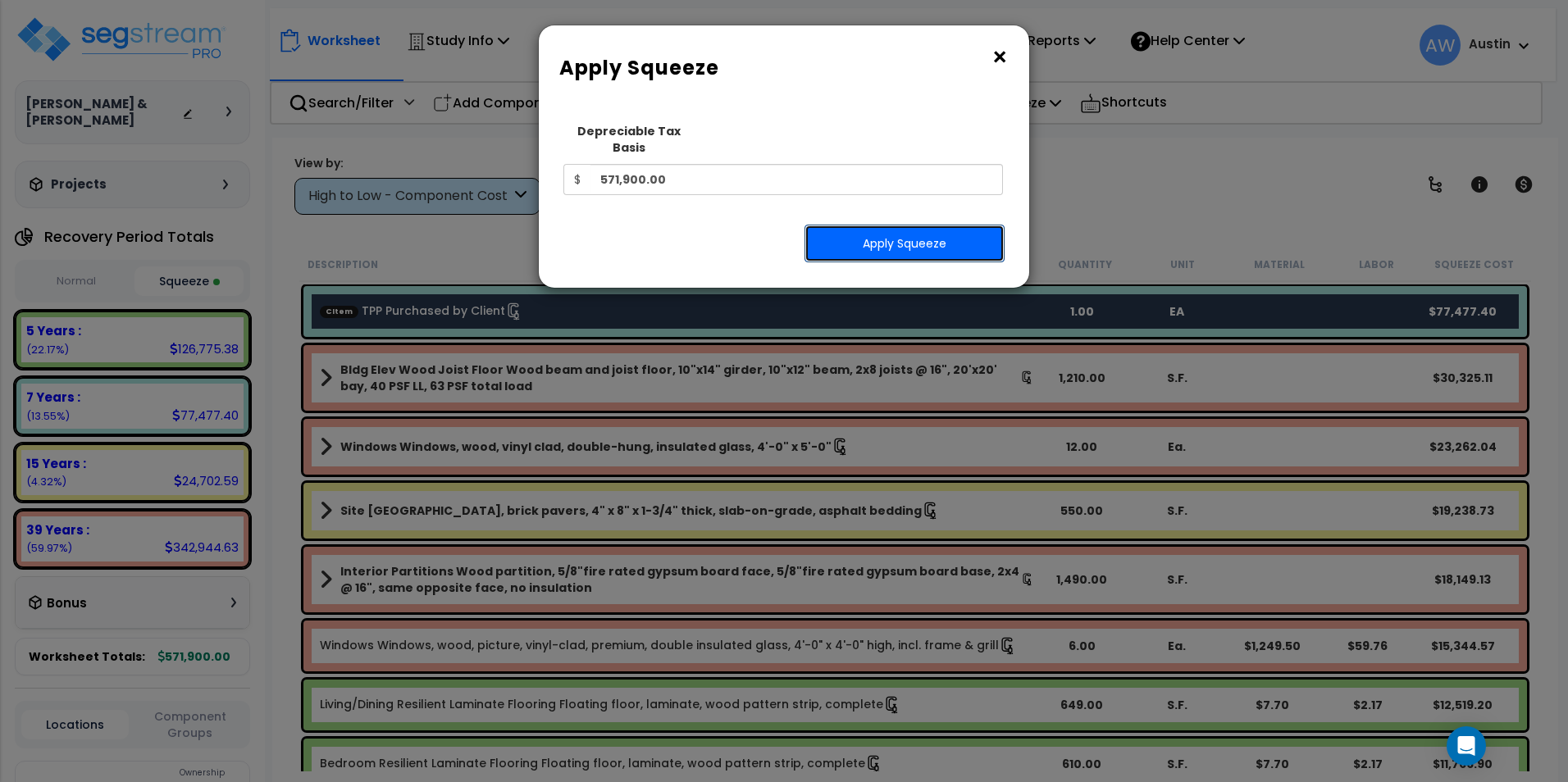
click at [924, 224] on button "Apply Squeeze" at bounding box center [904, 243] width 200 height 37
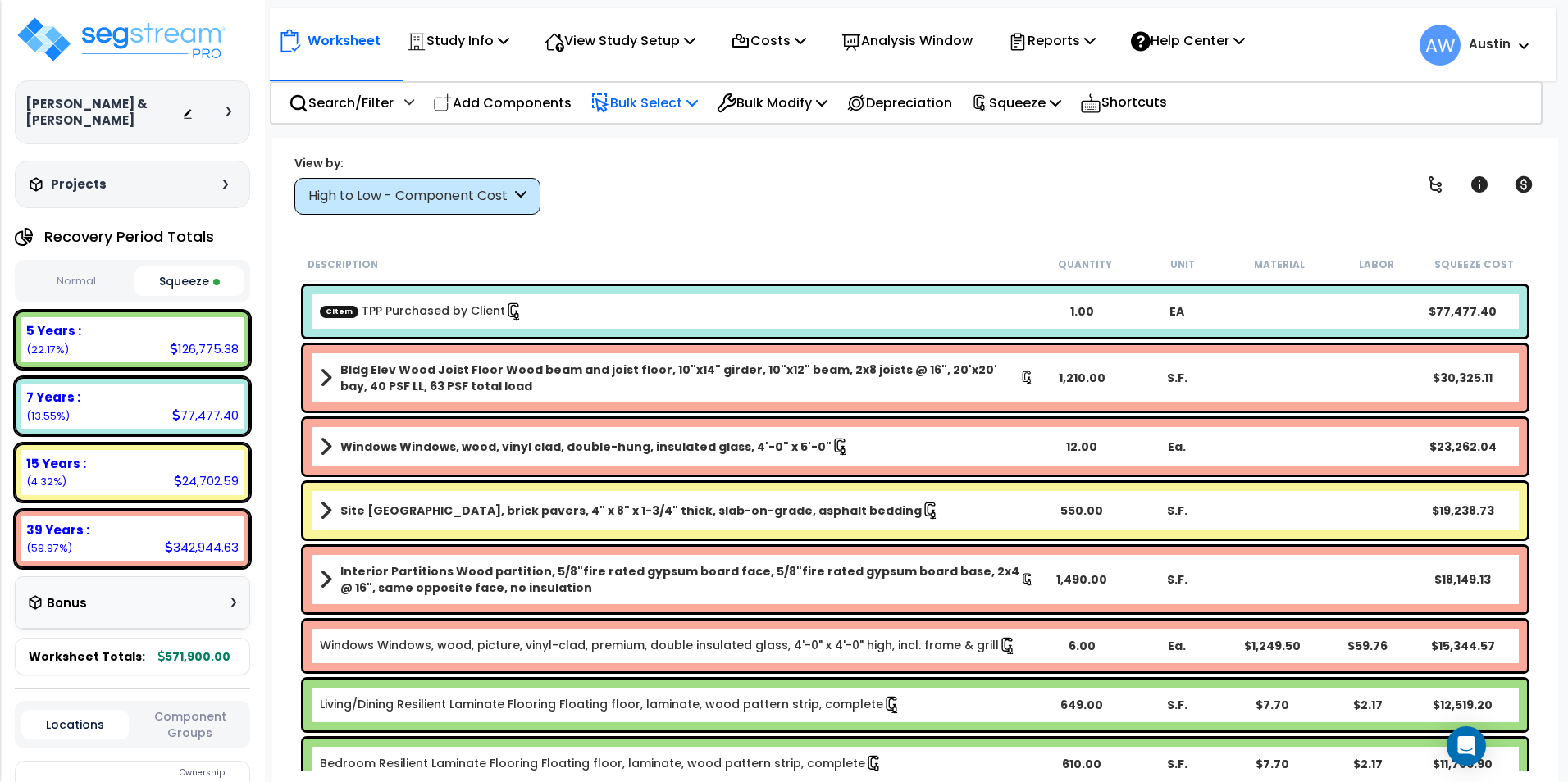
click at [665, 108] on p "Bulk Select" at bounding box center [644, 103] width 108 height 22
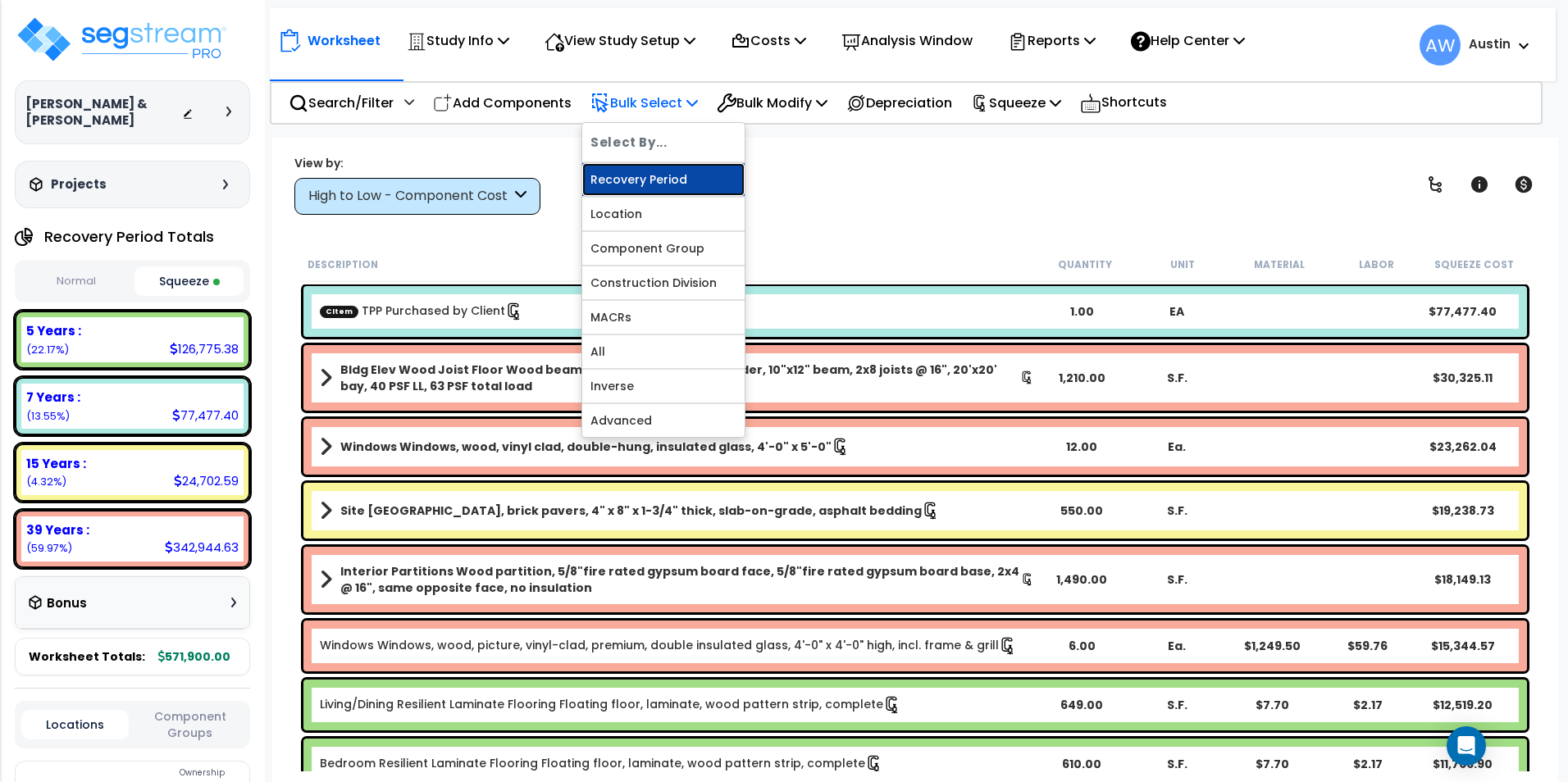
click at [637, 180] on link "Recovery Period" at bounding box center [664, 180] width 162 height 33
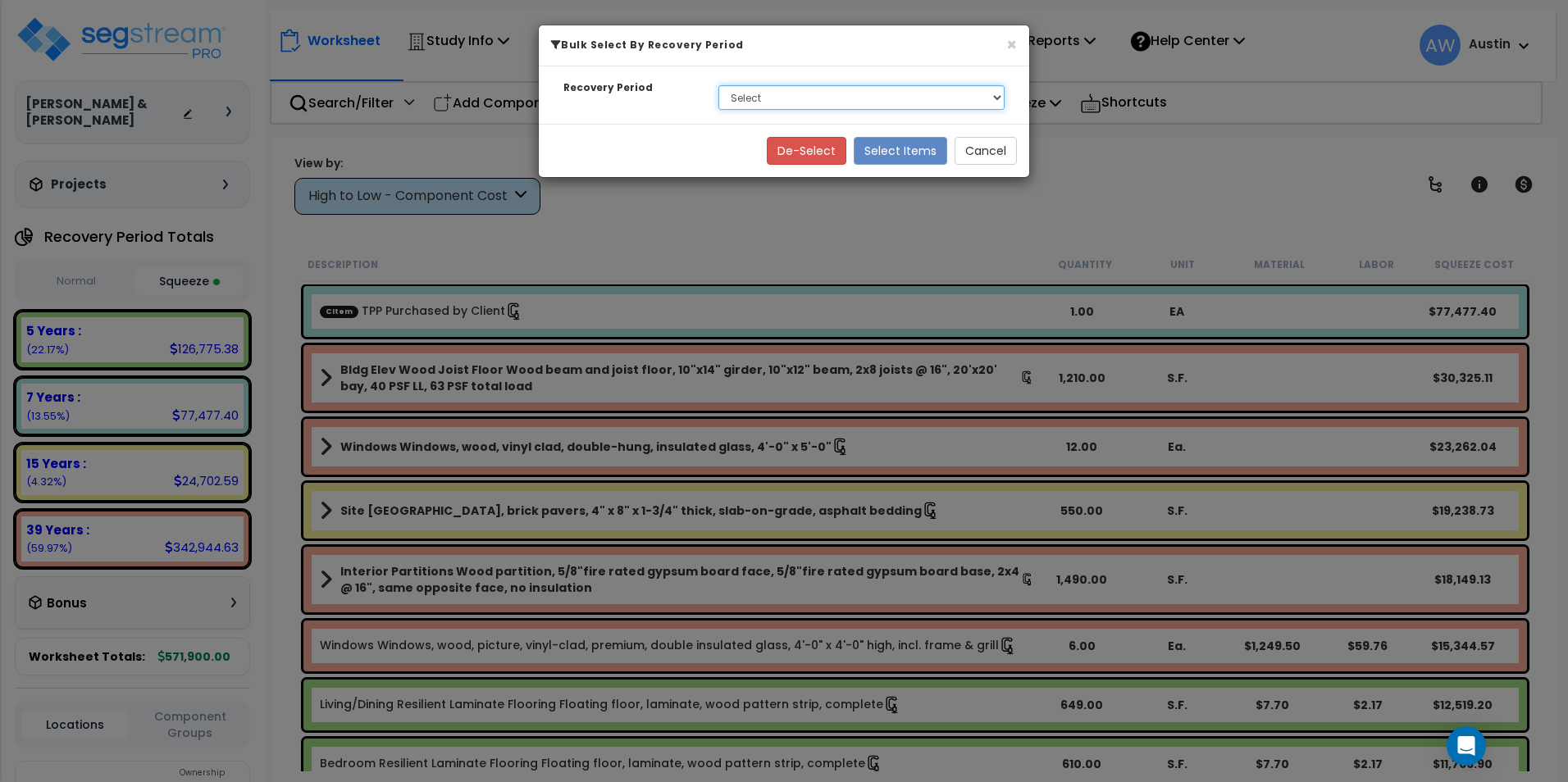
click at [813, 93] on select "Select 5 Years 7 Years 15 Years 39 Years" at bounding box center [862, 97] width 287 height 25
select select "7Y"
click at [718, 85] on select "Select 5 Years 7 Years 15 Years 39 Years" at bounding box center [862, 97] width 287 height 25
click at [896, 155] on button "Select Items" at bounding box center [900, 151] width 93 height 28
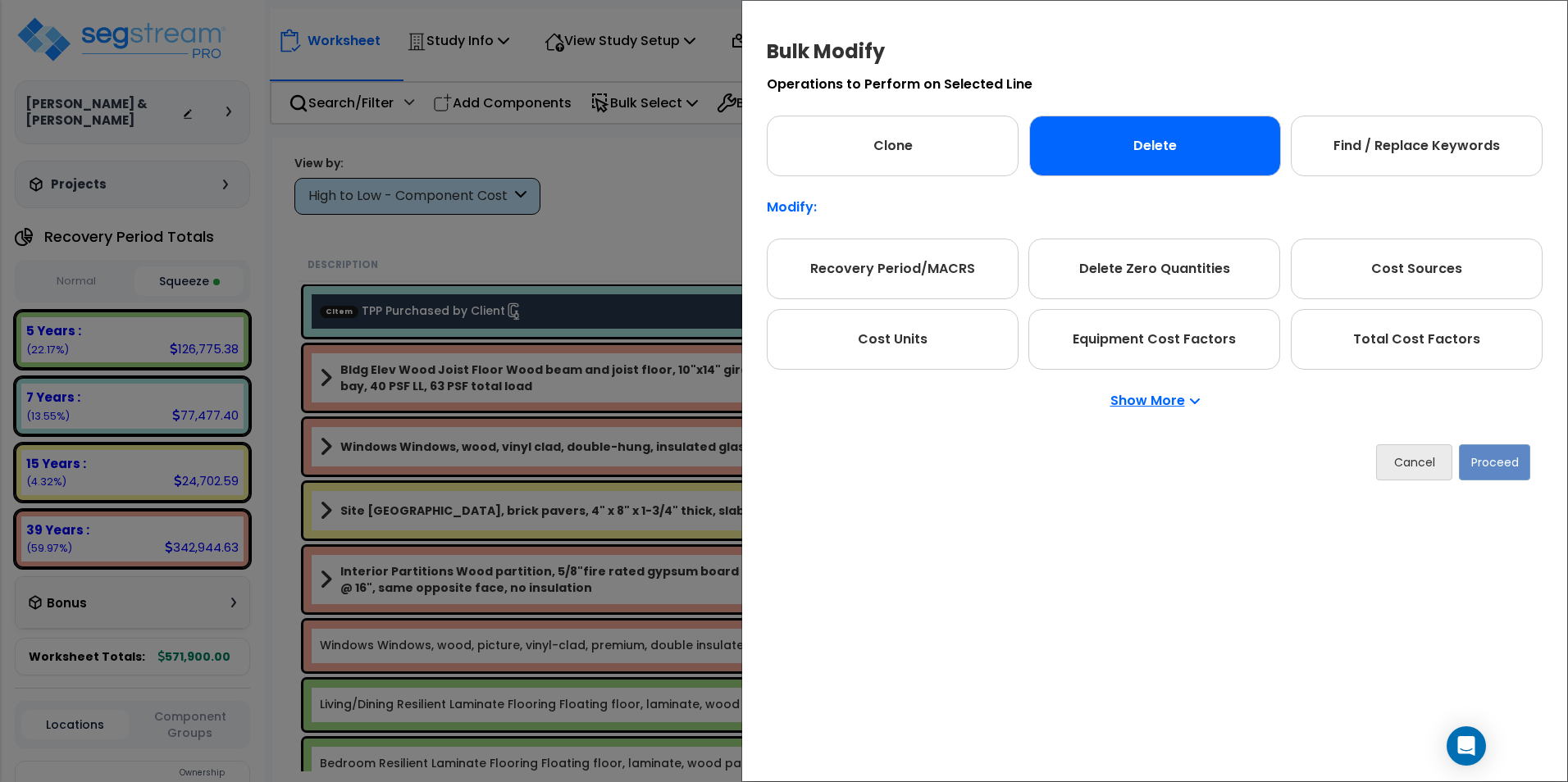
click at [1123, 162] on div "Delete" at bounding box center [1155, 146] width 252 height 60
click at [1498, 479] on button "Proceed" at bounding box center [1495, 463] width 71 height 36
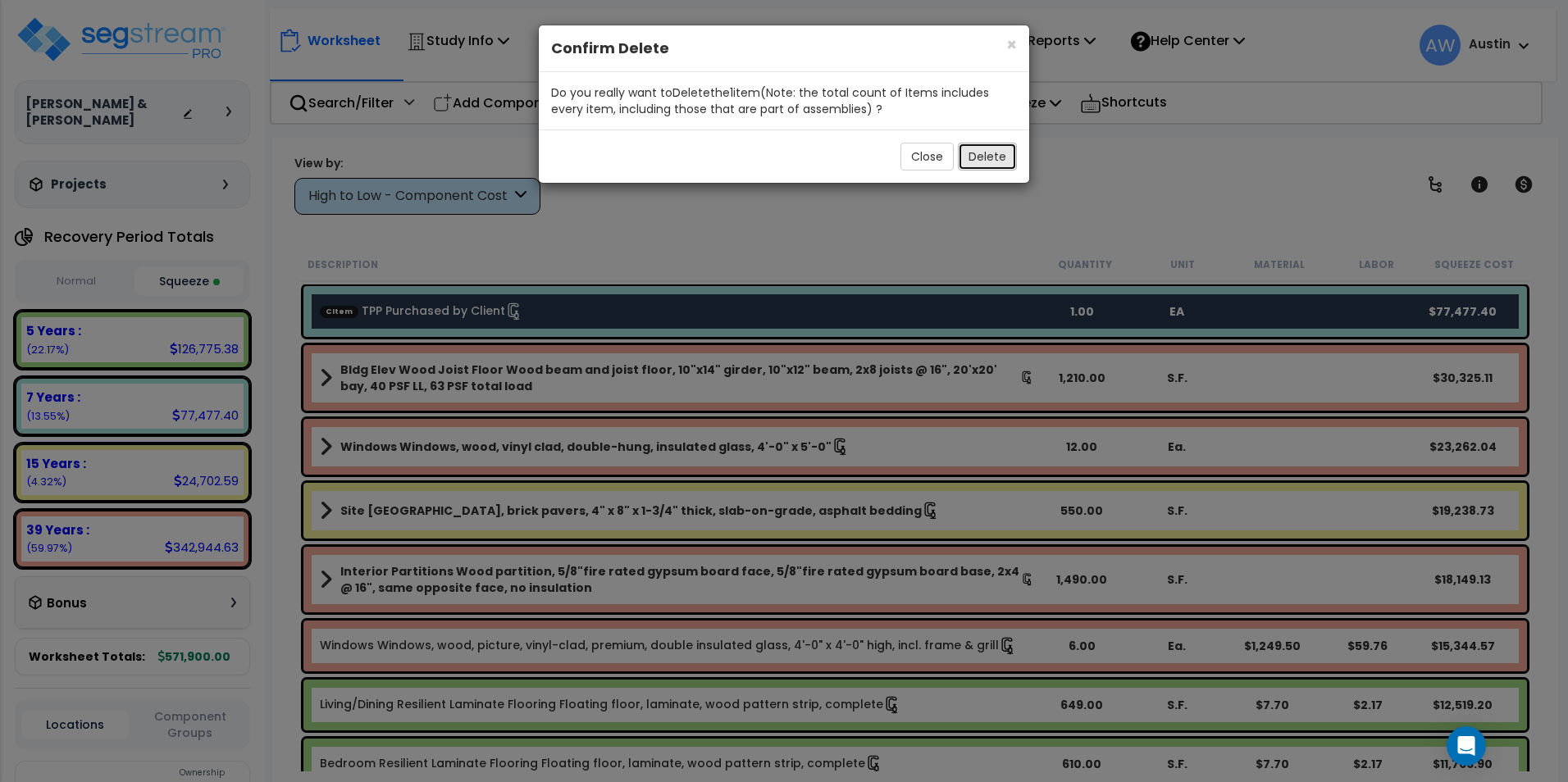
click at [986, 157] on button "Delete" at bounding box center [988, 156] width 59 height 28
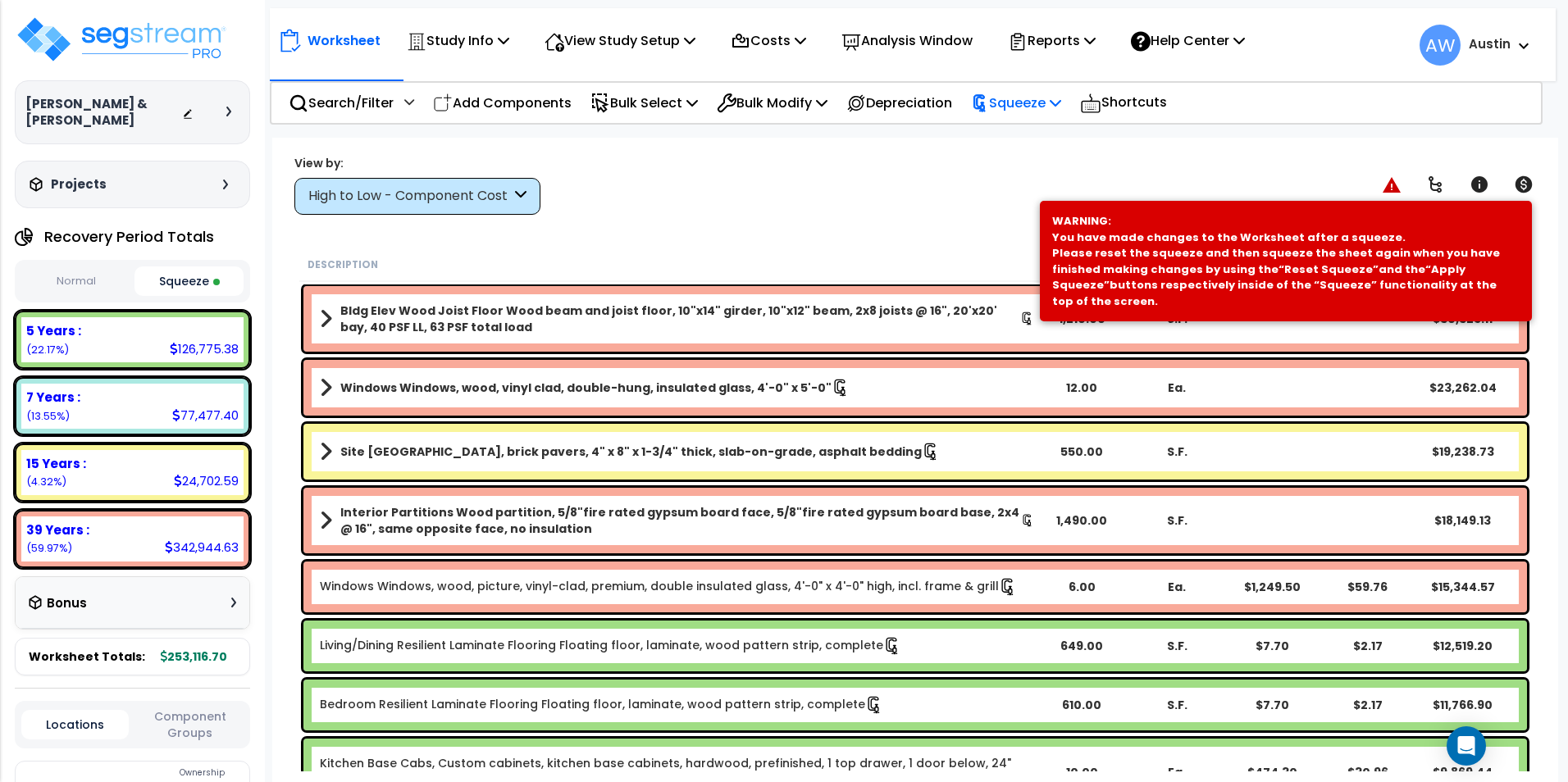
click at [1047, 102] on p "Squeeze" at bounding box center [1016, 103] width 90 height 22
click at [1044, 150] on link "Re-squeeze" at bounding box center [1044, 141] width 162 height 37
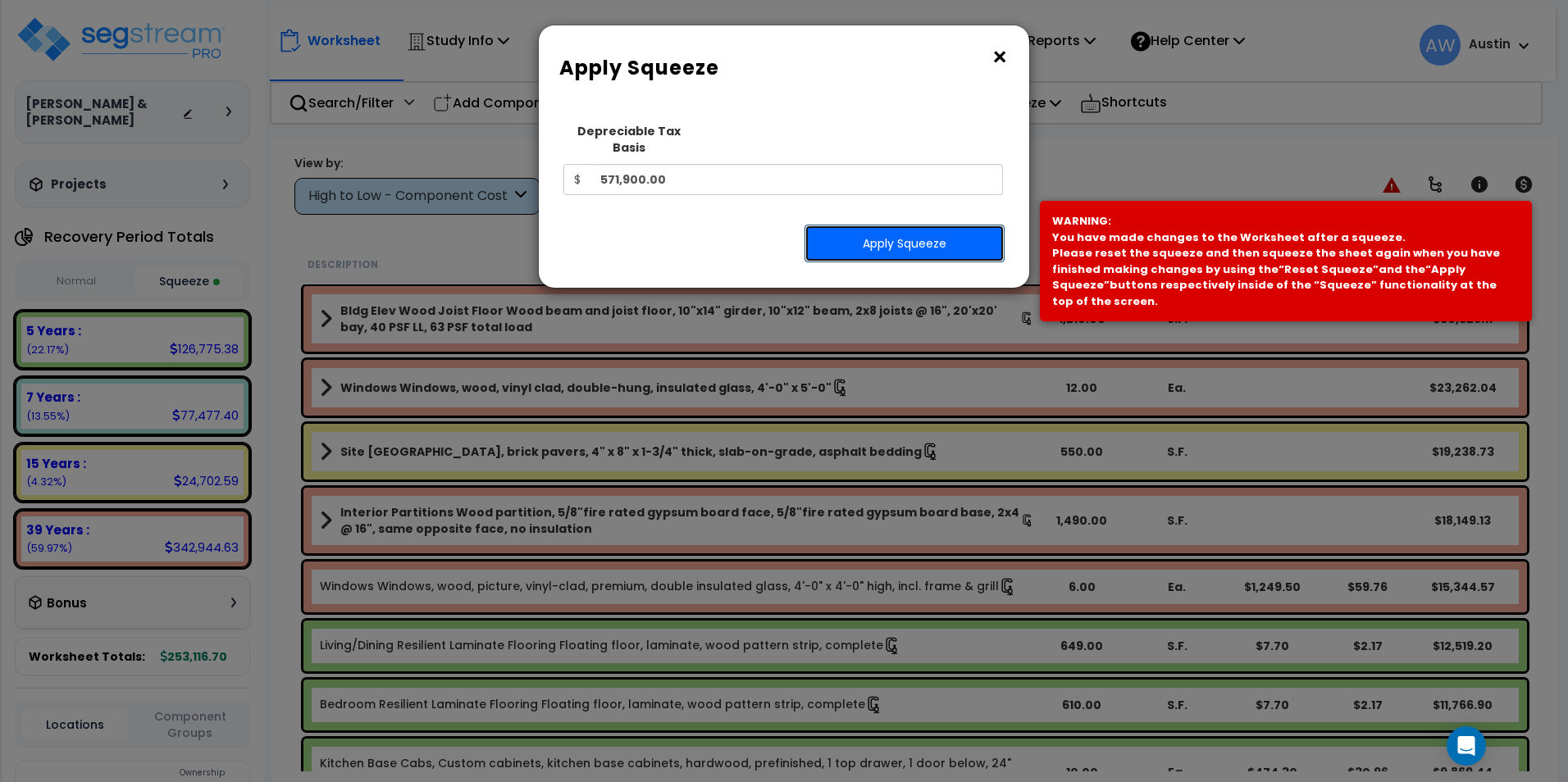
click at [913, 227] on button "Apply Squeeze" at bounding box center [904, 243] width 200 height 37
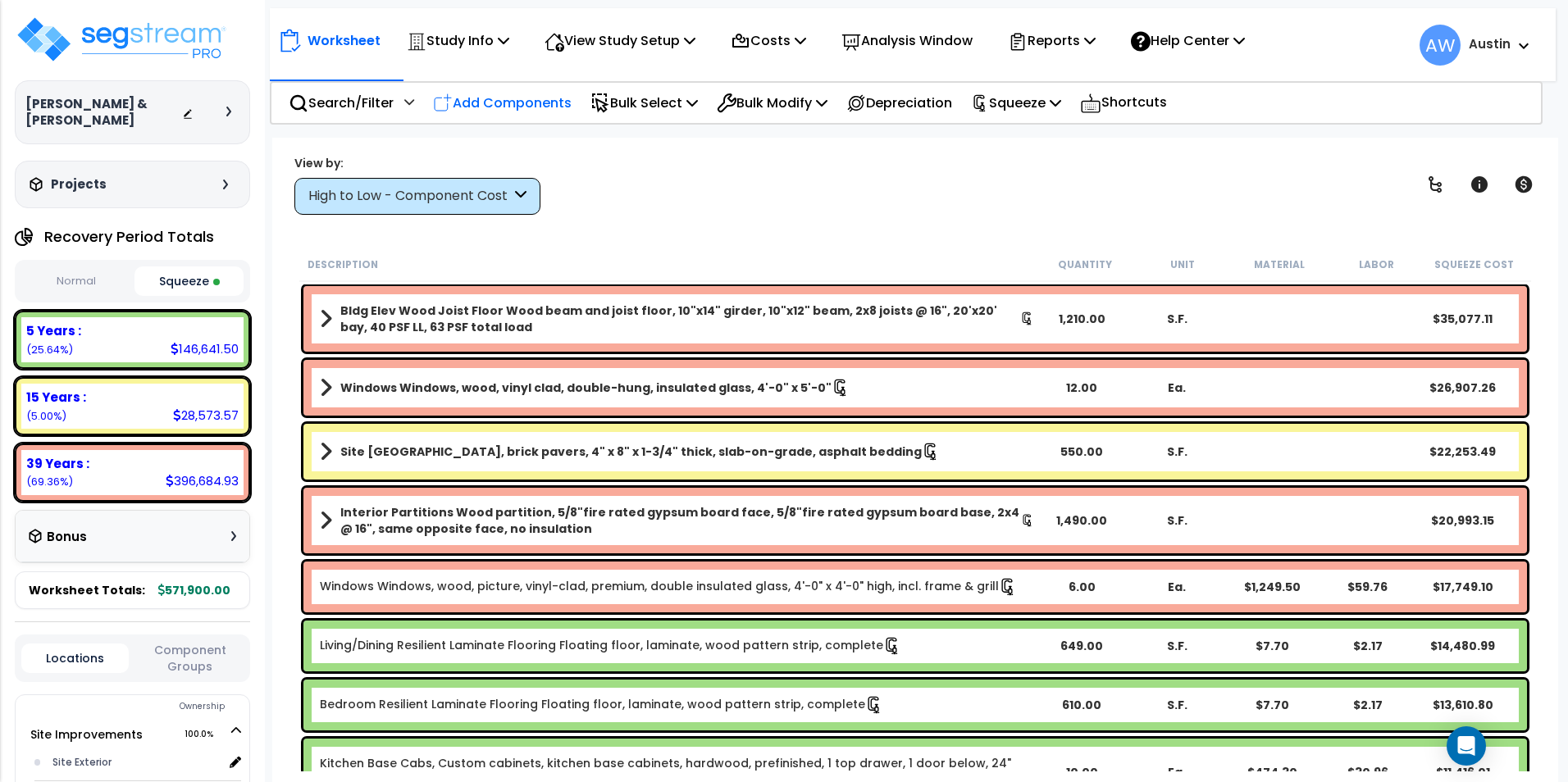
click at [494, 98] on p "Add Components" at bounding box center [502, 103] width 139 height 22
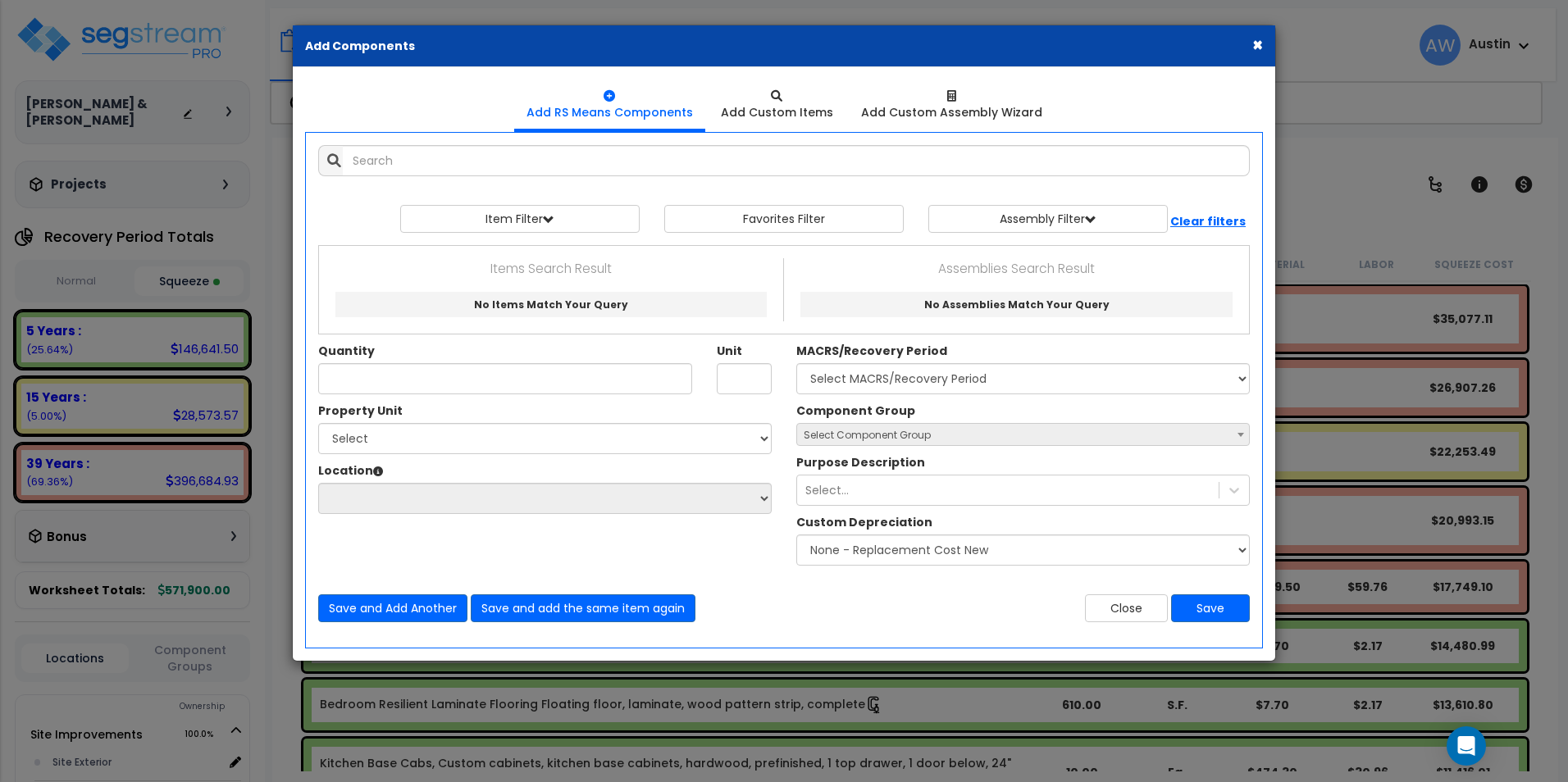
click at [1255, 48] on button "×" at bounding box center [1258, 45] width 11 height 17
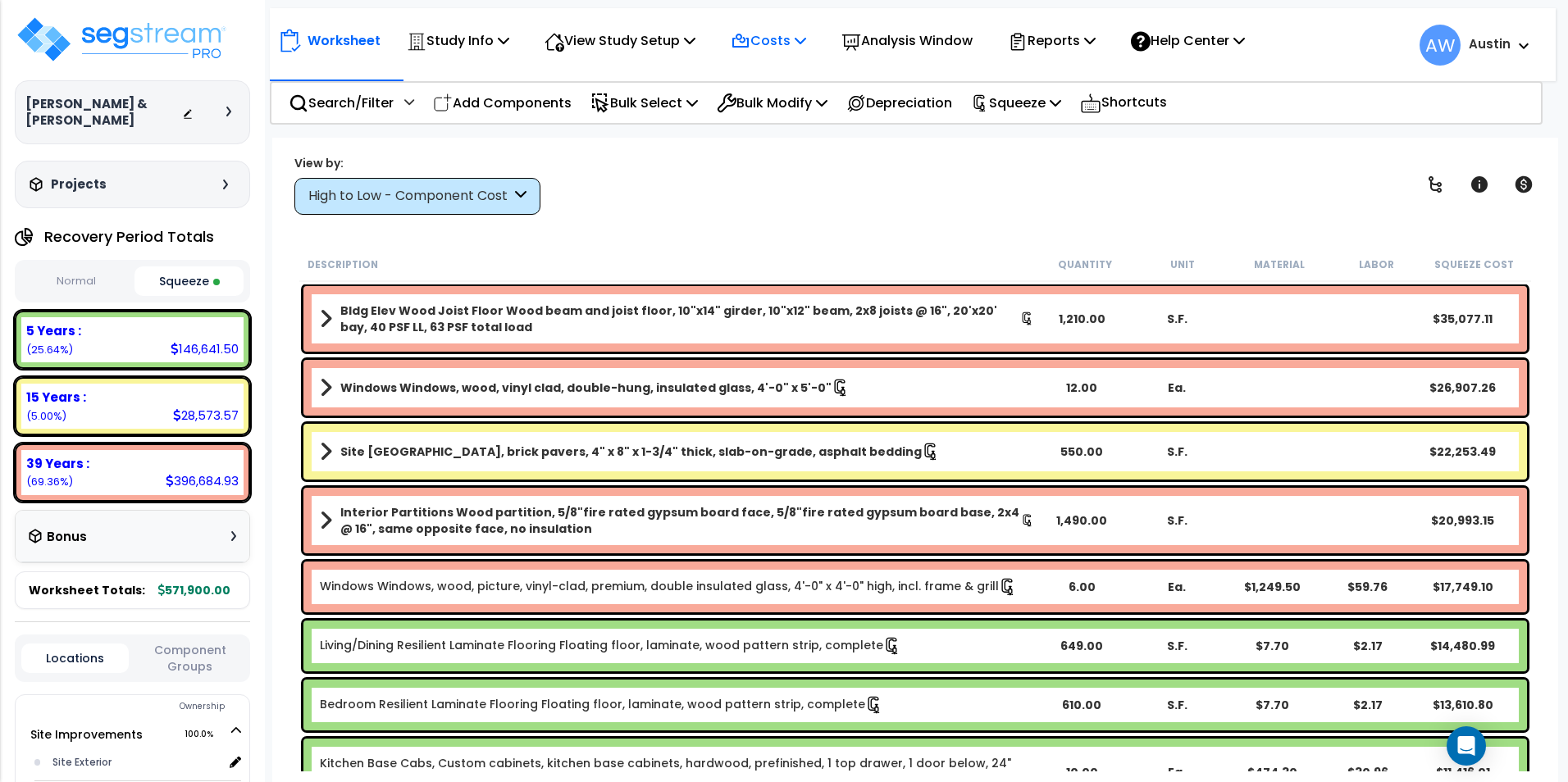
click at [804, 47] on p "Costs" at bounding box center [768, 40] width 76 height 22
click at [780, 110] on link "Direct Costs" at bounding box center [804, 112] width 162 height 33
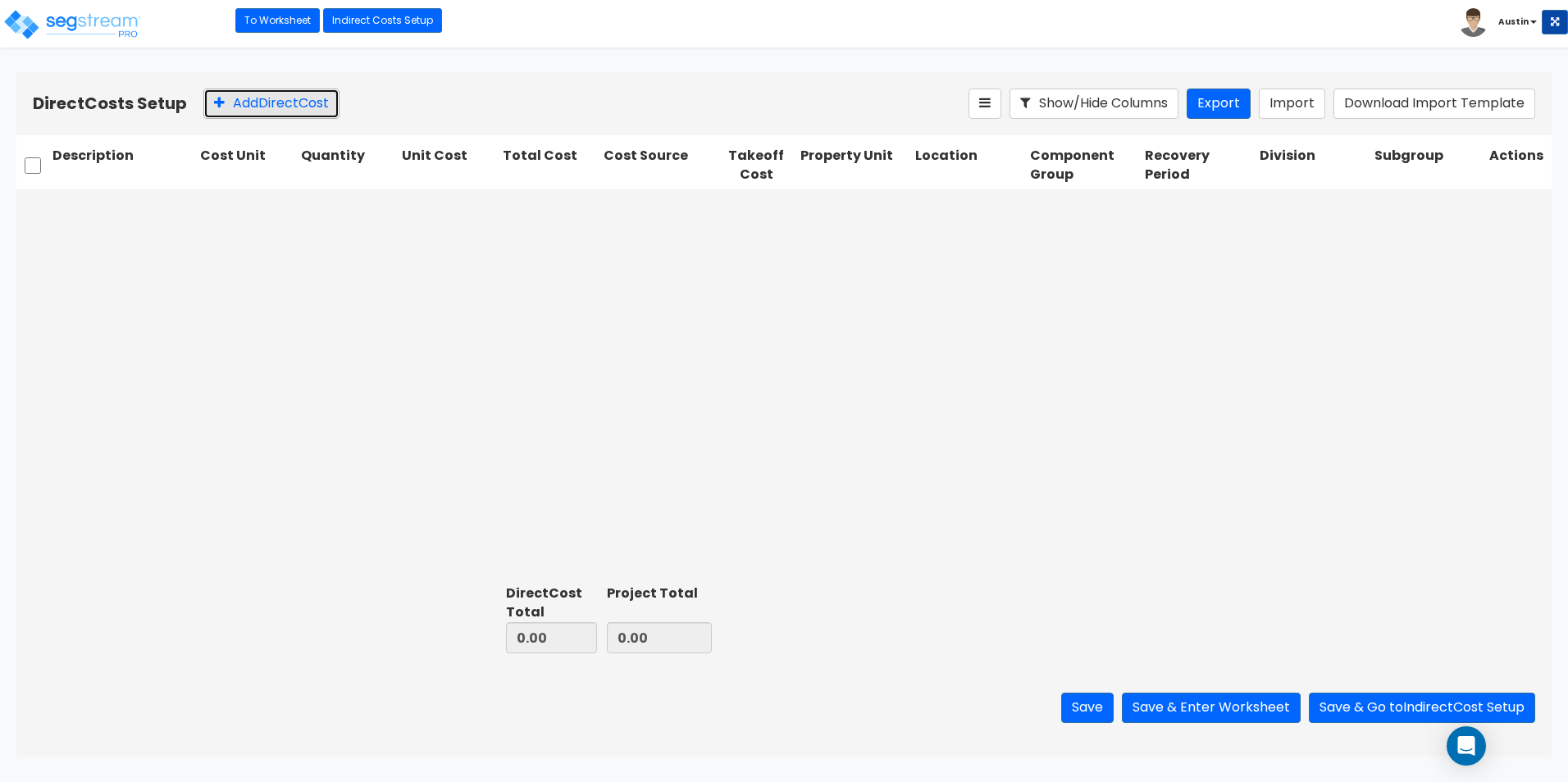
click at [279, 110] on button "Add Direct Cost" at bounding box center [271, 103] width 136 height 30
click at [131, 214] on input "text" at bounding box center [123, 208] width 141 height 31
click at [169, 290] on div "Select... 0.00 0.00 0.00 Select... Select... Select... Select... Select... Sele…" at bounding box center [784, 384] width 1535 height 390
click at [147, 214] on input "text" at bounding box center [123, 208] width 141 height 31
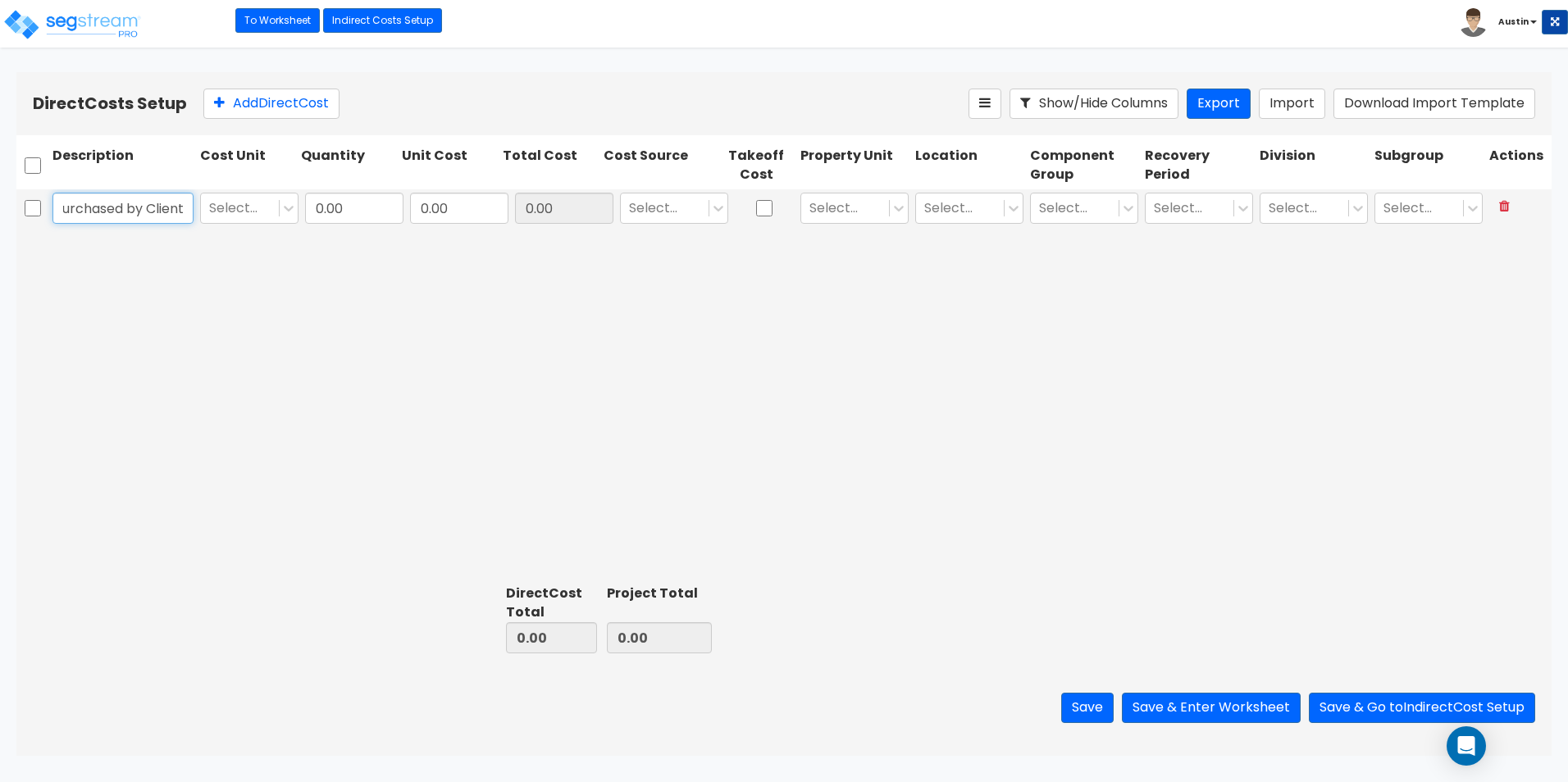
type input "TPP Purchased by Client"
click at [246, 223] on div "Select..." at bounding box center [239, 207] width 78 height 28
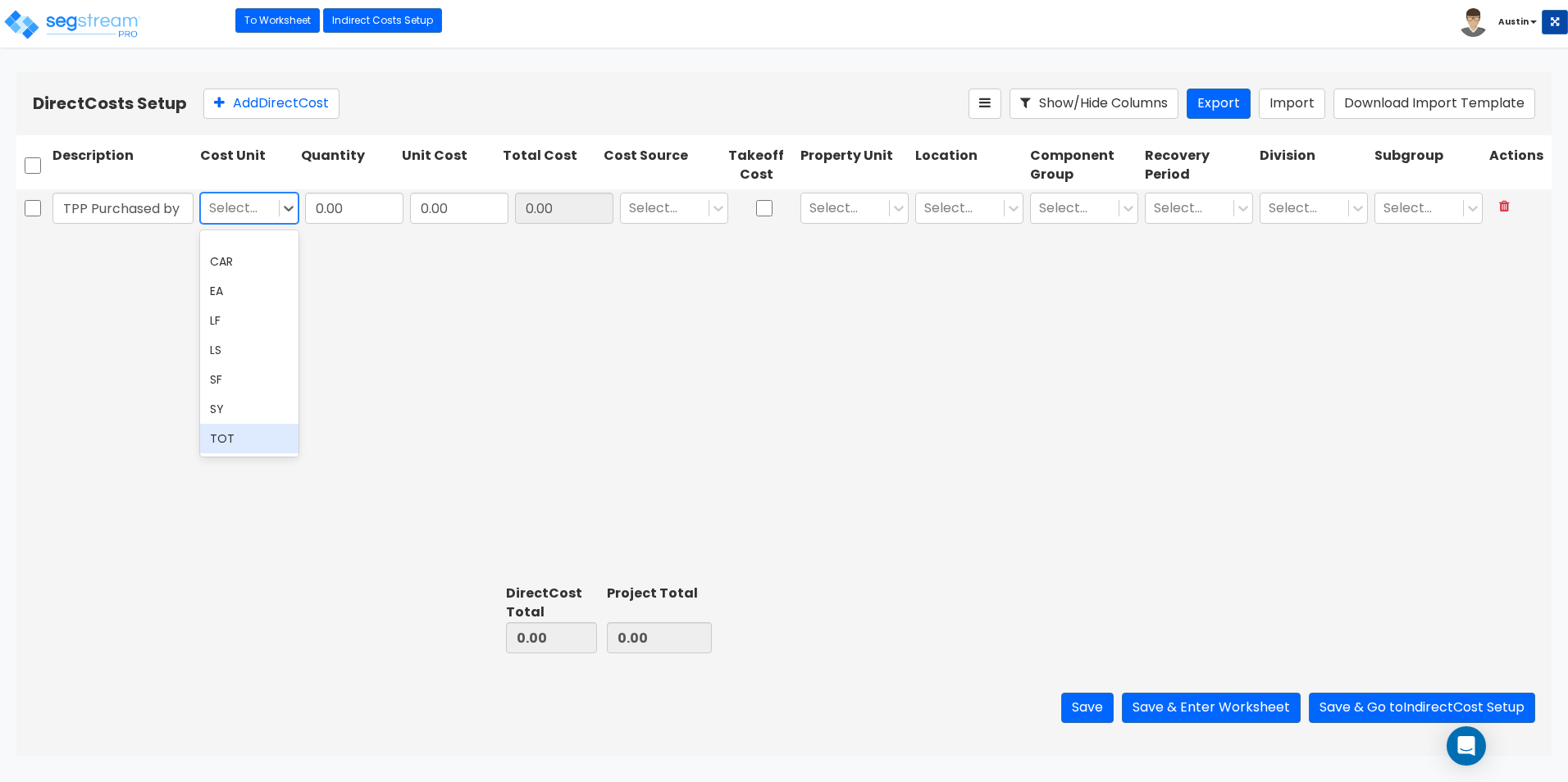
click at [238, 437] on div "TOT" at bounding box center [249, 439] width 99 height 29
click at [360, 227] on div "TPP Purchased by Client option TOT, selected. TOT 0.00 0.00 0.00 Select... Sele…" at bounding box center [784, 209] width 1535 height 39
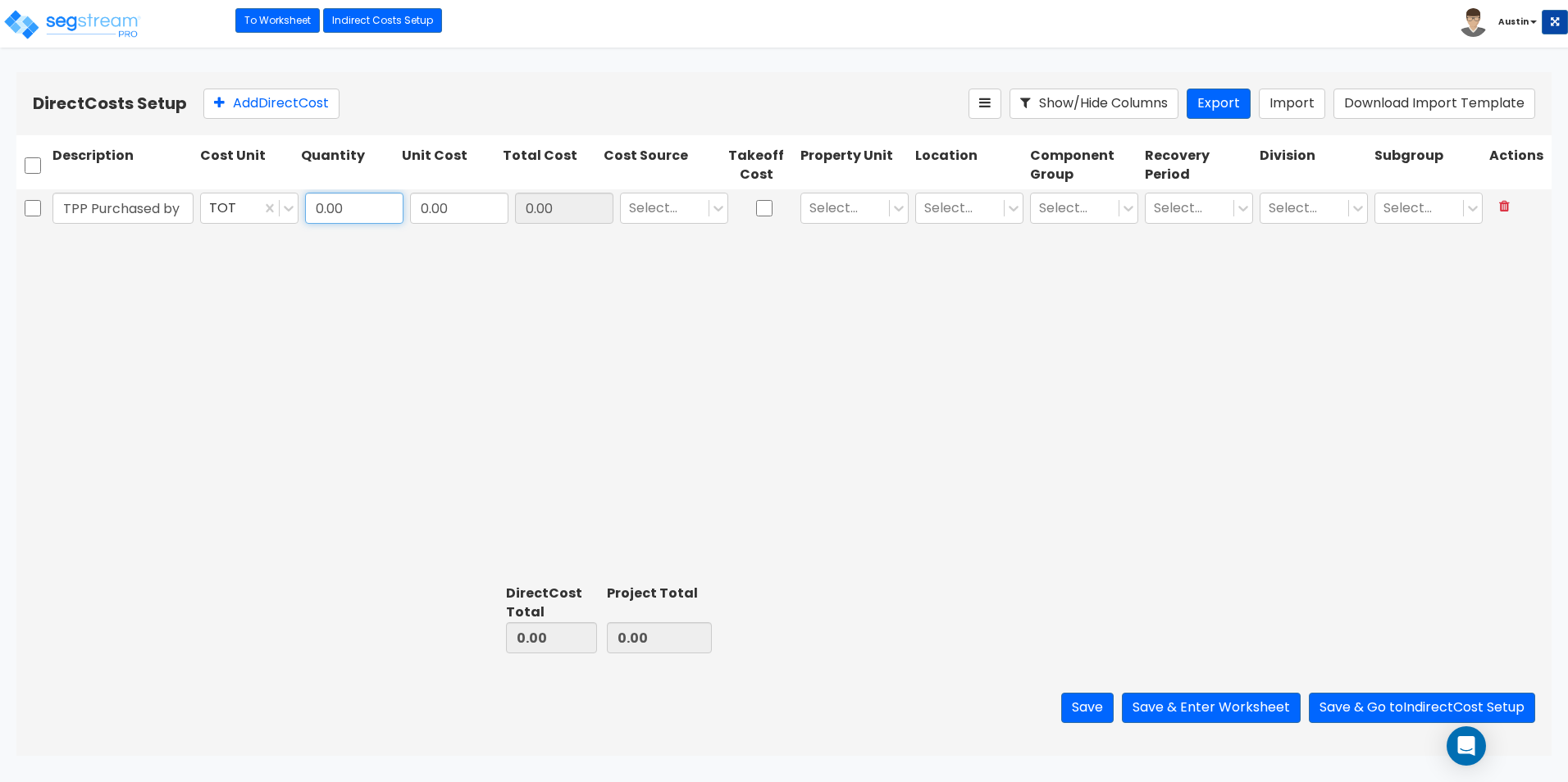
click at [364, 219] on input "0.00" at bounding box center [354, 208] width 99 height 31
type input "1"
type input "39,664"
type input "39,664.00"
click at [670, 212] on div at bounding box center [664, 208] width 71 height 22
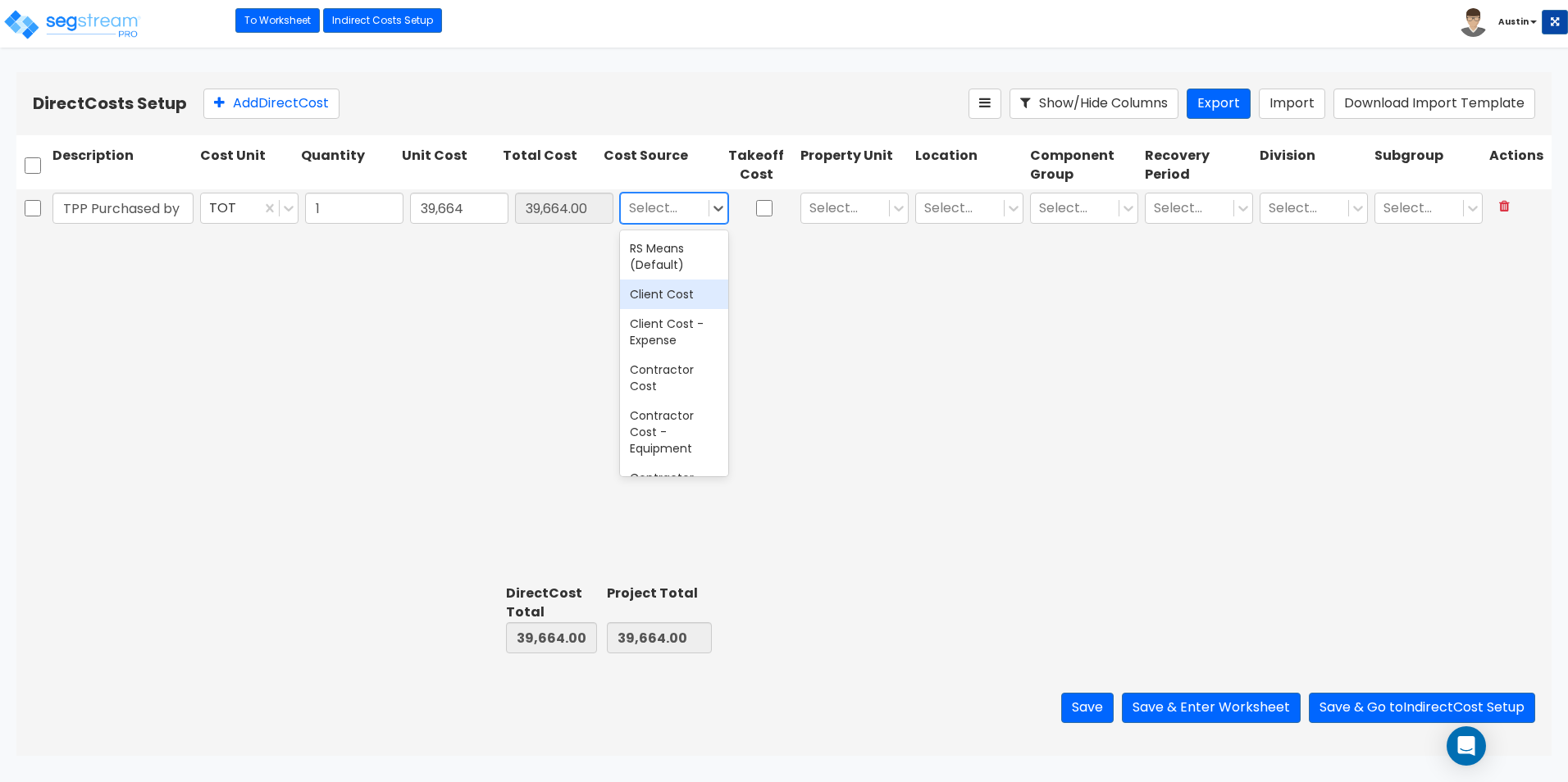
click at [674, 298] on div "Client Cost" at bounding box center [674, 294] width 109 height 29
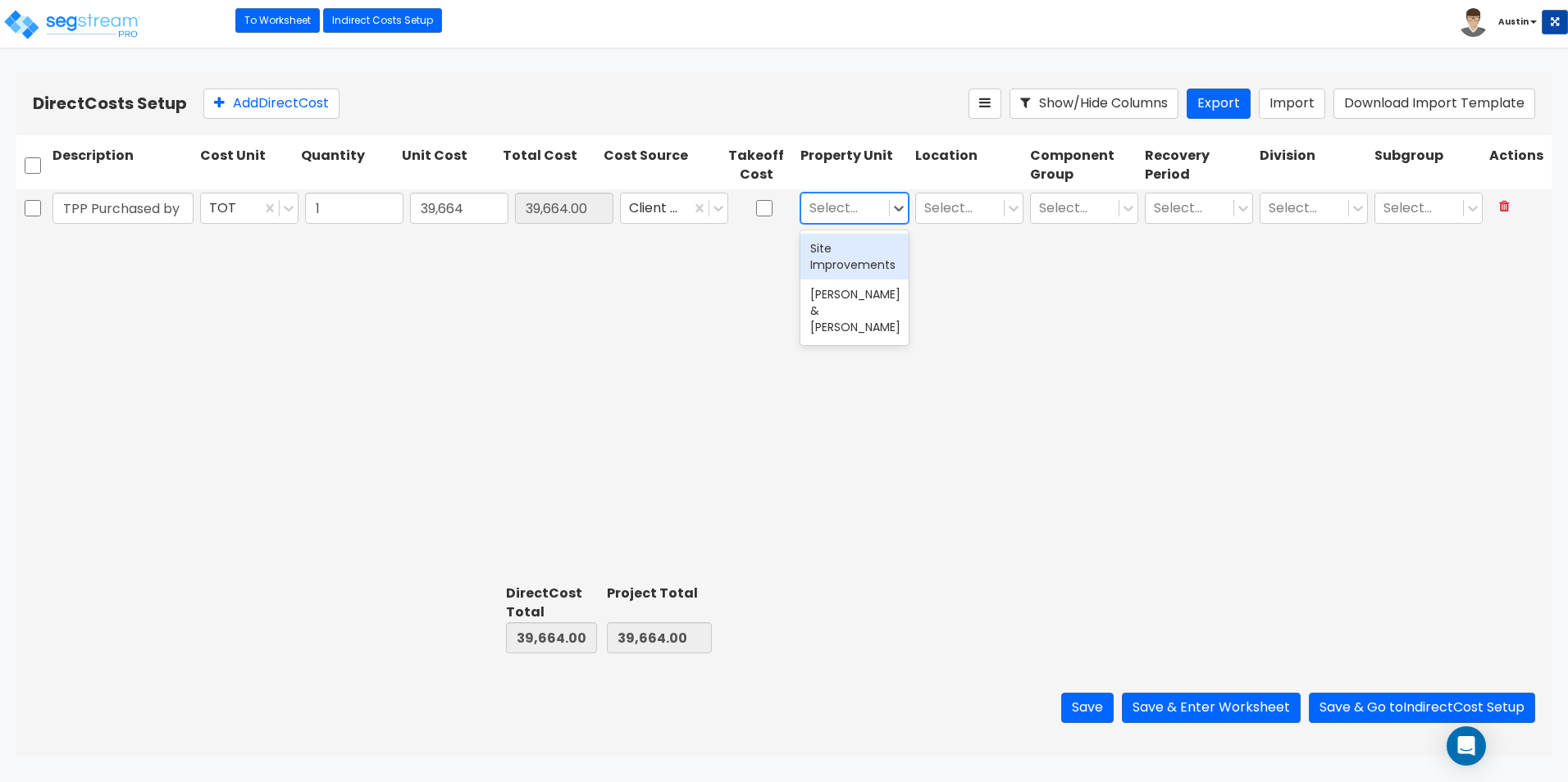
click at [866, 212] on div at bounding box center [845, 208] width 71 height 22
click at [845, 295] on div "[PERSON_NAME] & [PERSON_NAME]" at bounding box center [854, 310] width 109 height 62
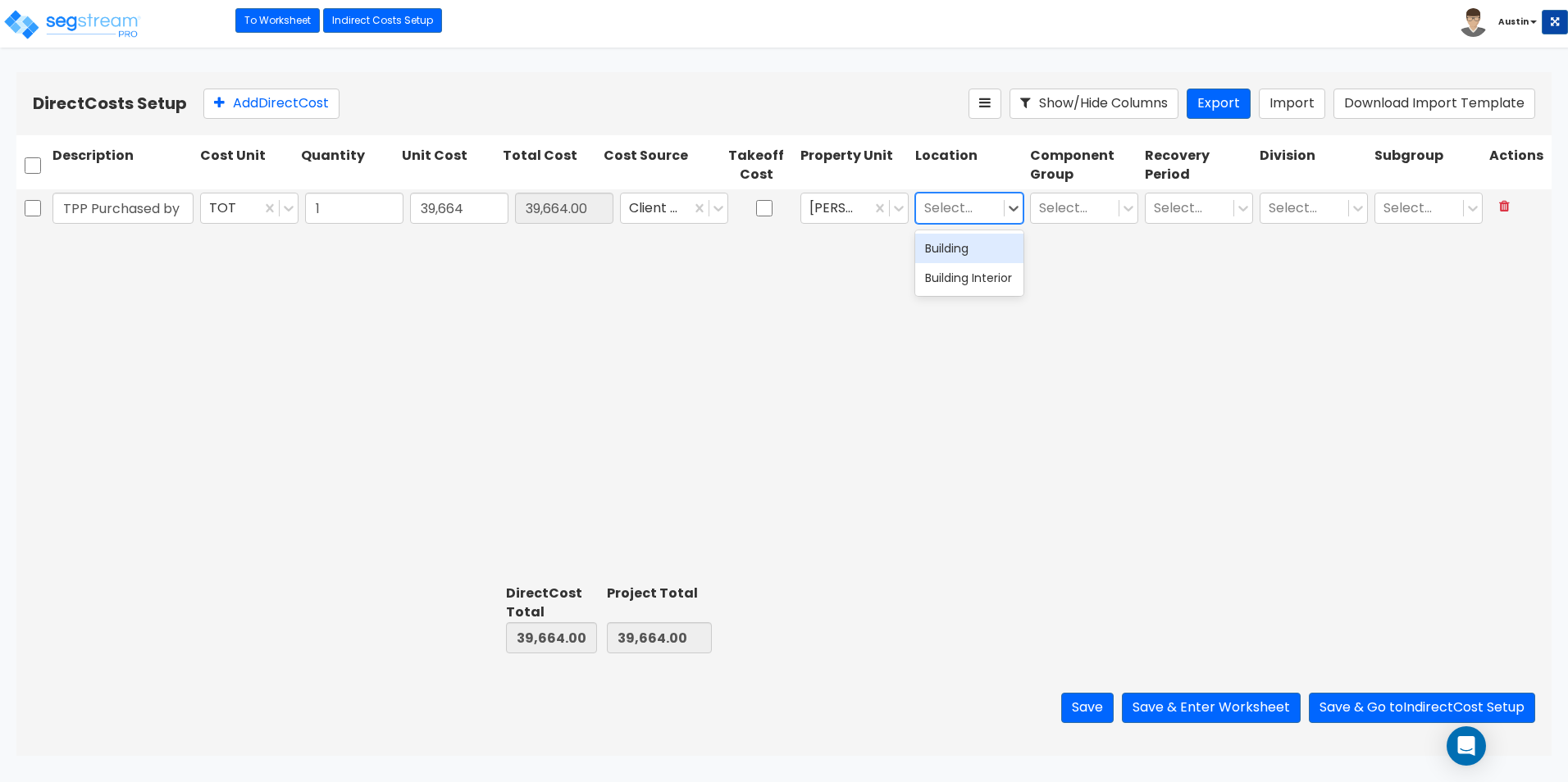
click at [963, 209] on div at bounding box center [960, 208] width 71 height 22
click at [951, 287] on div "Building Interior" at bounding box center [969, 277] width 109 height 29
click at [1085, 213] on div at bounding box center [1075, 208] width 71 height 22
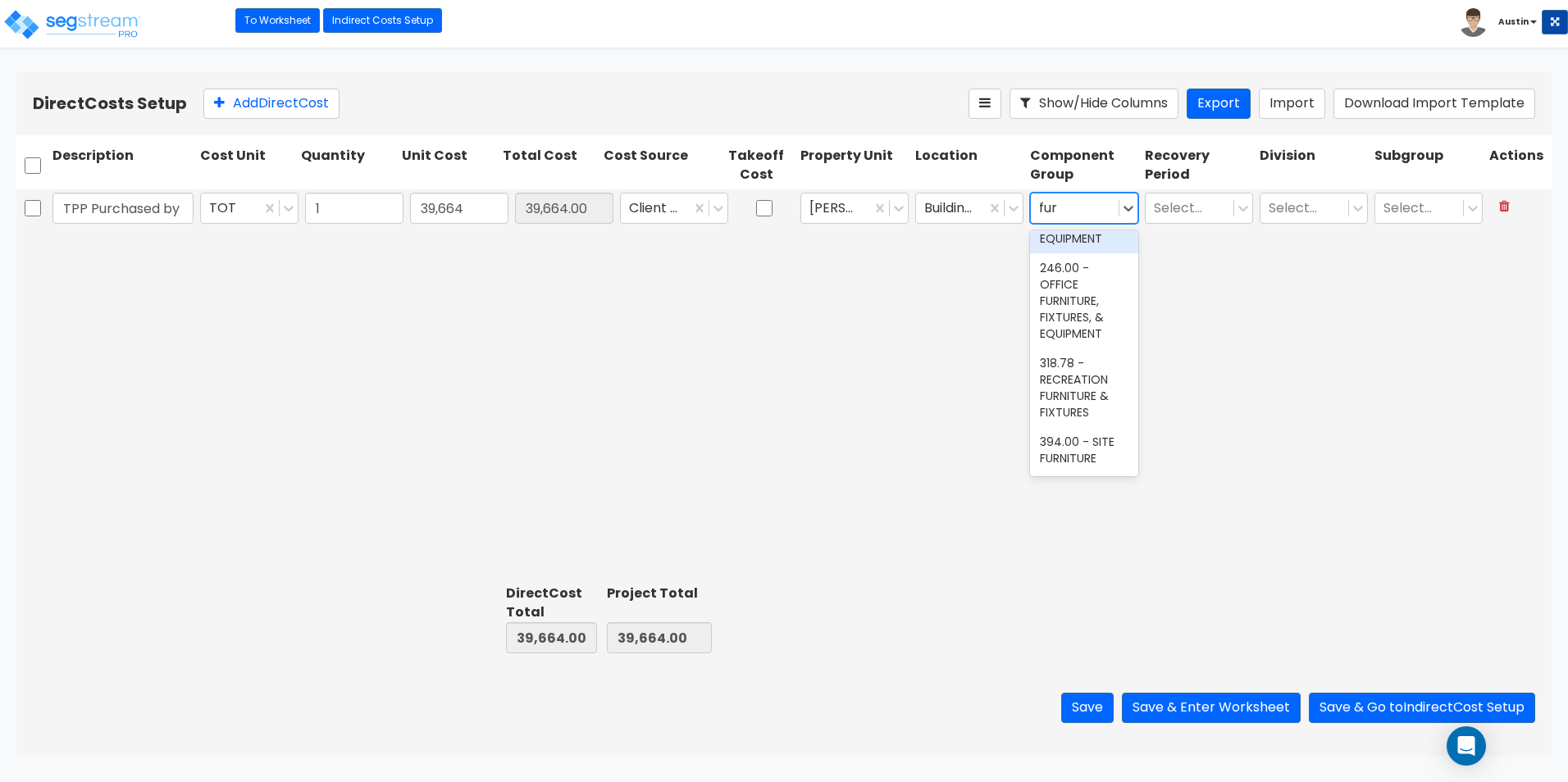
scroll to position [59, 0]
type input "furn"
click at [1076, 265] on div "242.00 - FURNITURE, FIXTURES, & EQUIPMENT" at bounding box center [1084, 273] width 109 height 78
click at [1195, 207] on div at bounding box center [1189, 208] width 71 height 22
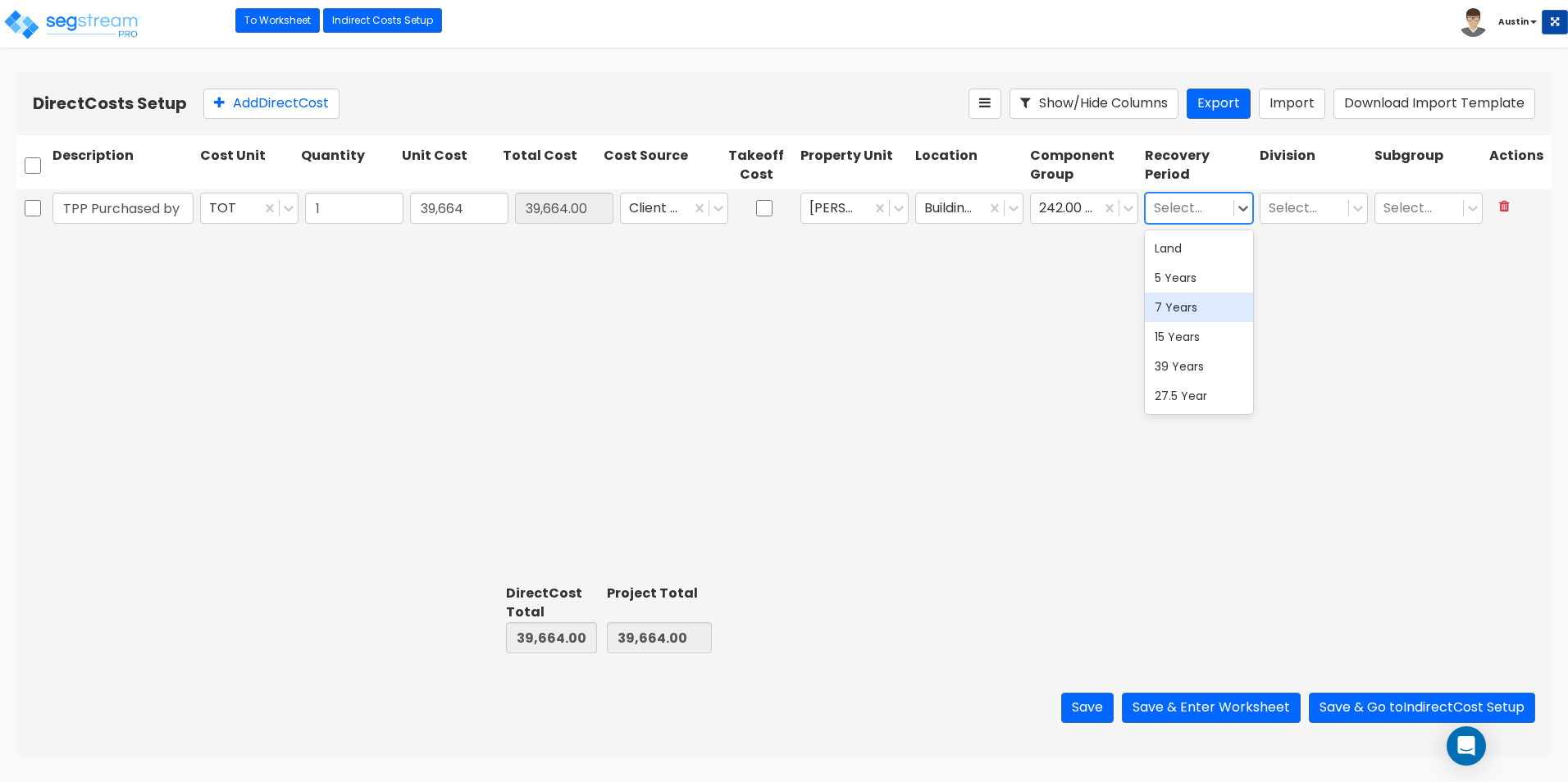
click at [1179, 309] on div "7 Years" at bounding box center [1198, 308] width 109 height 29
click at [1327, 214] on div at bounding box center [1304, 208] width 71 height 22
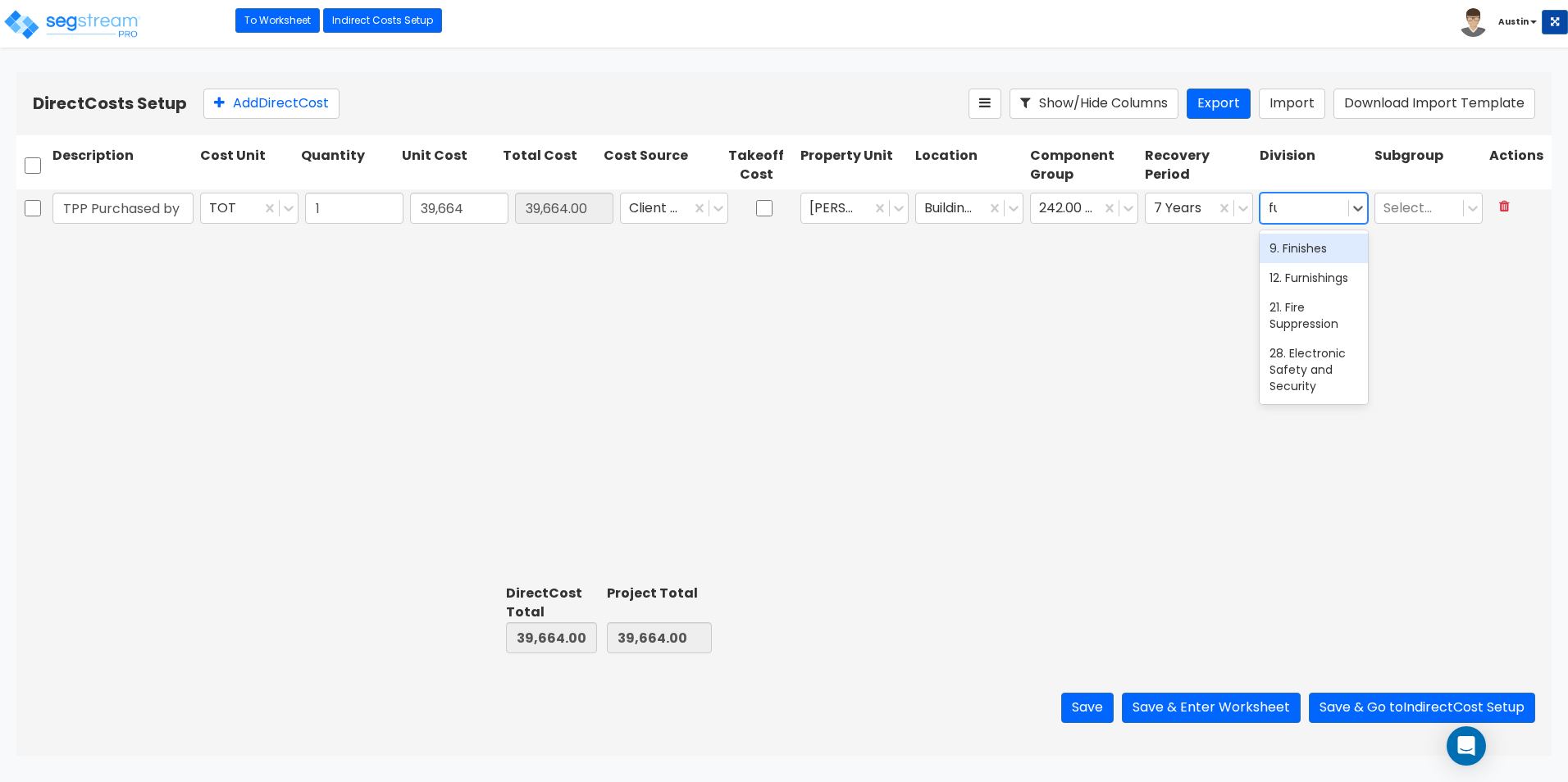
type input "fur"
click at [1314, 247] on div "12. Furnishings" at bounding box center [1313, 248] width 109 height 29
click at [1192, 213] on div at bounding box center [1180, 208] width 53 height 22
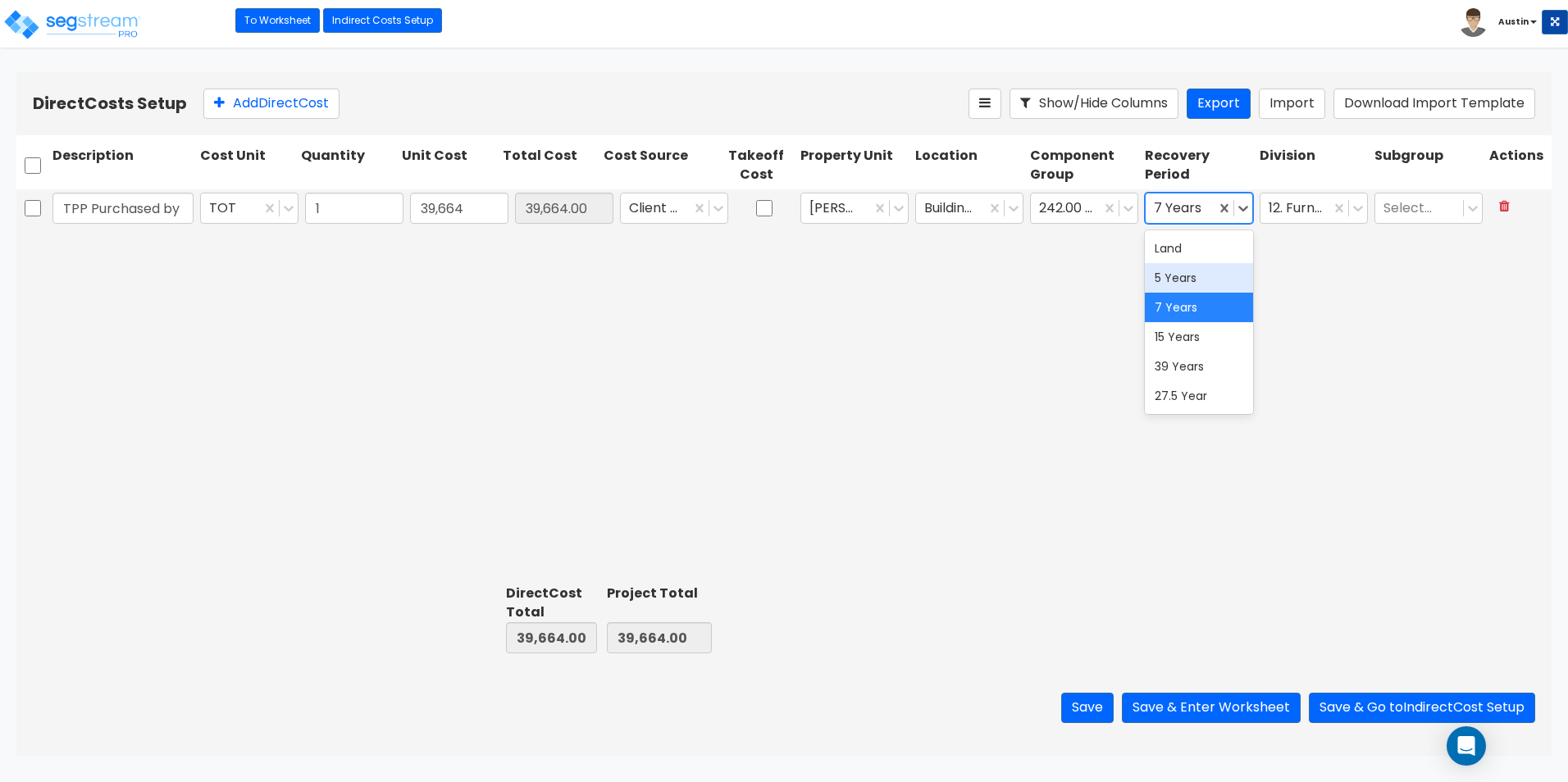
click at [1172, 284] on div "5 Years" at bounding box center [1198, 277] width 109 height 29
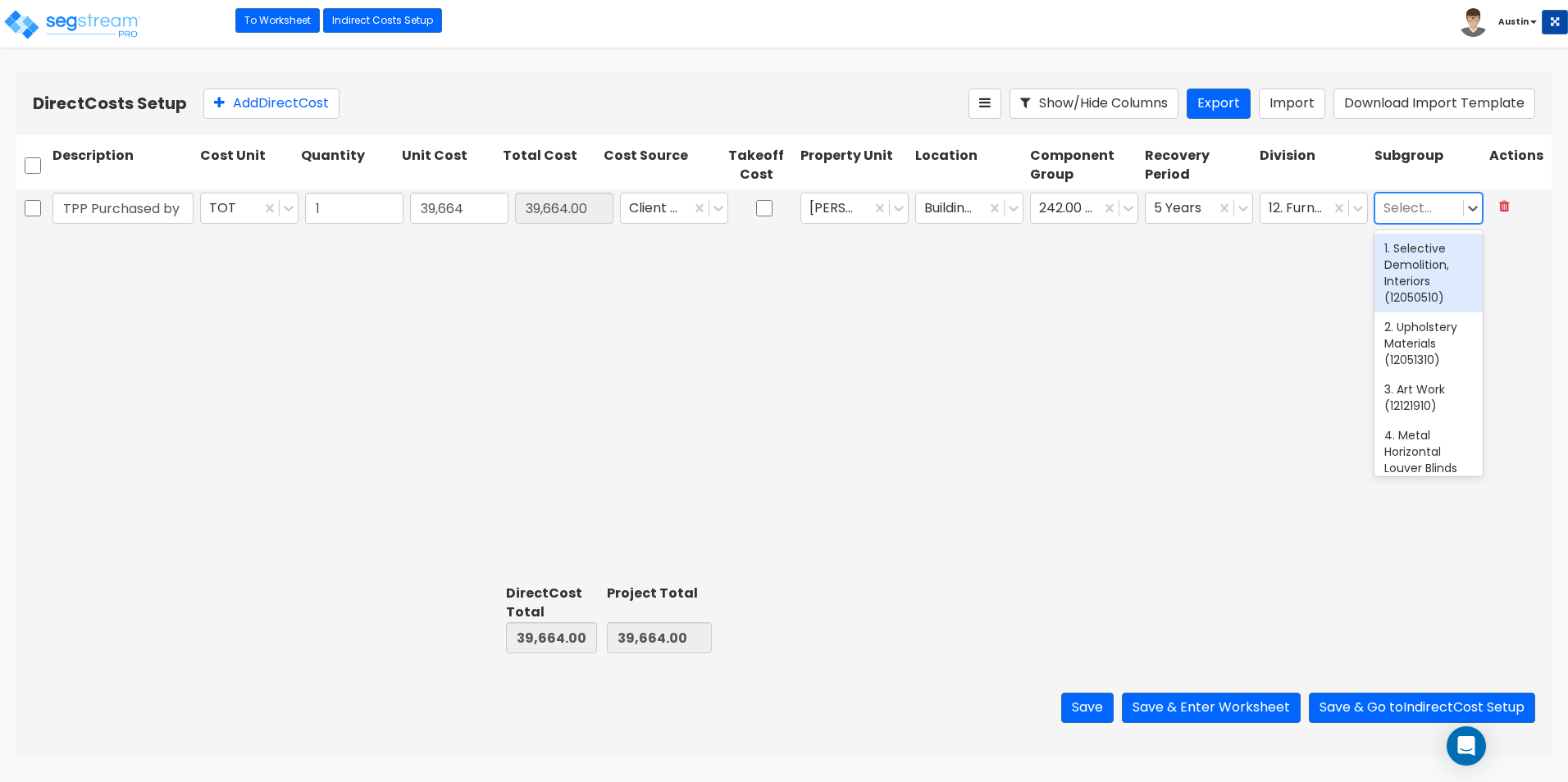
click at [1429, 216] on div at bounding box center [1419, 208] width 71 height 22
type input "f"
click at [1093, 304] on div "TPP Purchased by Client TOT 1 39,664 39,664.00 Client Cost Stone, Jarrod & Kath…" at bounding box center [784, 384] width 1535 height 390
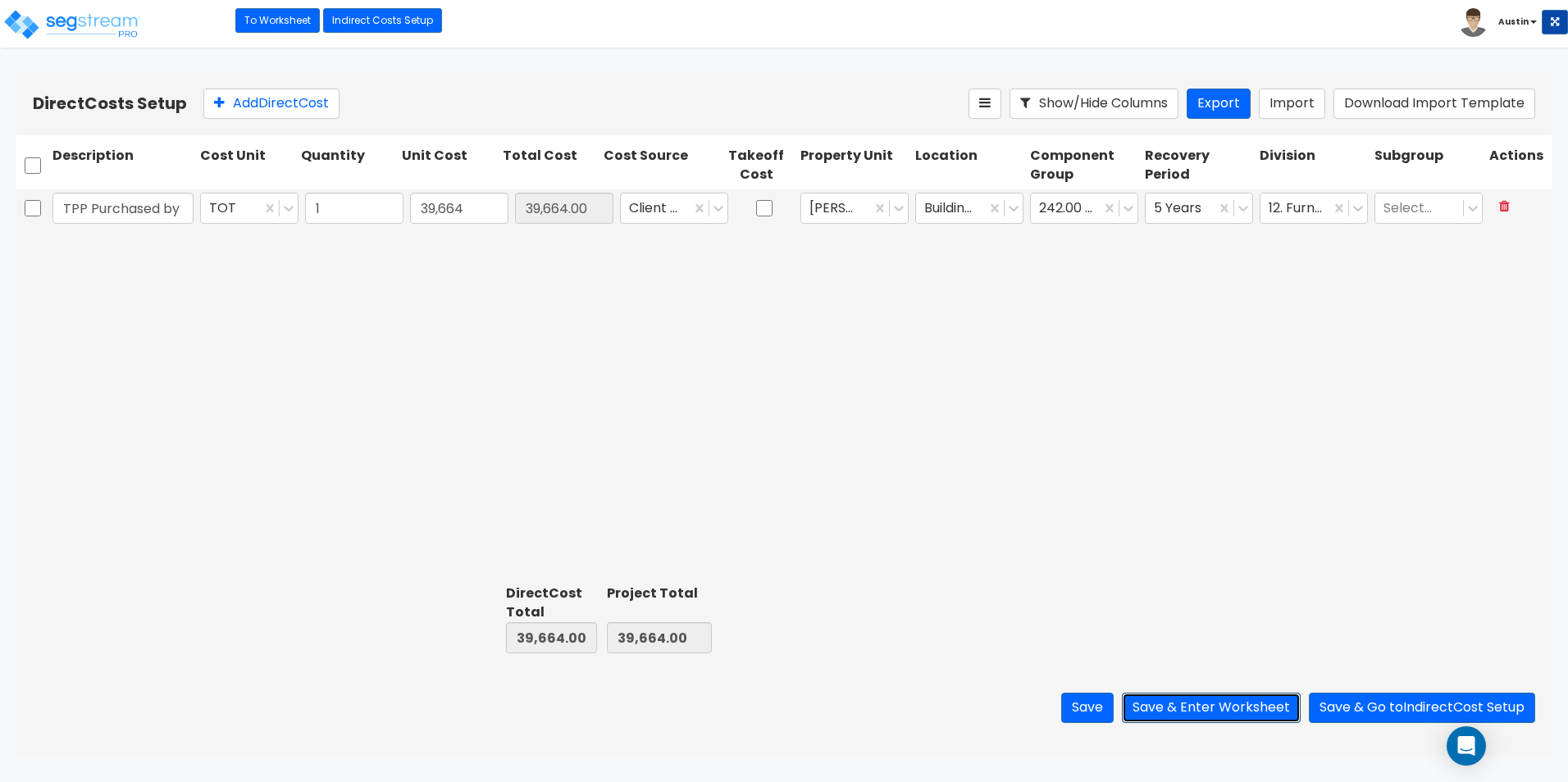
click at [1186, 707] on button "Save & Enter Worksheet" at bounding box center [1211, 707] width 179 height 30
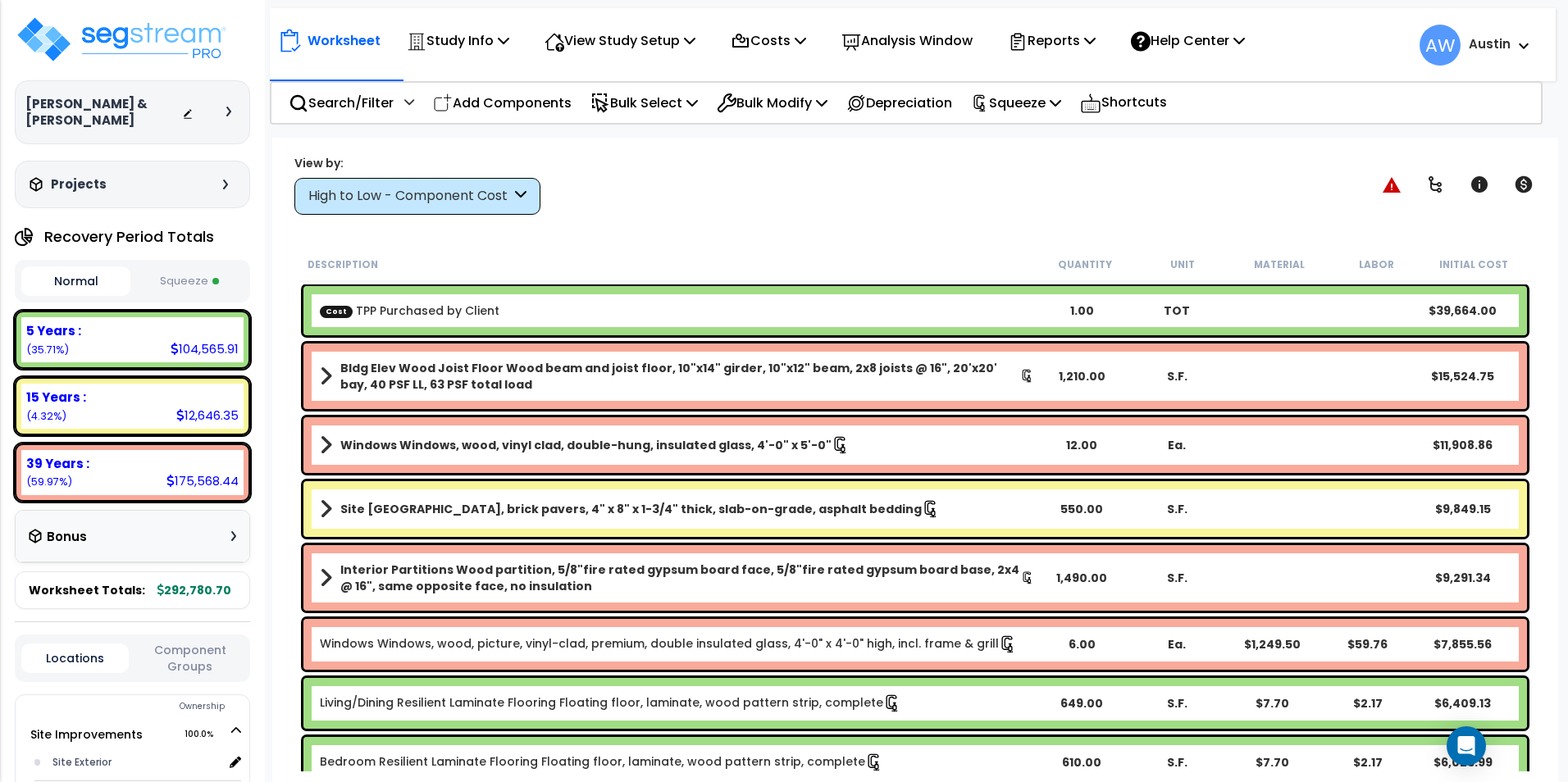
click at [178, 277] on button "Squeeze" at bounding box center [189, 281] width 110 height 28
click at [95, 287] on button "Normal" at bounding box center [76, 281] width 110 height 28
click at [178, 284] on button "Squeeze" at bounding box center [189, 281] width 110 height 28
click at [37, 280] on button "Normal" at bounding box center [76, 281] width 110 height 28
click at [210, 298] on div "Normal Squeeze" at bounding box center [132, 281] width 235 height 43
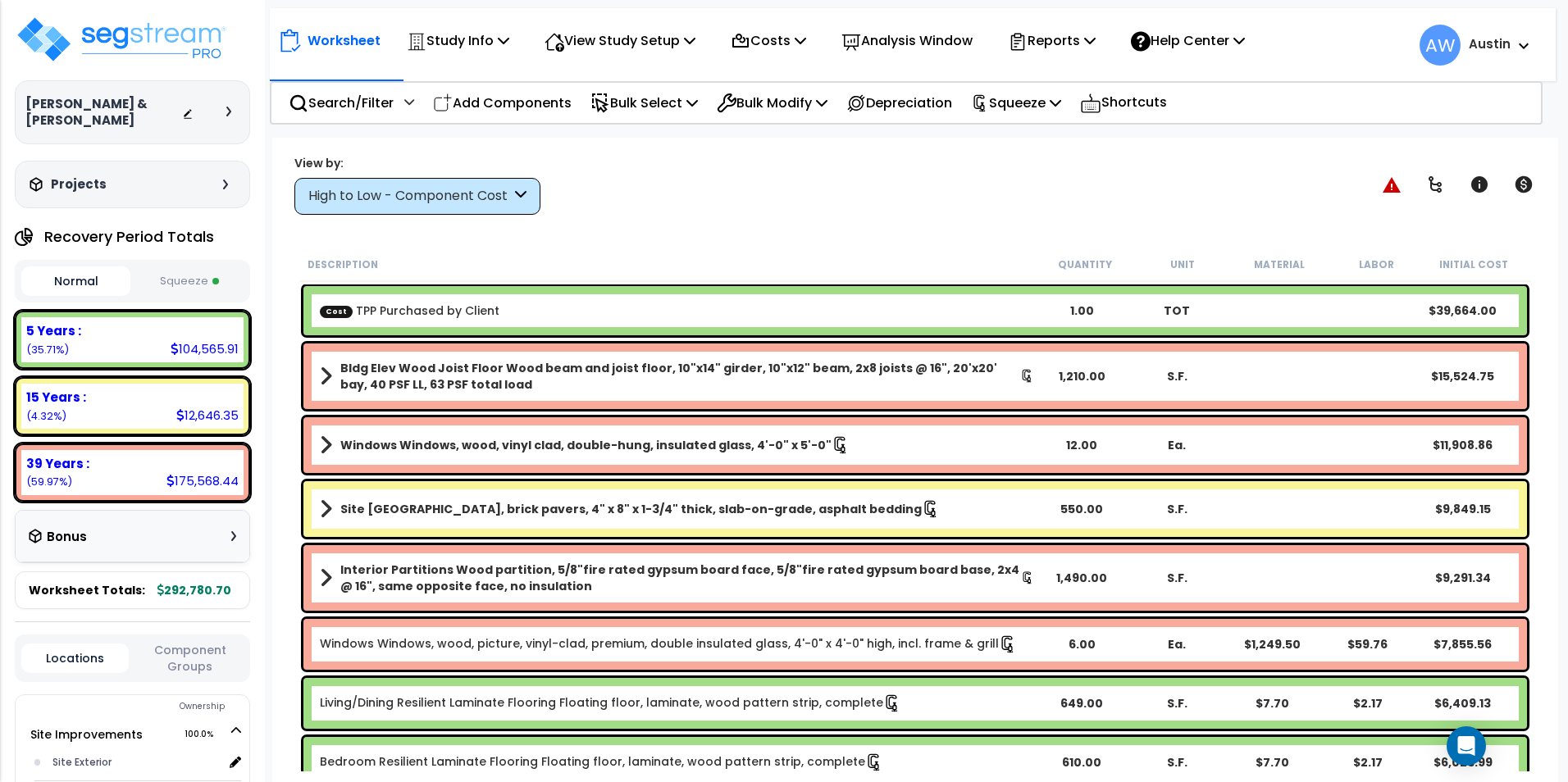
click at [206, 283] on button "Squeeze" at bounding box center [189, 281] width 110 height 28
click at [371, 198] on div "High to Low - Component Cost" at bounding box center [410, 196] width 203 height 19
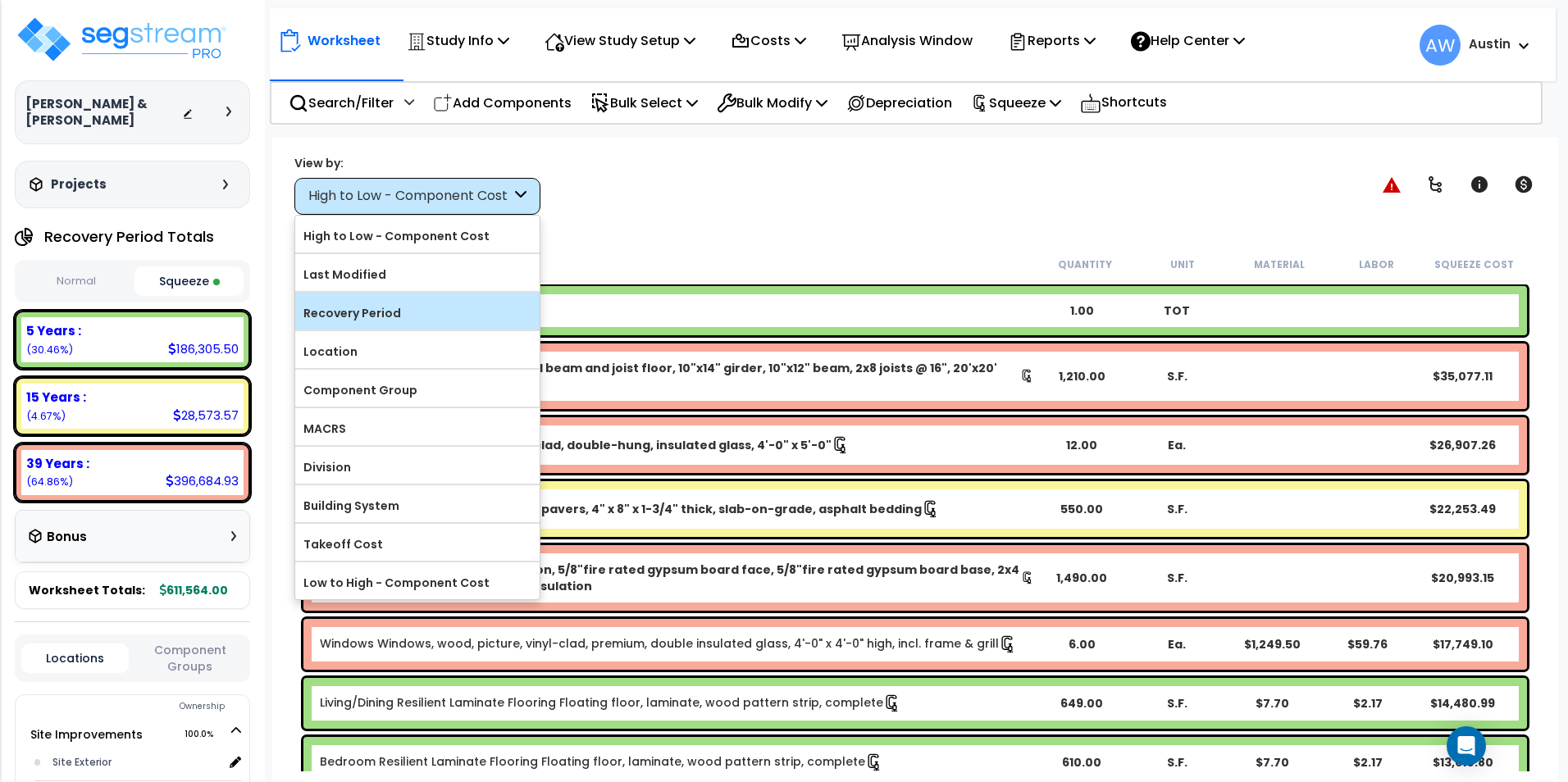
click at [367, 312] on label "Recovery Period" at bounding box center [418, 313] width 245 height 25
click at [0, 0] on input "Recovery Period" at bounding box center [0, 0] width 0 height 0
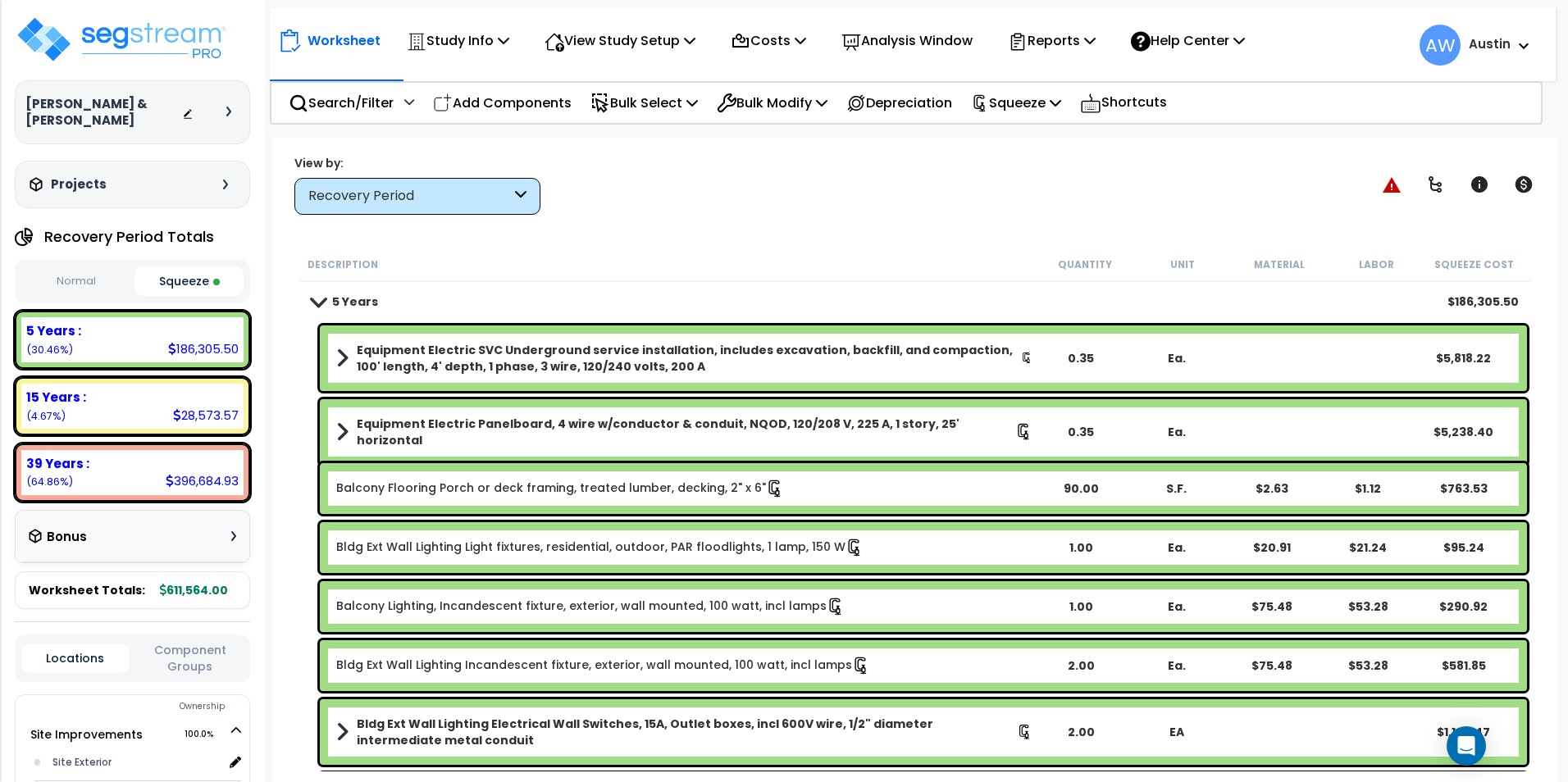
click at [746, 231] on div "Worksheet Study Info Study Setup Add Property Unit Template study Clone study AW" at bounding box center [915, 528] width 1286 height 782
